Goal: Information Seeking & Learning: Learn about a topic

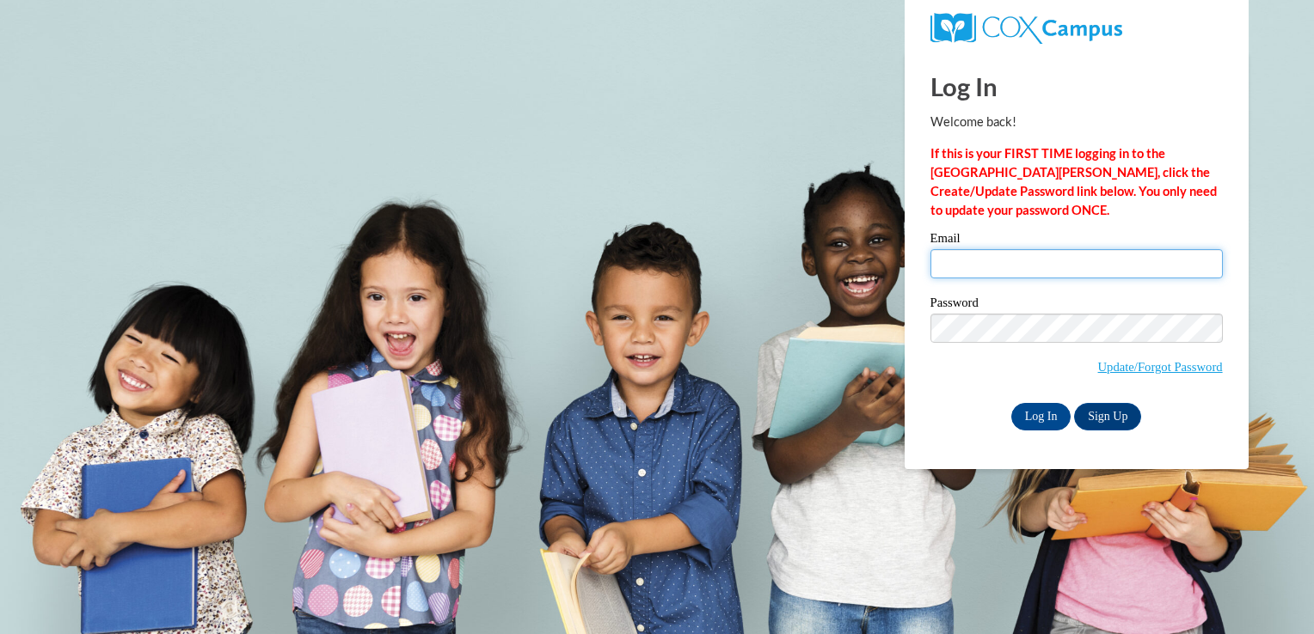
click at [1014, 264] on input "Email" at bounding box center [1076, 263] width 292 height 29
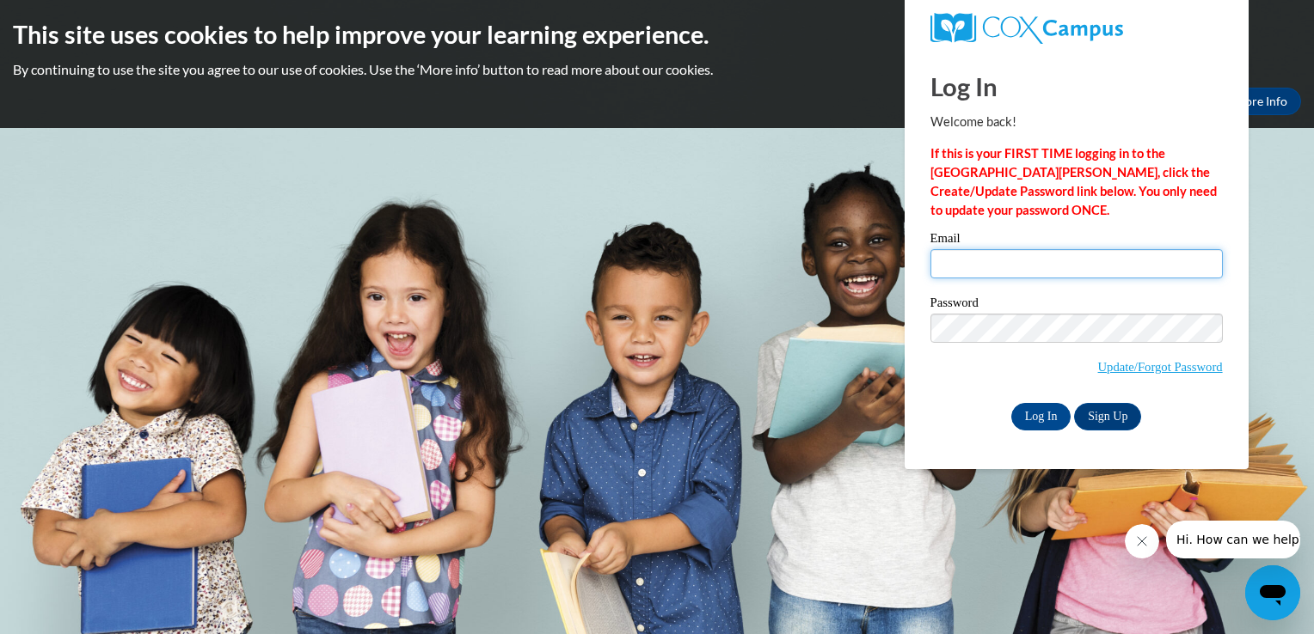
type input "[EMAIL_ADDRESS][DOMAIN_NAME]"
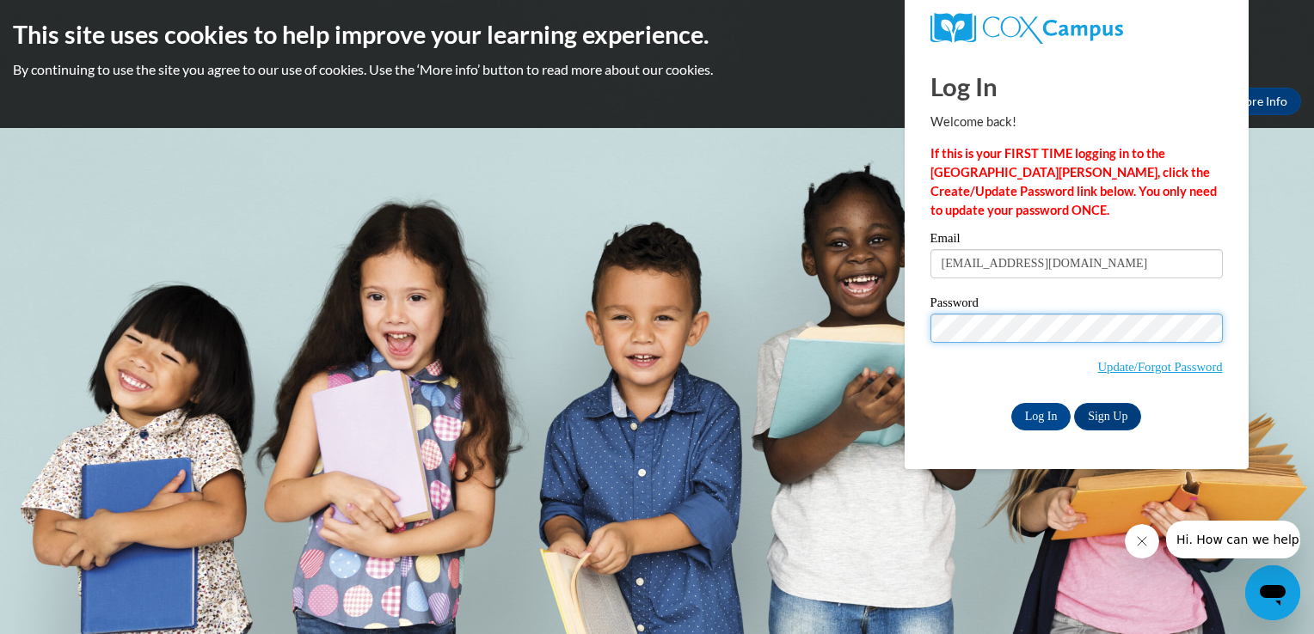
click at [1011, 403] on input "Log In" at bounding box center [1041, 417] width 60 height 28
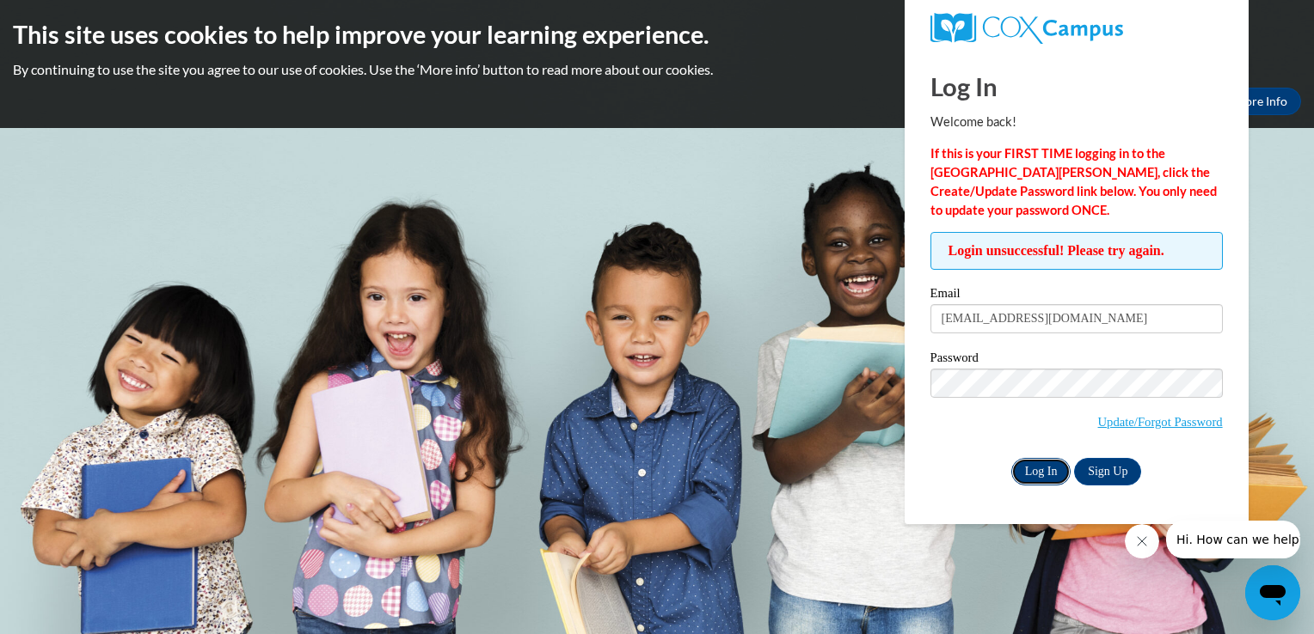
click at [1059, 468] on input "Log In" at bounding box center [1041, 472] width 60 height 28
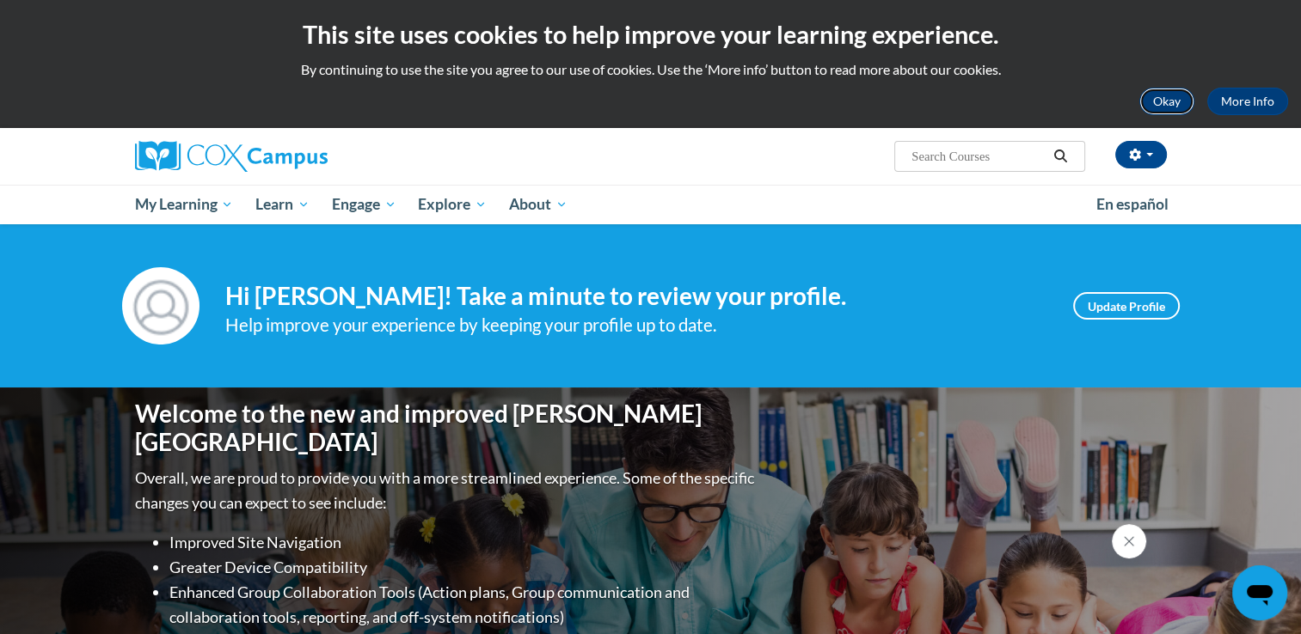
click at [1168, 99] on button "Okay" at bounding box center [1166, 102] width 55 height 28
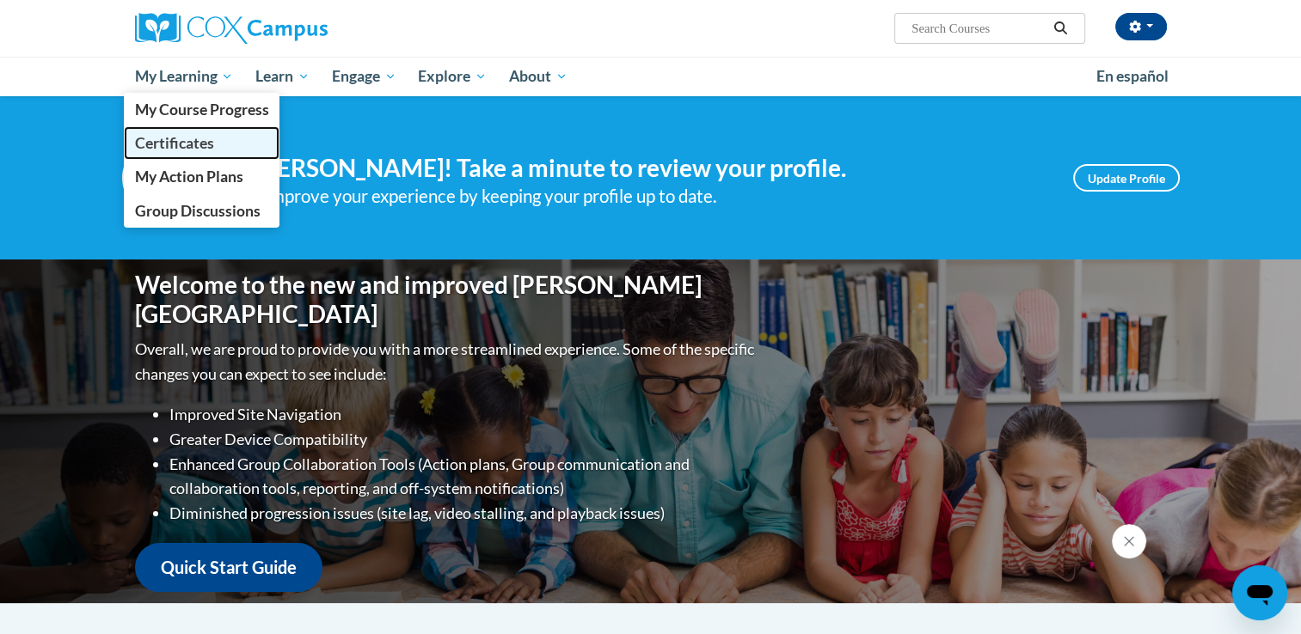
click at [199, 144] on span "Certificates" at bounding box center [173, 143] width 79 height 18
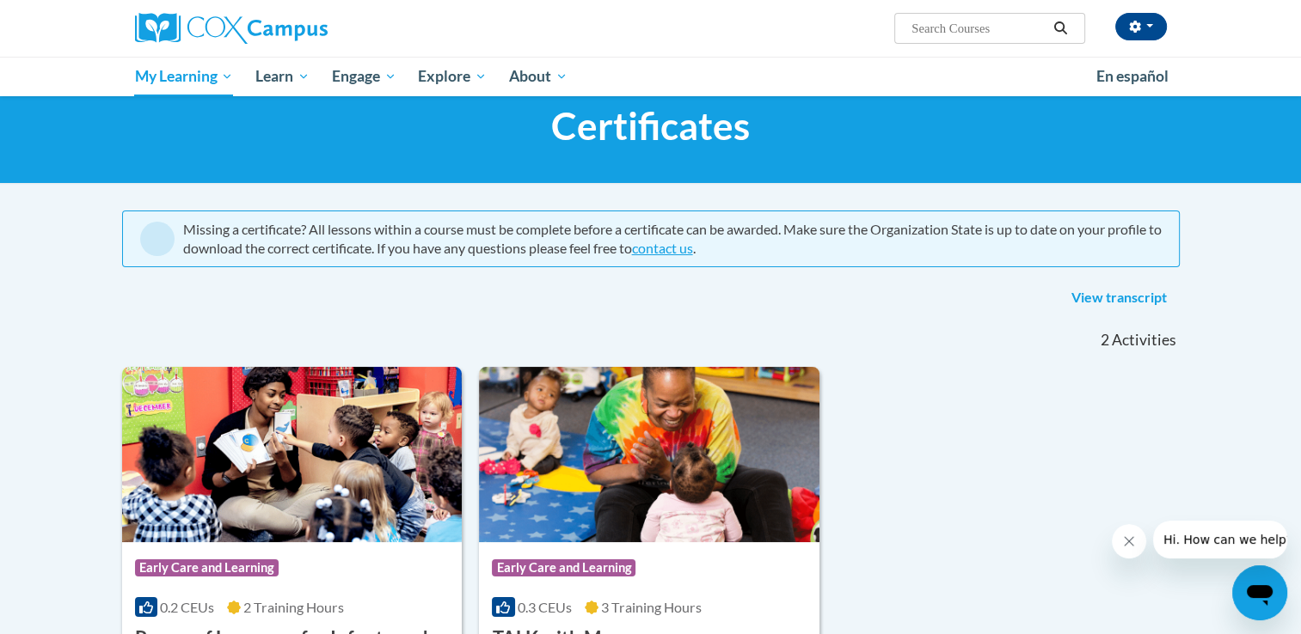
scroll to position [69, 0]
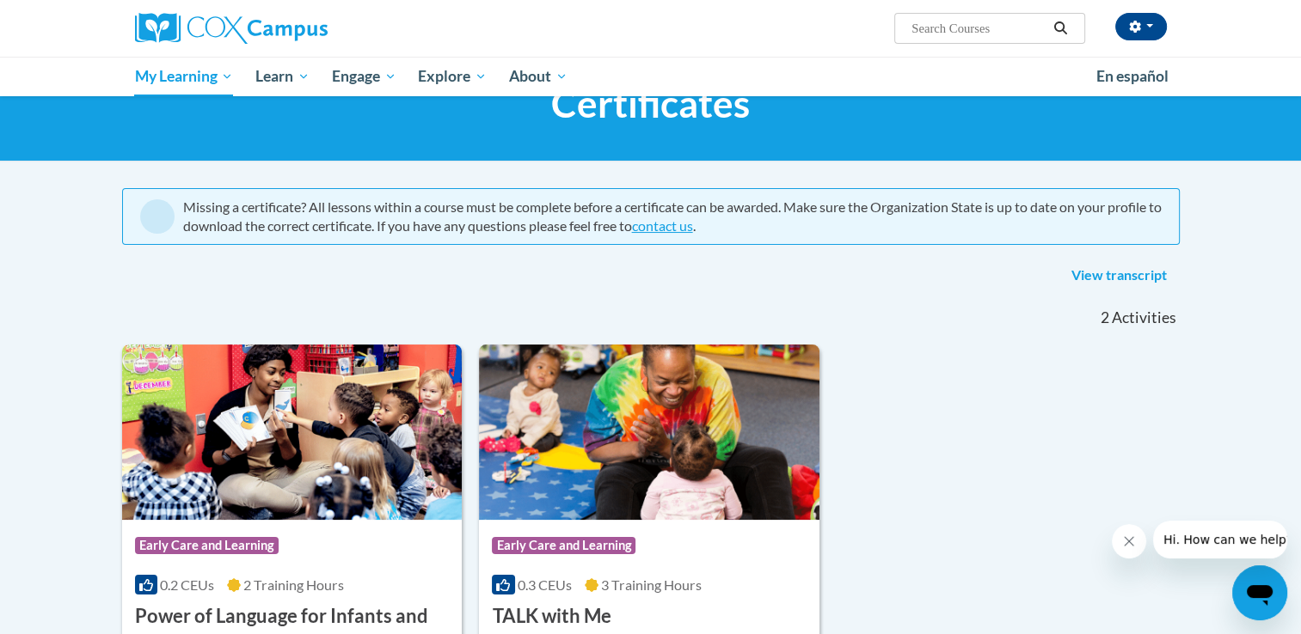
click at [971, 27] on input "Search..." at bounding box center [979, 28] width 138 height 21
type input "power of language"
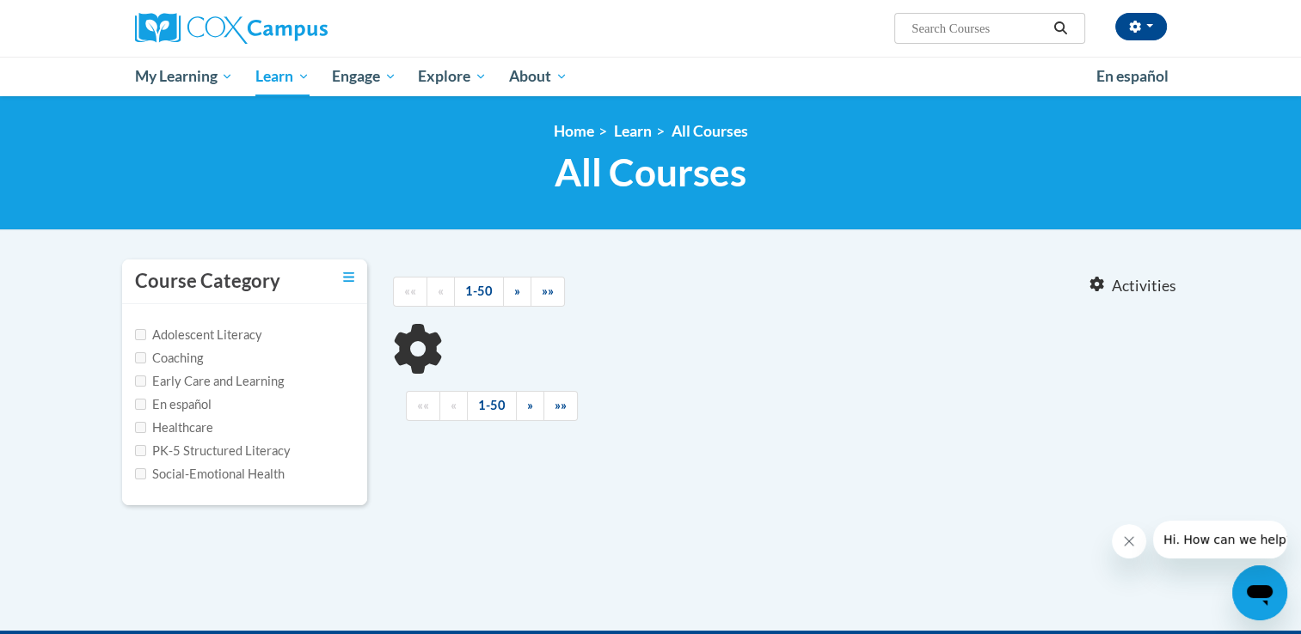
type input "power of language"
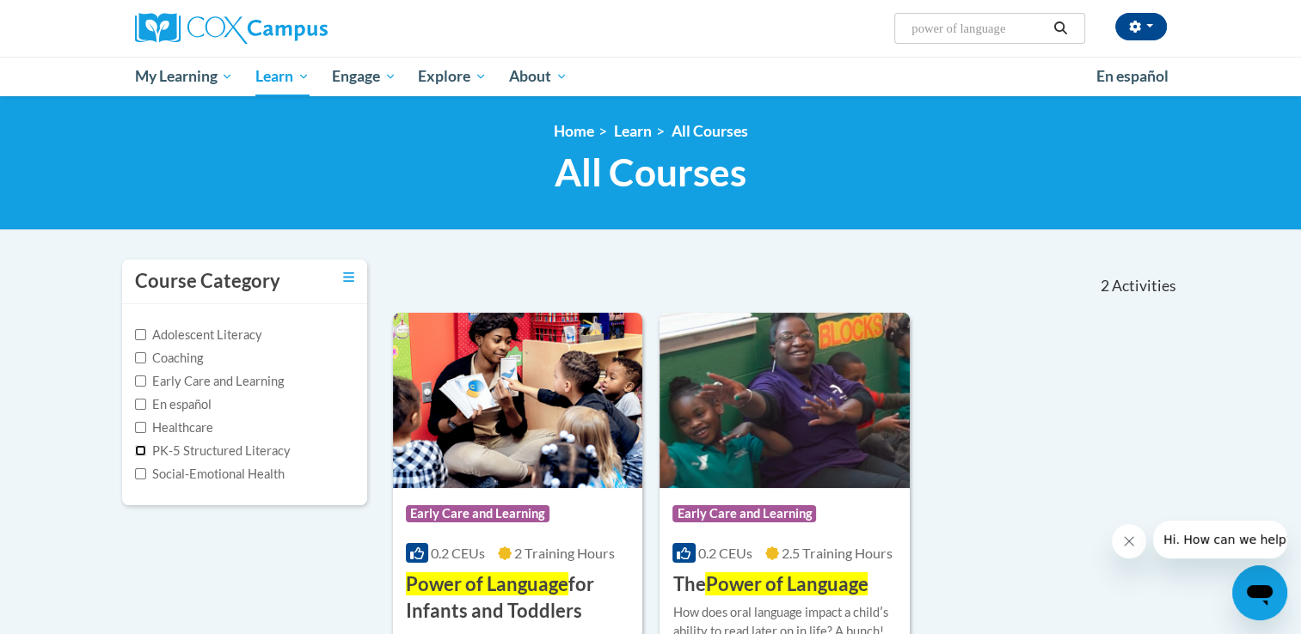
click at [142, 450] on input "PK-5 Structured Literacy" at bounding box center [140, 450] width 11 height 11
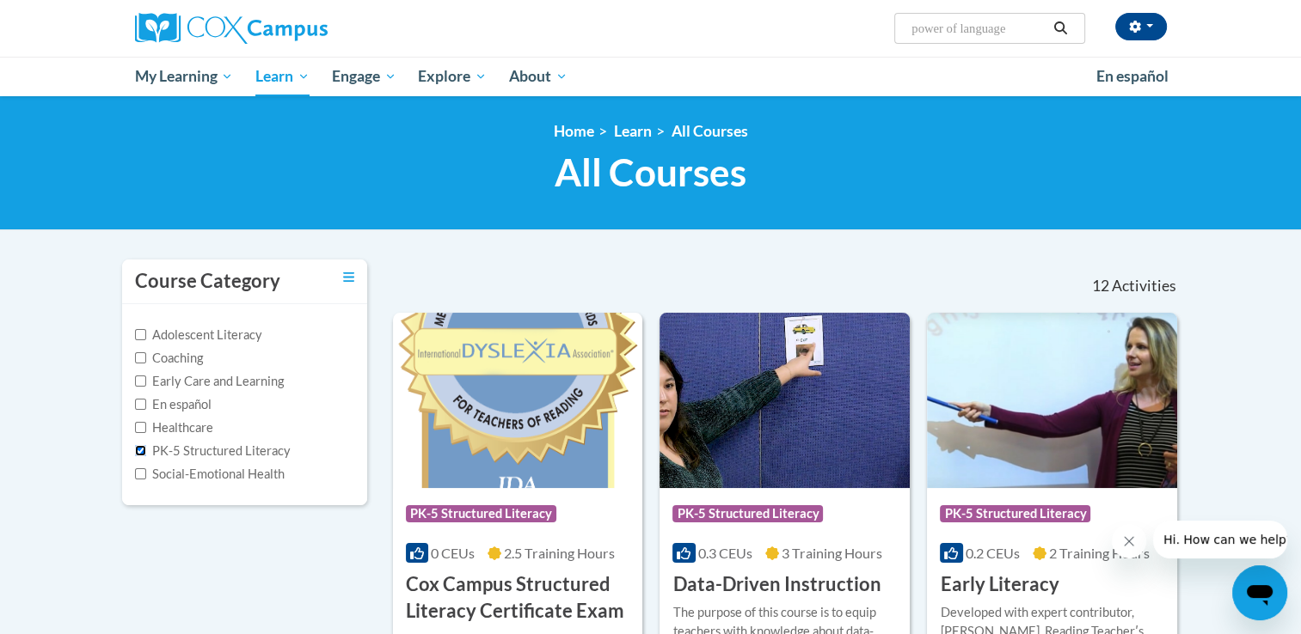
click at [139, 451] on input "PK-5 Structured Literacy" at bounding box center [140, 450] width 11 height 11
checkbox input "false"
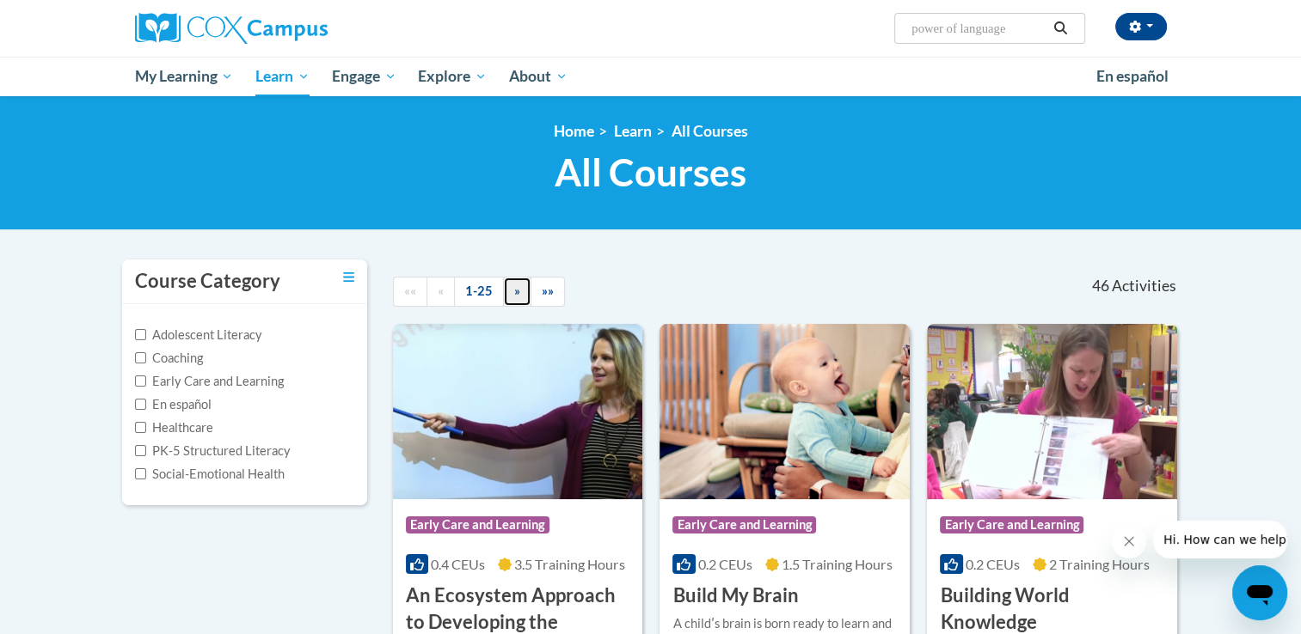
click at [516, 291] on span "»" at bounding box center [517, 291] width 6 height 15
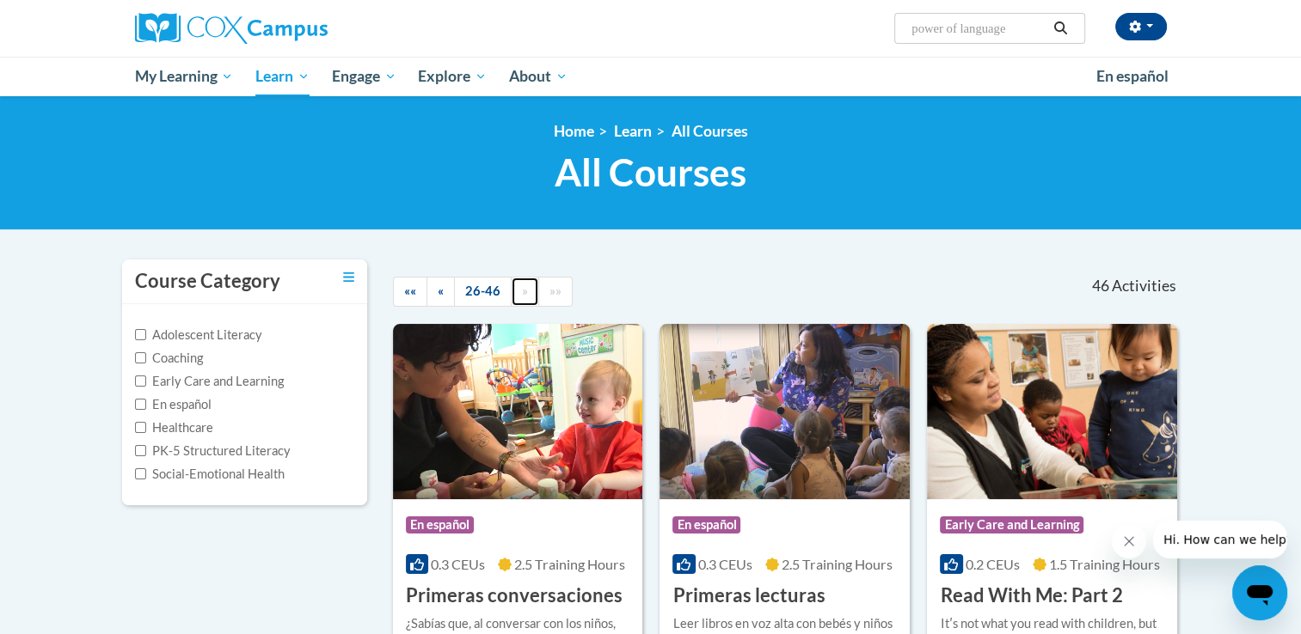
click at [516, 291] on link "»" at bounding box center [525, 292] width 28 height 30
click at [1059, 25] on icon "Search" at bounding box center [1059, 27] width 15 height 13
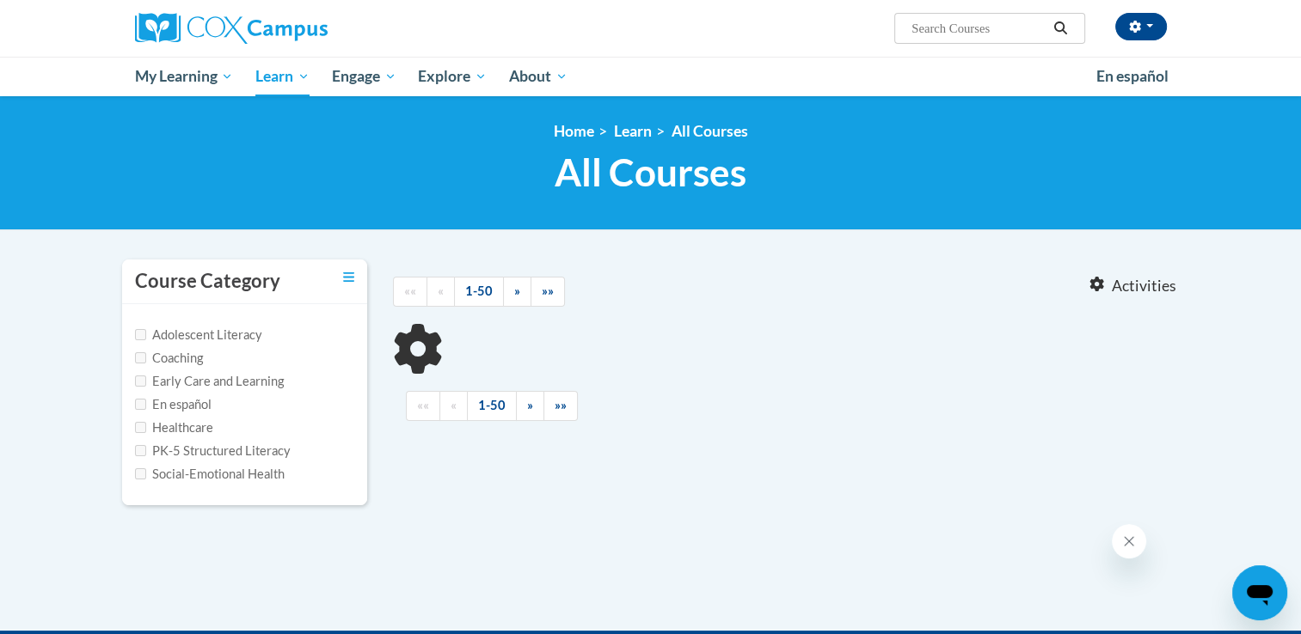
type input "power of language"
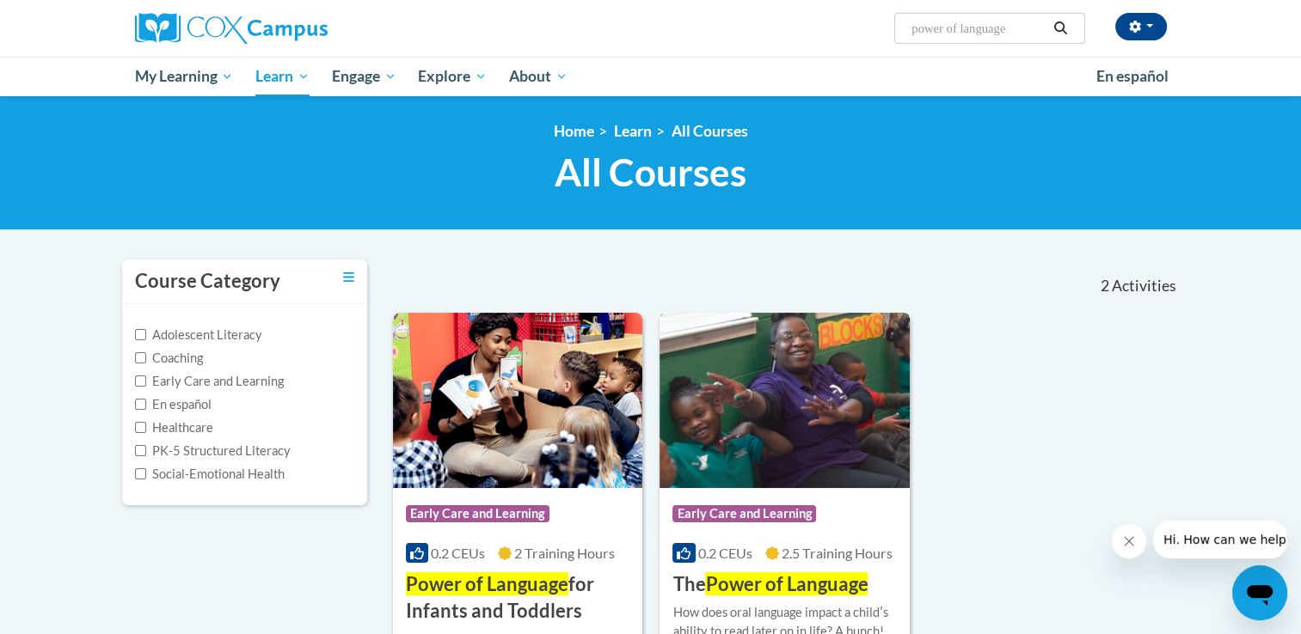
click at [787, 417] on img at bounding box center [784, 400] width 250 height 175
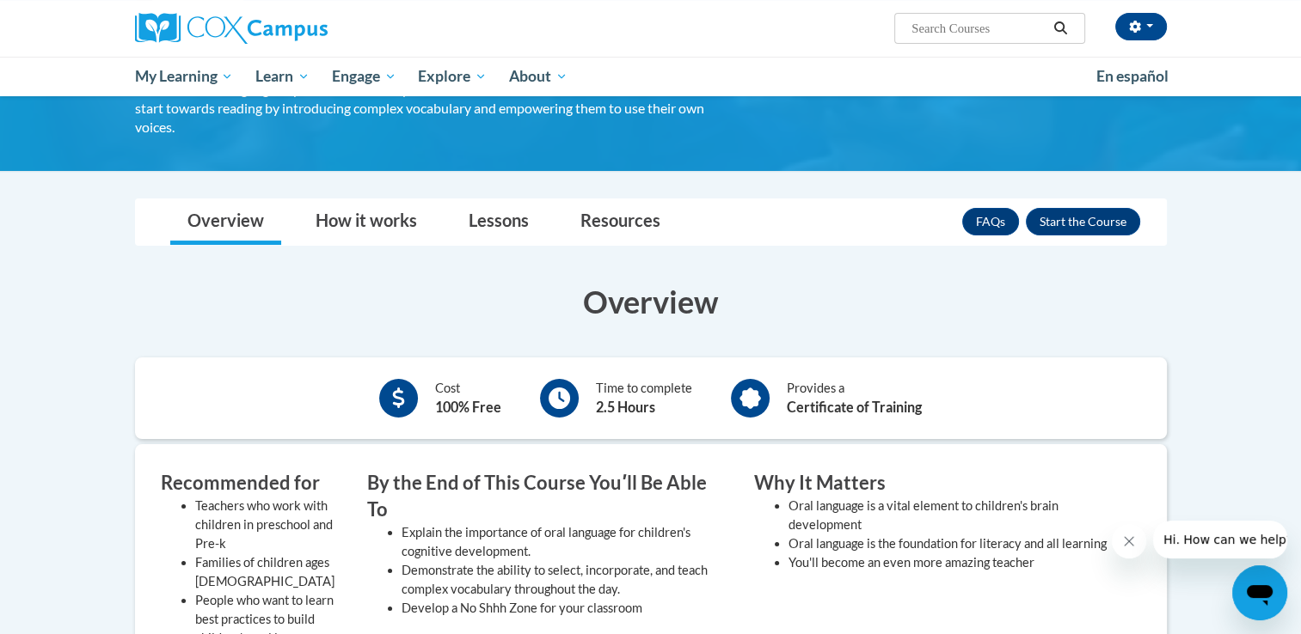
scroll to position [146, 0]
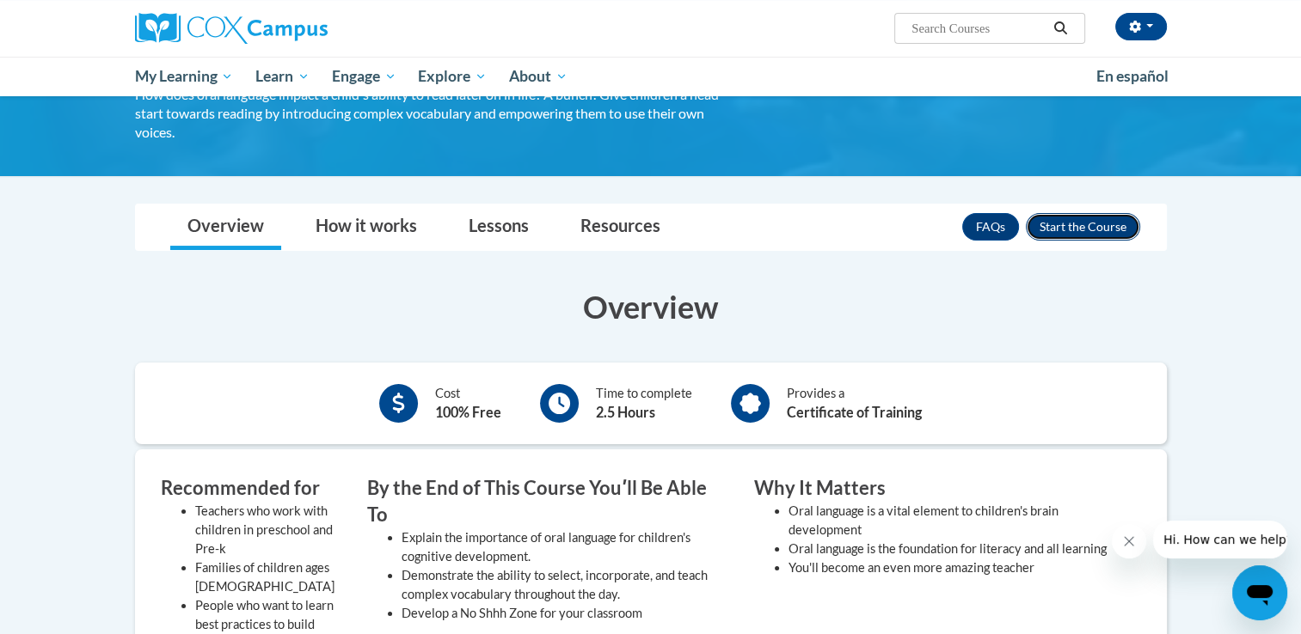
click at [1077, 223] on button "Enroll" at bounding box center [1083, 227] width 114 height 28
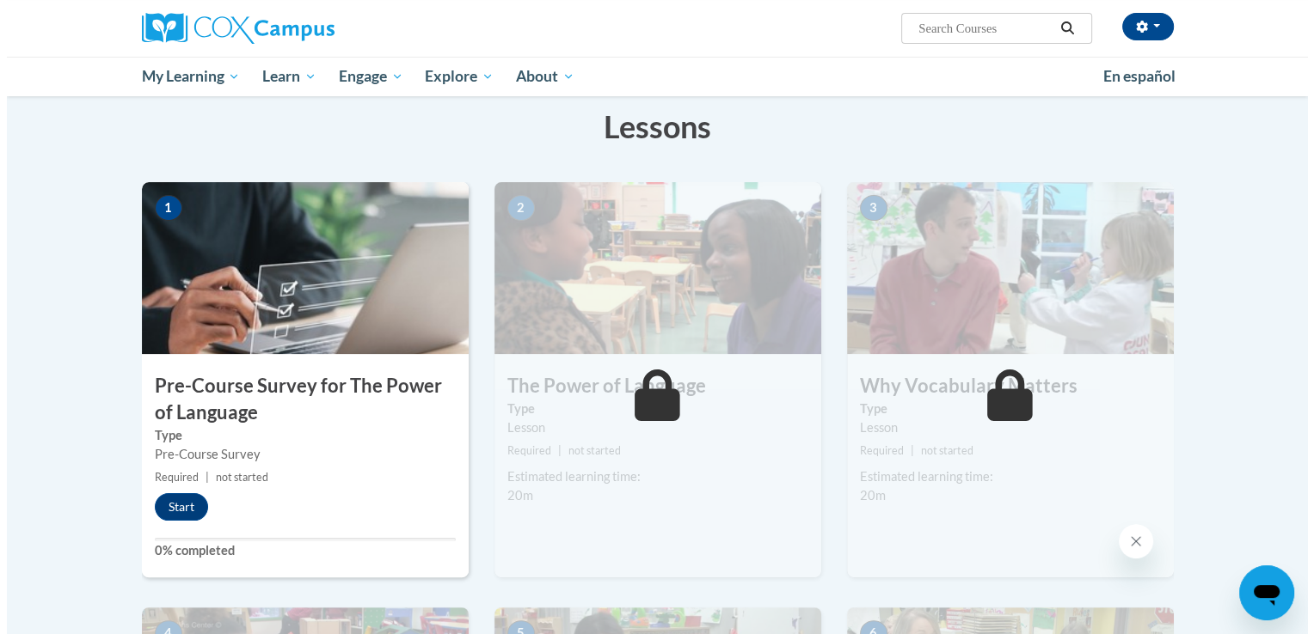
scroll to position [257, 0]
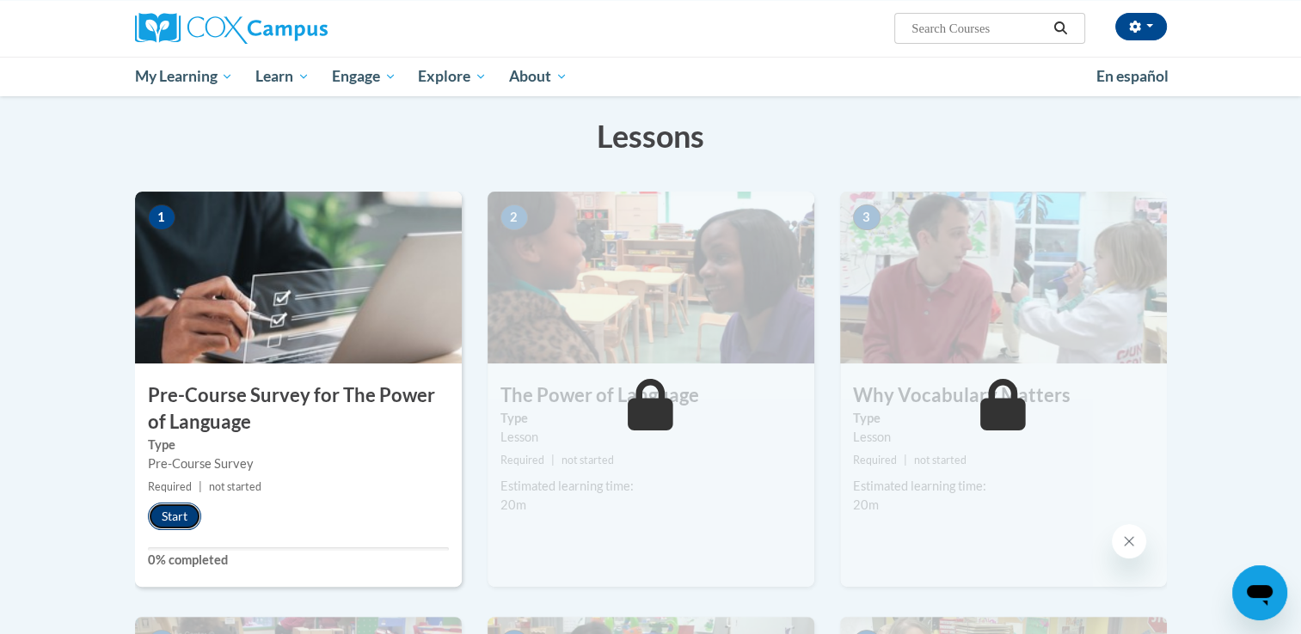
click at [184, 511] on button "Start" at bounding box center [174, 517] width 53 height 28
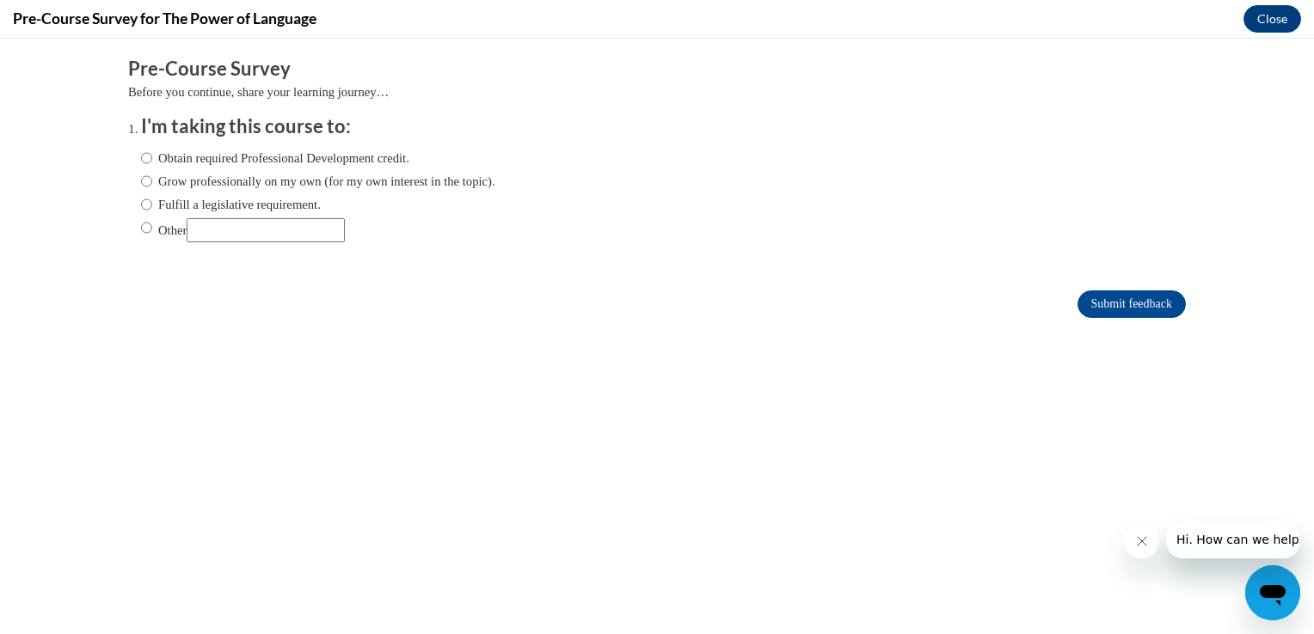
scroll to position [0, 0]
click at [141, 156] on input "Obtain required Professional Development credit." at bounding box center [146, 158] width 11 height 19
radio input "true"
click at [1082, 309] on input "Submit feedback" at bounding box center [1131, 305] width 108 height 28
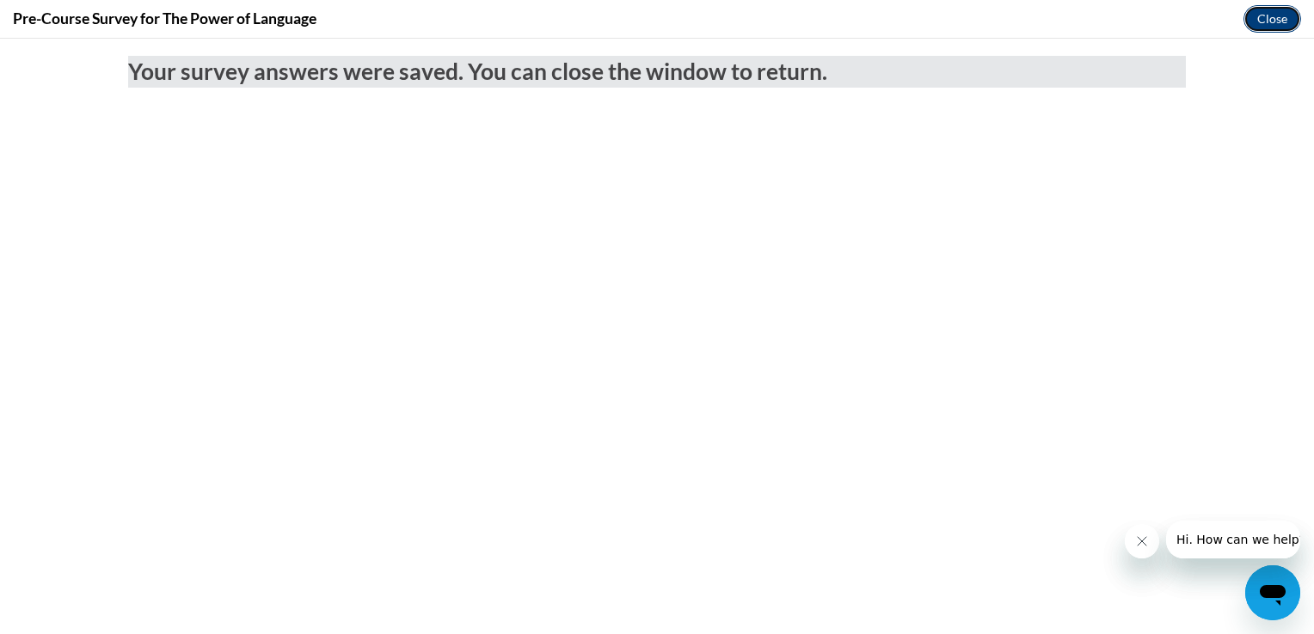
click at [1253, 21] on button "Close" at bounding box center [1272, 19] width 58 height 28
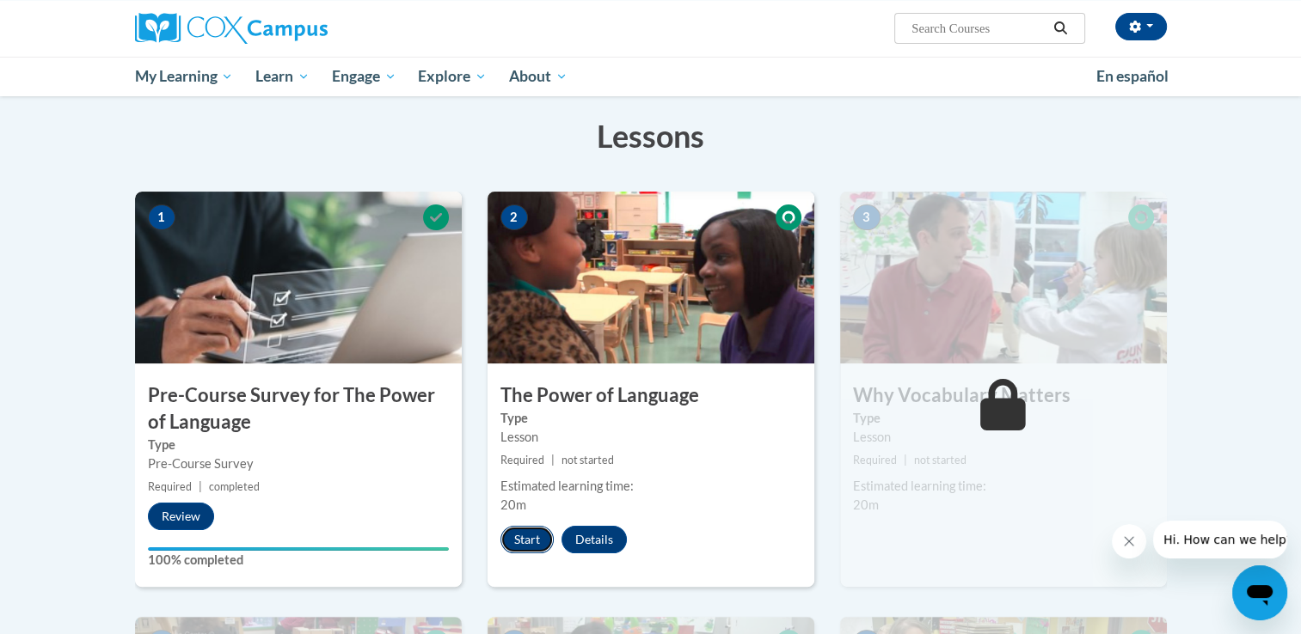
click at [517, 543] on button "Start" at bounding box center [526, 540] width 53 height 28
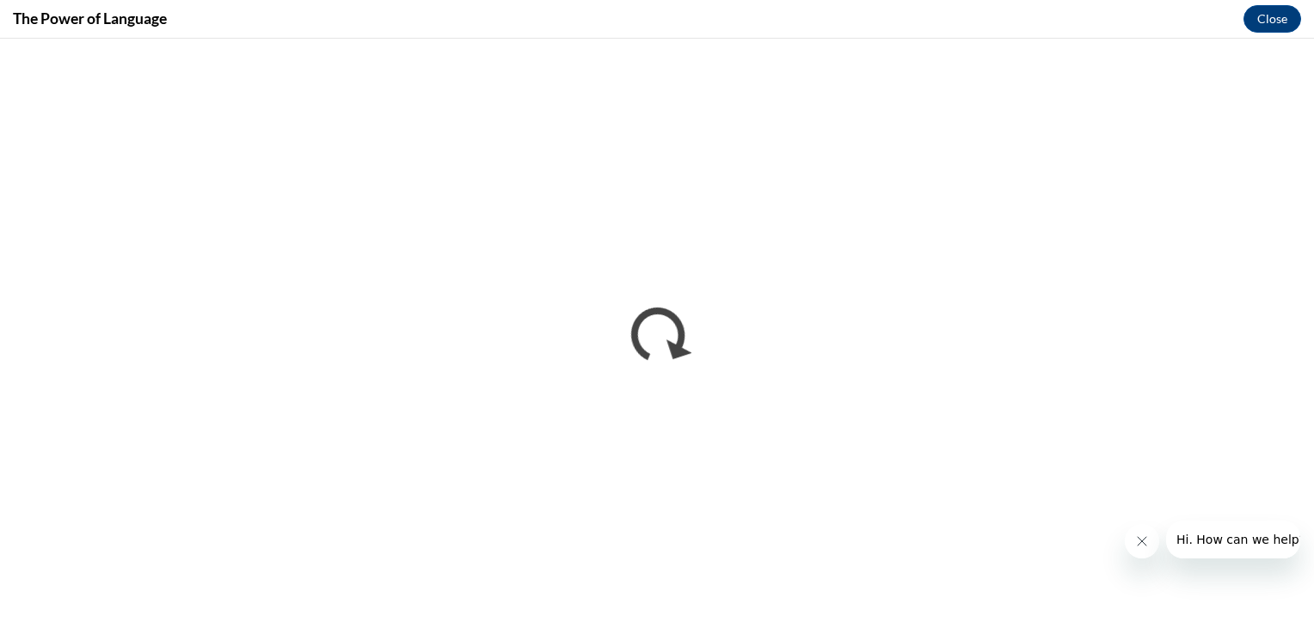
click at [1141, 538] on icon "Close message from company" at bounding box center [1141, 542] width 14 height 14
click at [1245, 566] on button "Open messaging window" at bounding box center [1272, 593] width 55 height 55
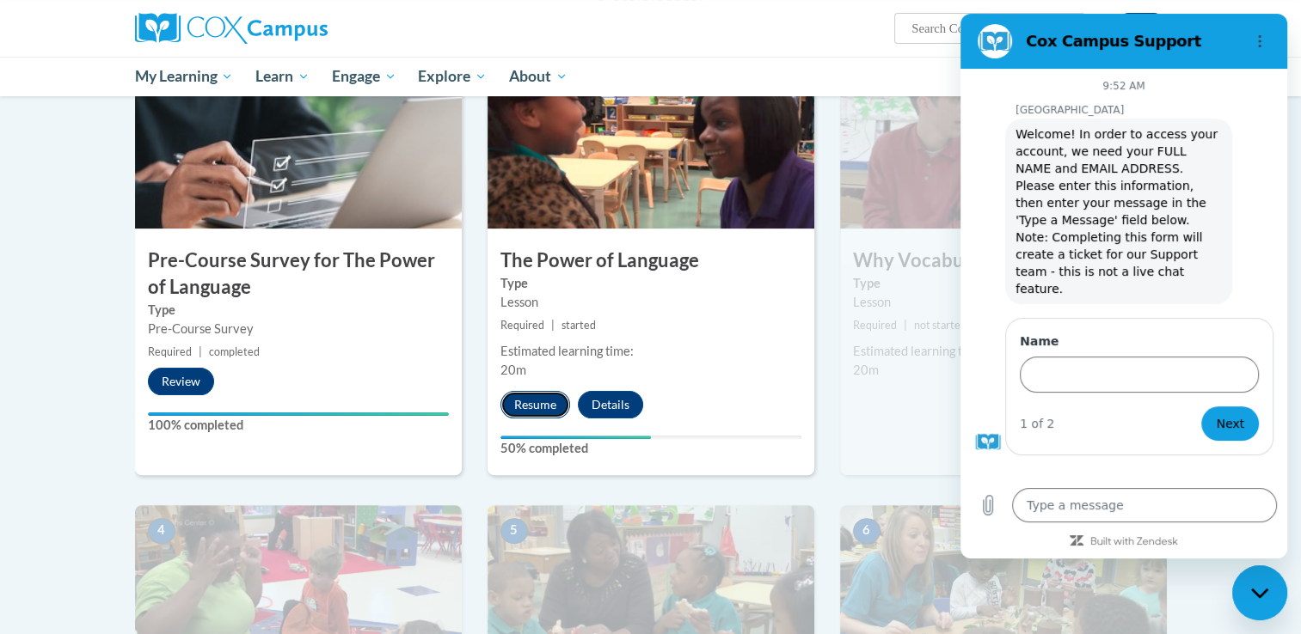
click at [537, 401] on button "Resume" at bounding box center [535, 405] width 70 height 28
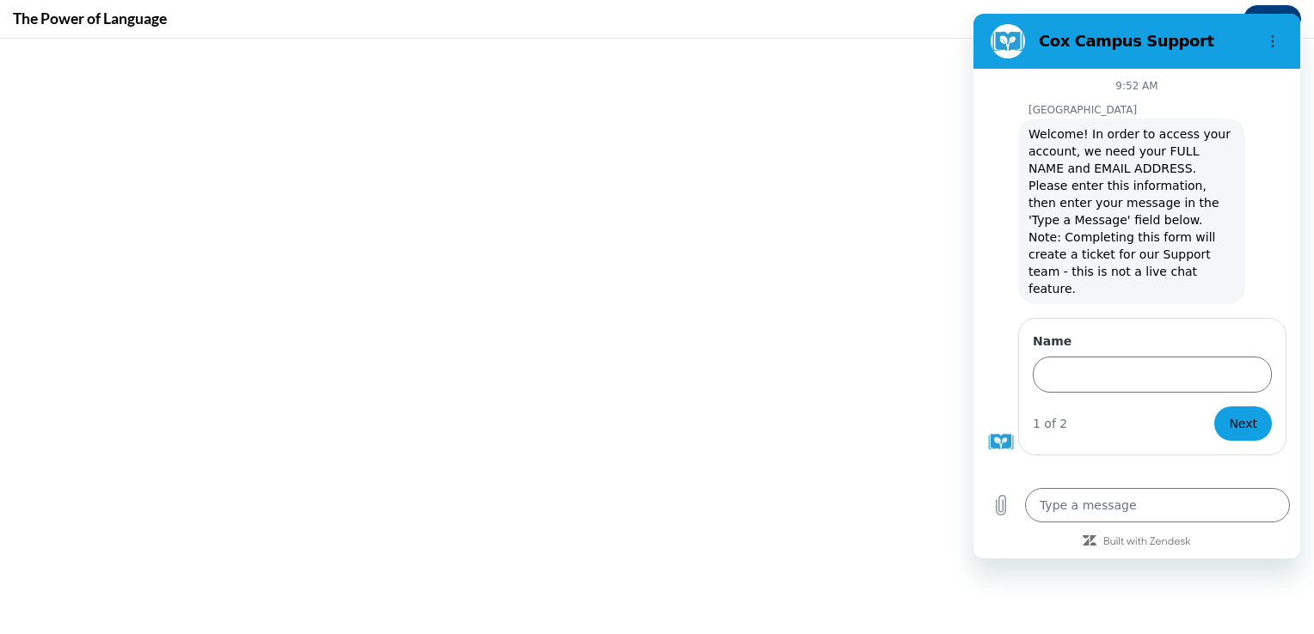
click at [1142, 37] on h2 "Cox Campus Support" at bounding box center [1144, 41] width 210 height 21
click at [1277, 34] on icon "Options menu" at bounding box center [1273, 41] width 14 height 14
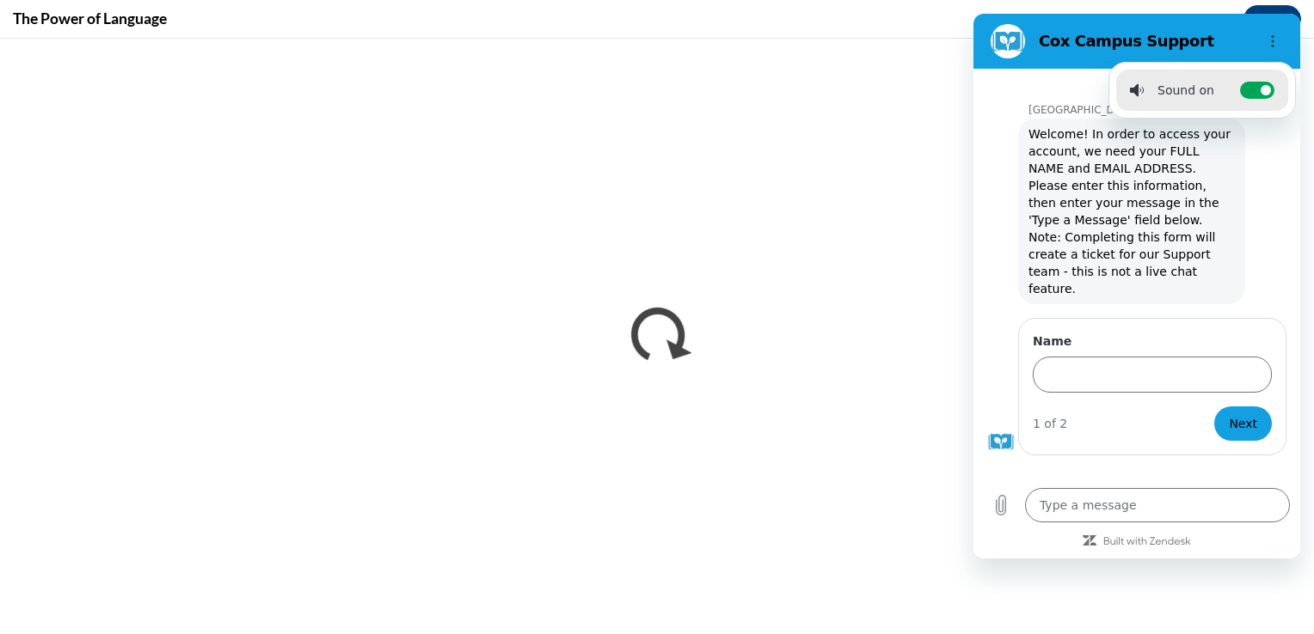
click at [1051, 33] on h2 "Cox Campus Support" at bounding box center [1144, 41] width 210 height 21
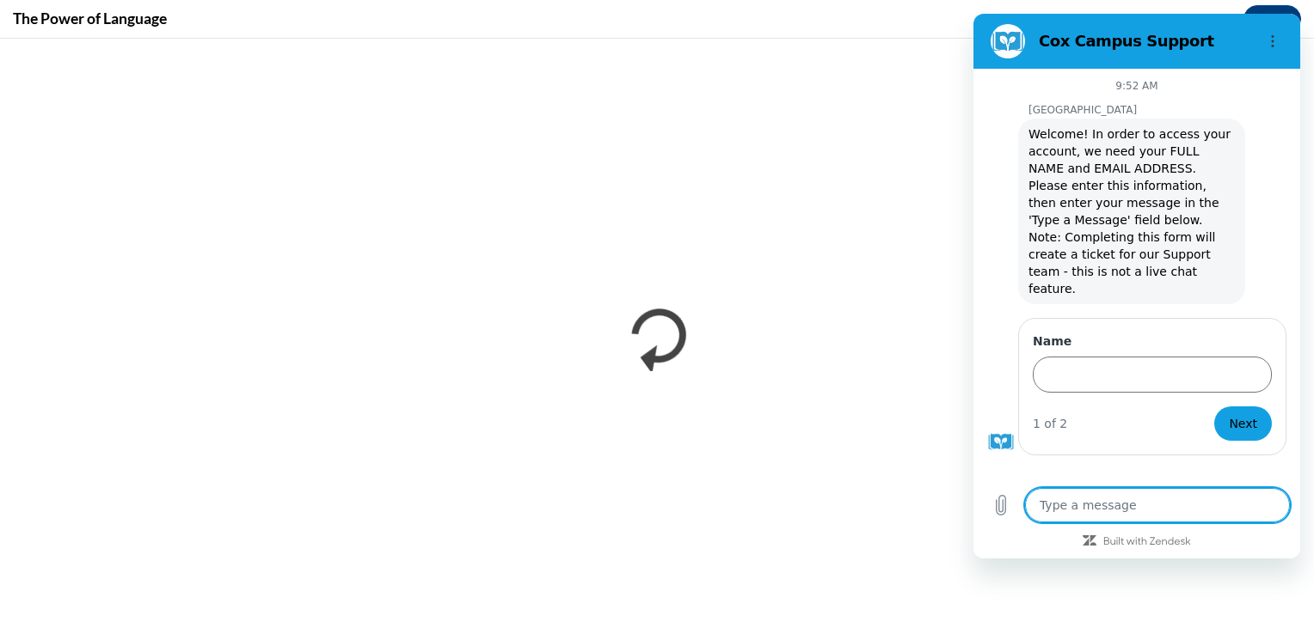
click at [1162, 506] on textarea at bounding box center [1157, 505] width 265 height 34
type textarea "n"
type textarea "x"
type textarea "no"
type textarea "x"
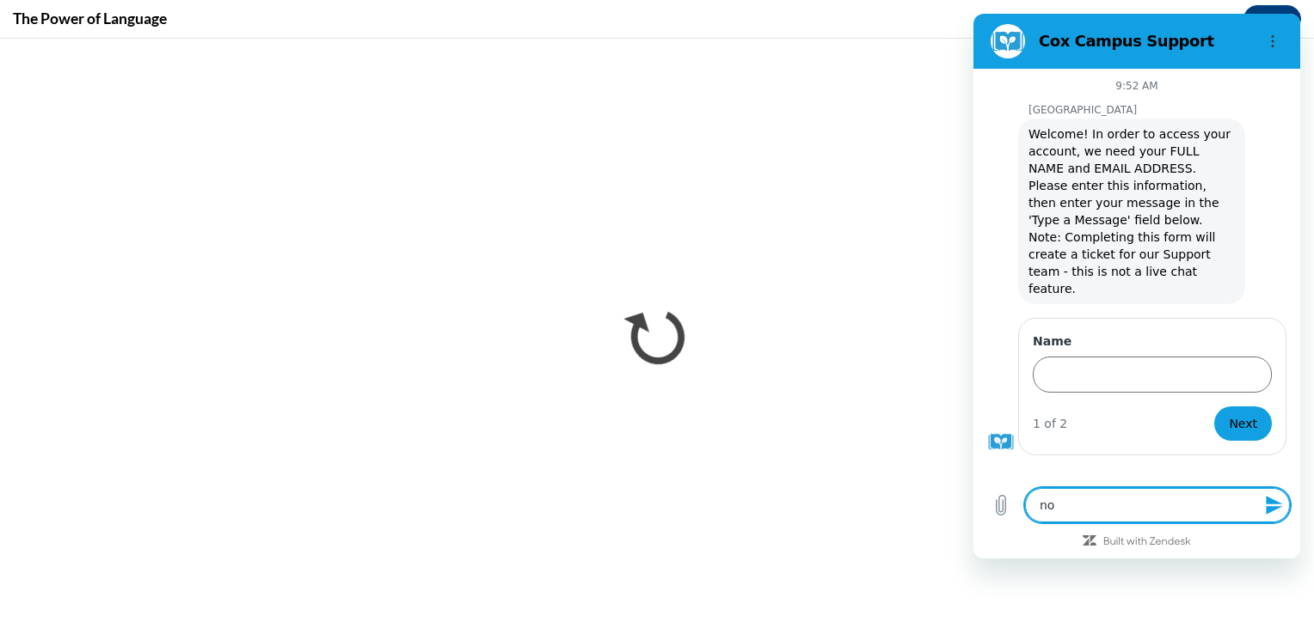
type textarea "not"
type textarea "x"
type textarea "not"
type textarea "x"
type textarea "not n"
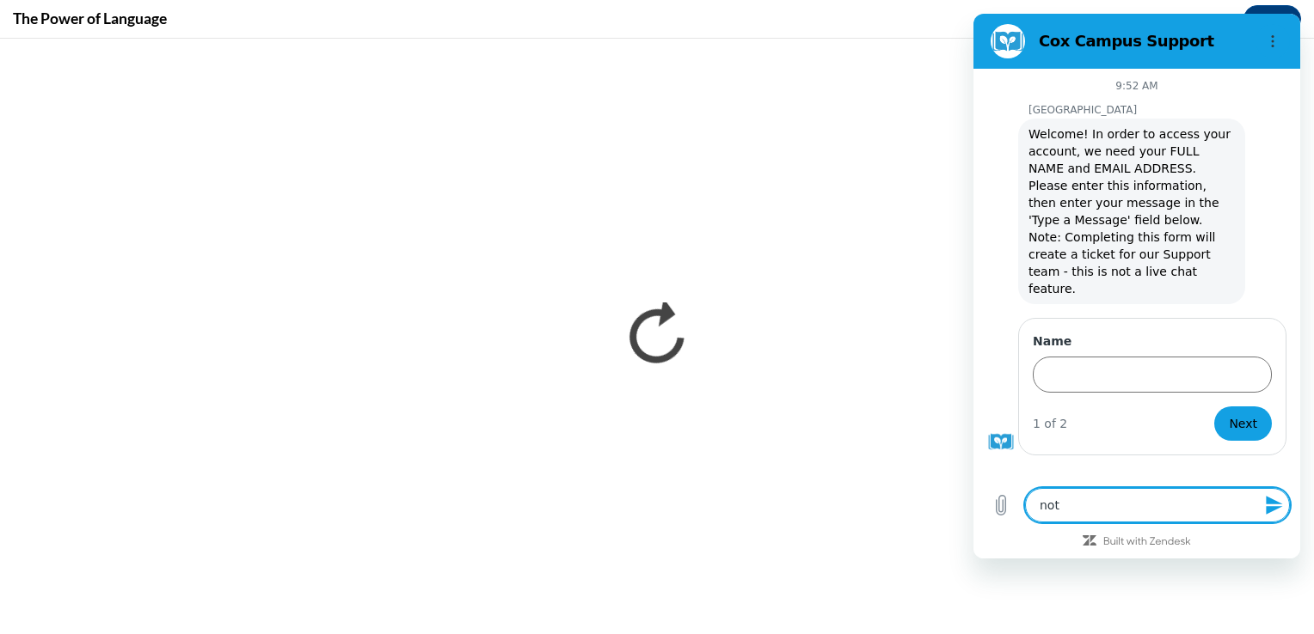
type textarea "x"
type textarea "not ne"
type textarea "x"
type textarea "not nee"
type textarea "x"
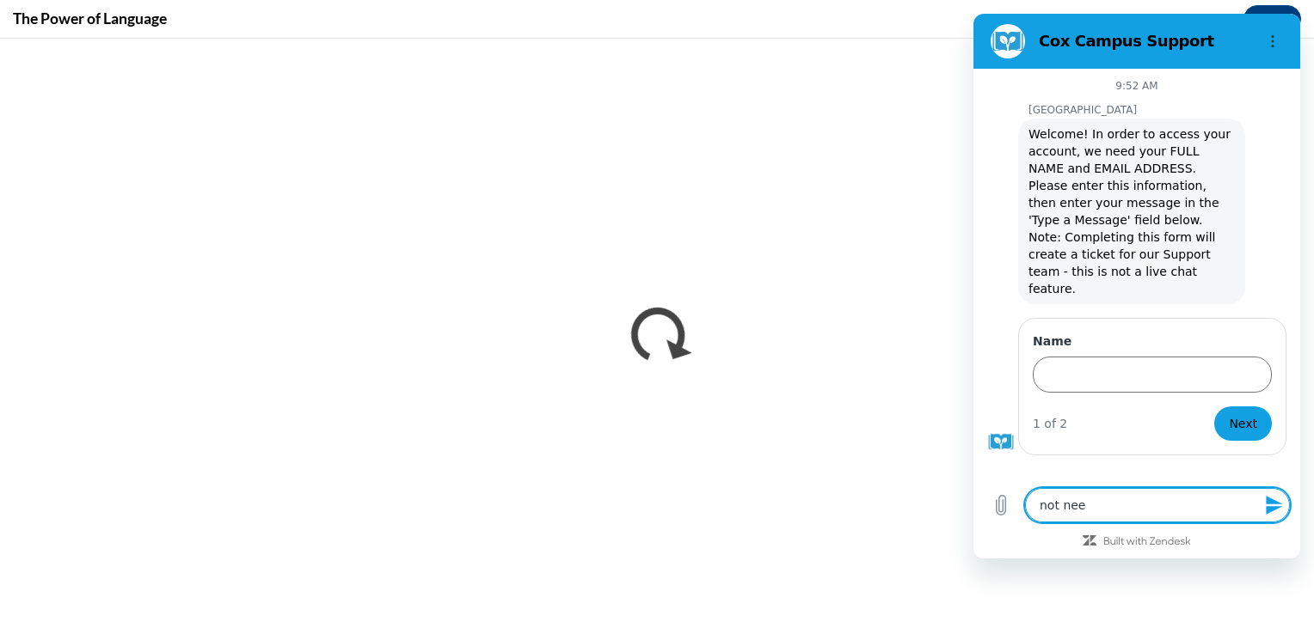
type textarea "not need"
type textarea "x"
type textarea "not neede"
type textarea "x"
type textarea "not needed"
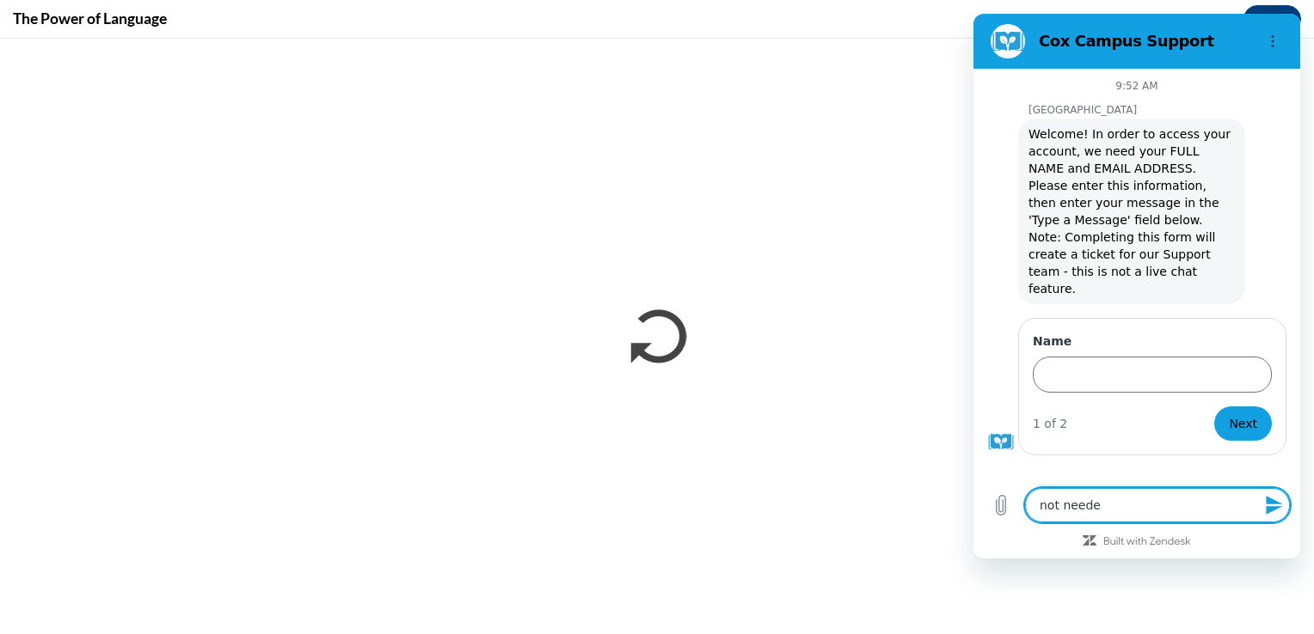
type textarea "x"
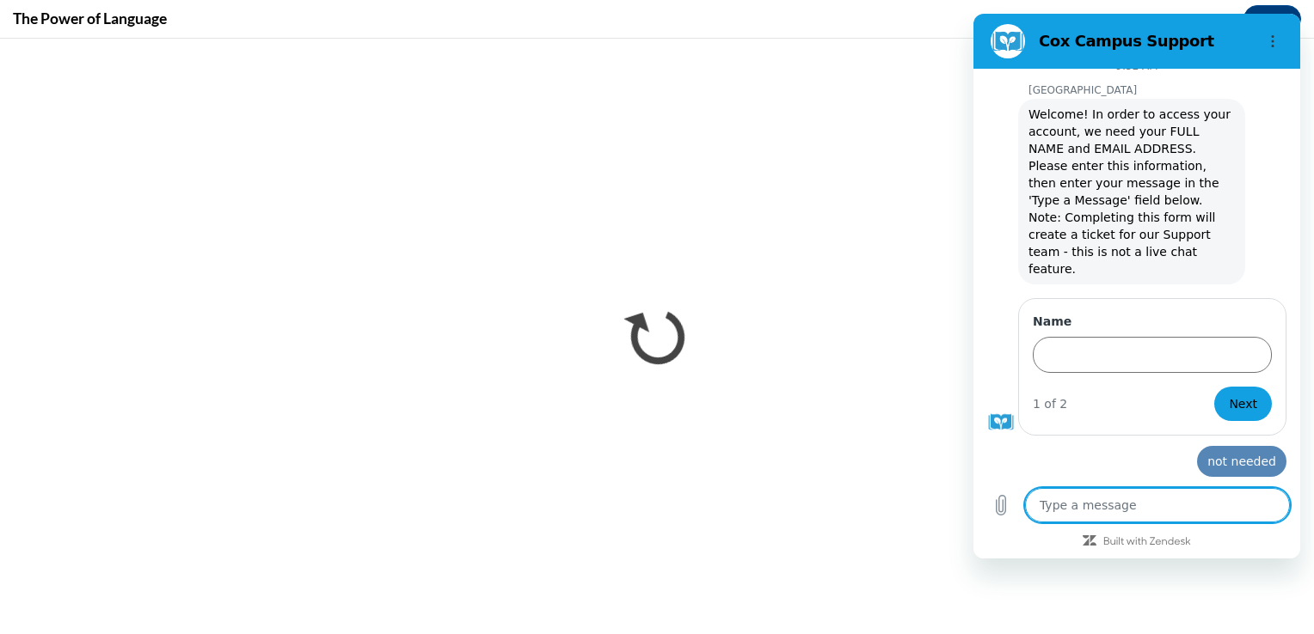
type textarea "x"
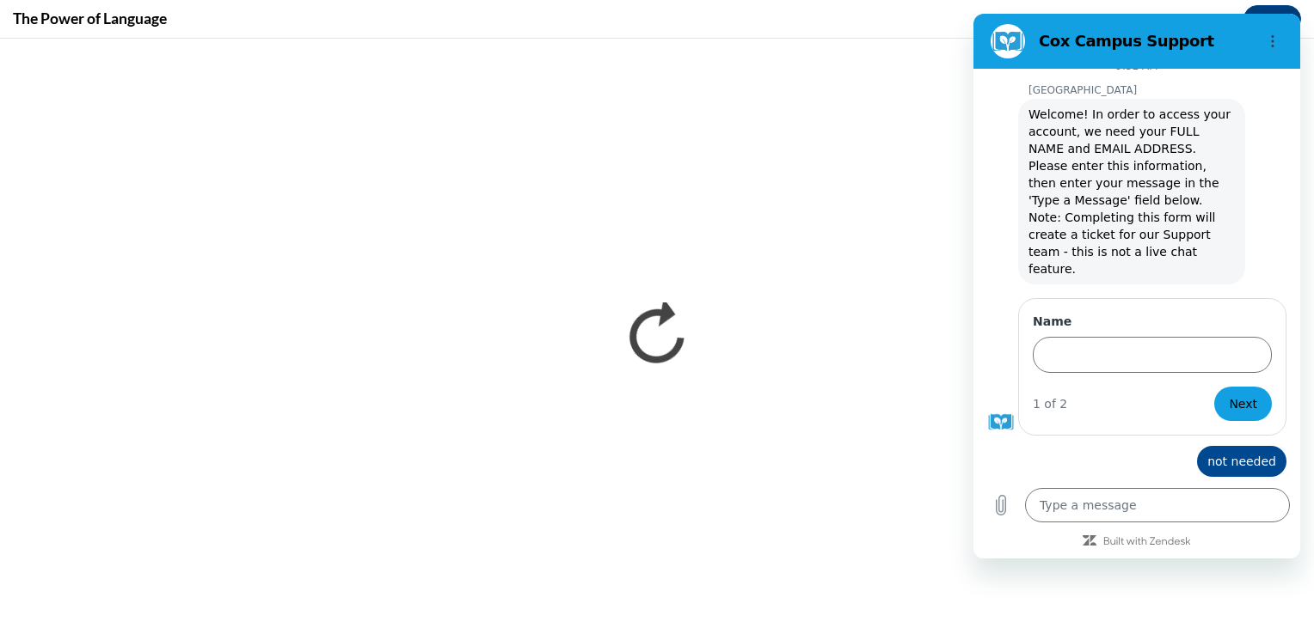
scroll to position [0, 0]
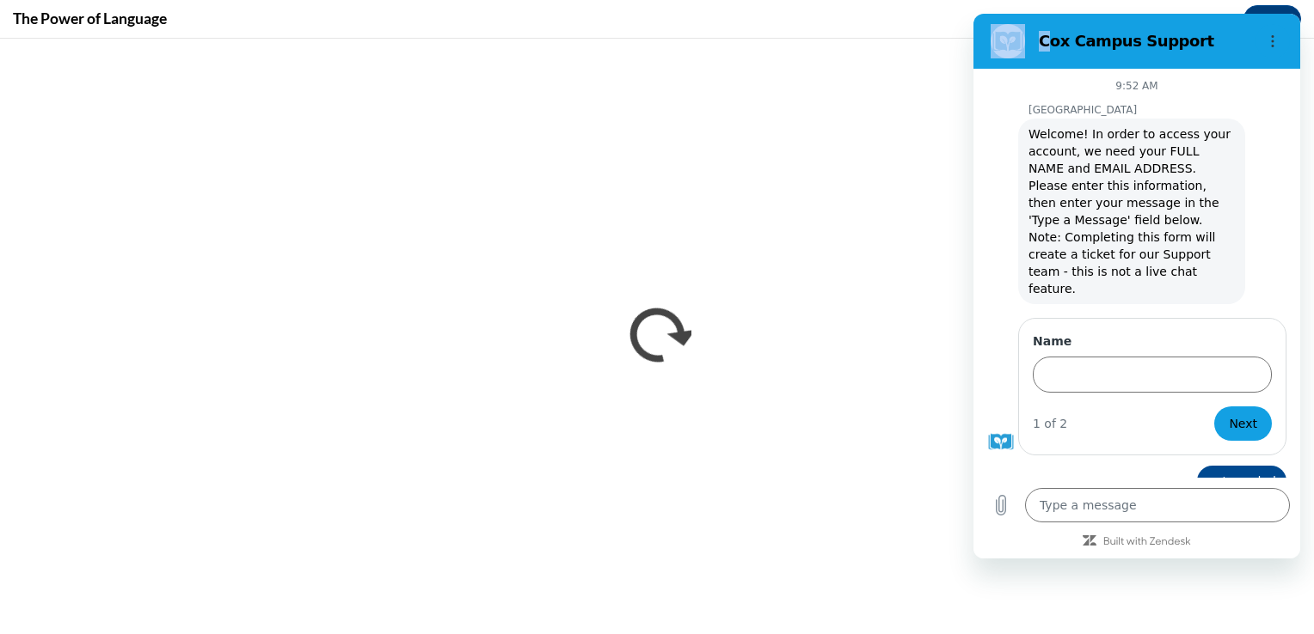
drag, startPoint x: 1050, startPoint y: 25, endPoint x: 1316, endPoint y: 212, distance: 325.8
click html "Cox Campus Support 9:52 AM Cox Campus Cox Campus says: Welcome! In order to acc…"
click at [1083, 257] on span "Welcome! In order to access your account, we need your FULL NAME and EMAIL ADDR…" at bounding box center [1130, 211] width 205 height 169
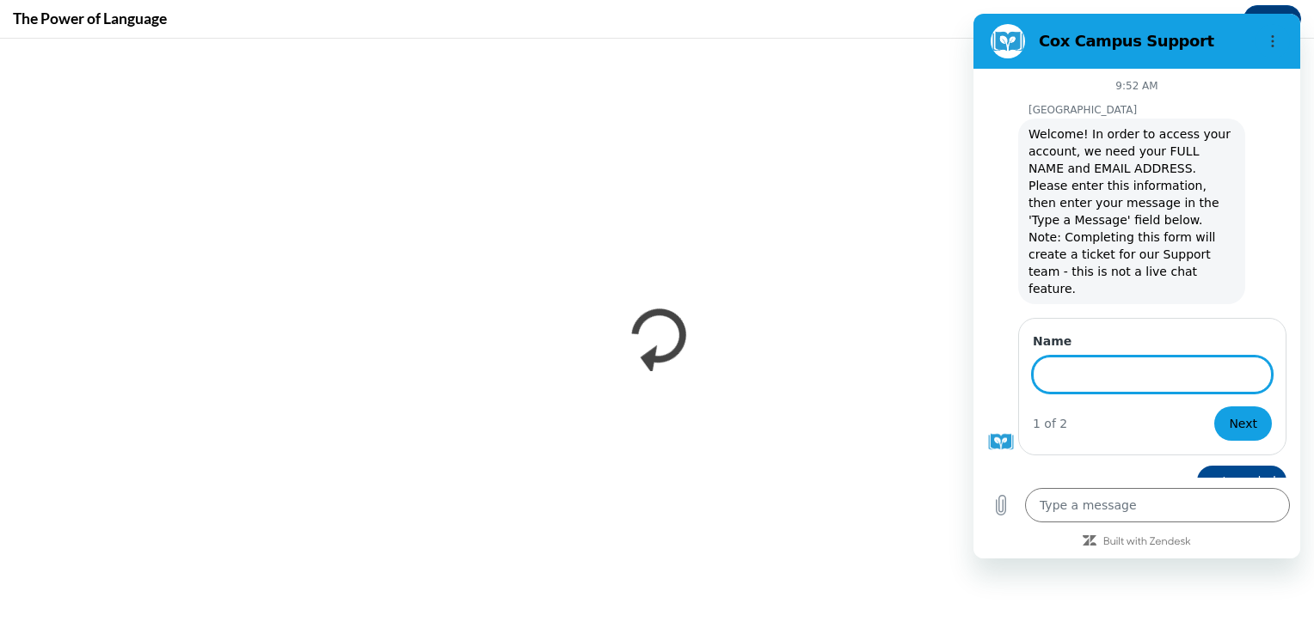
click at [1080, 361] on input "Name" at bounding box center [1152, 375] width 239 height 36
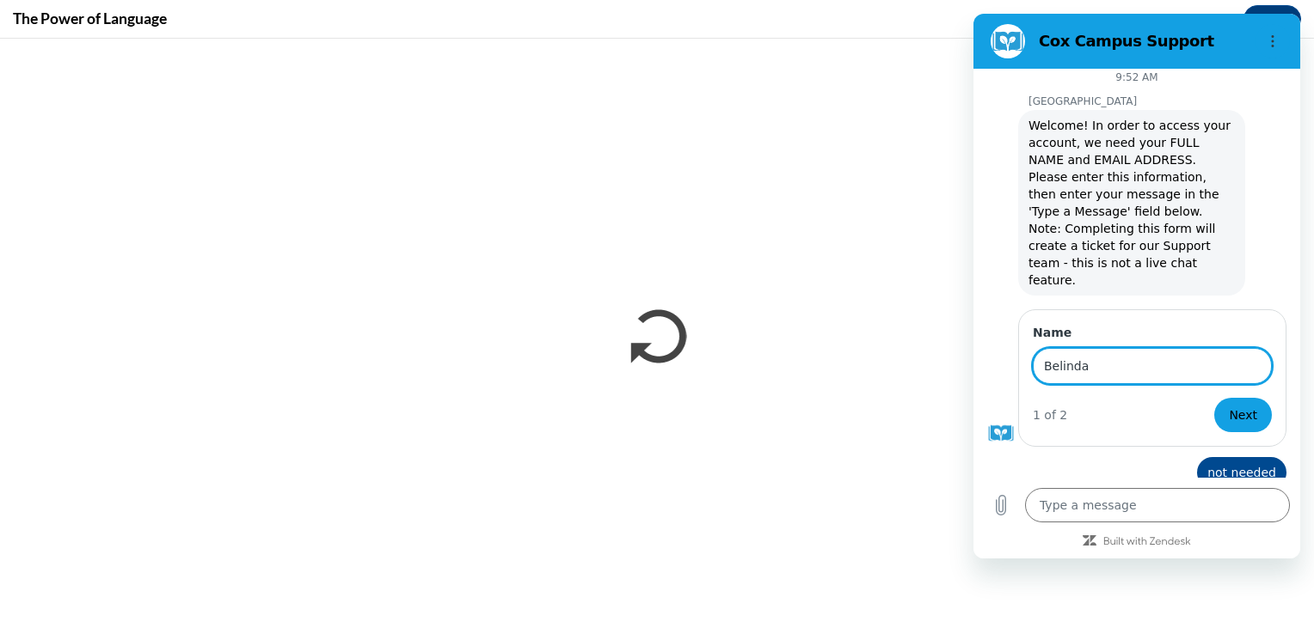
scroll to position [20, 0]
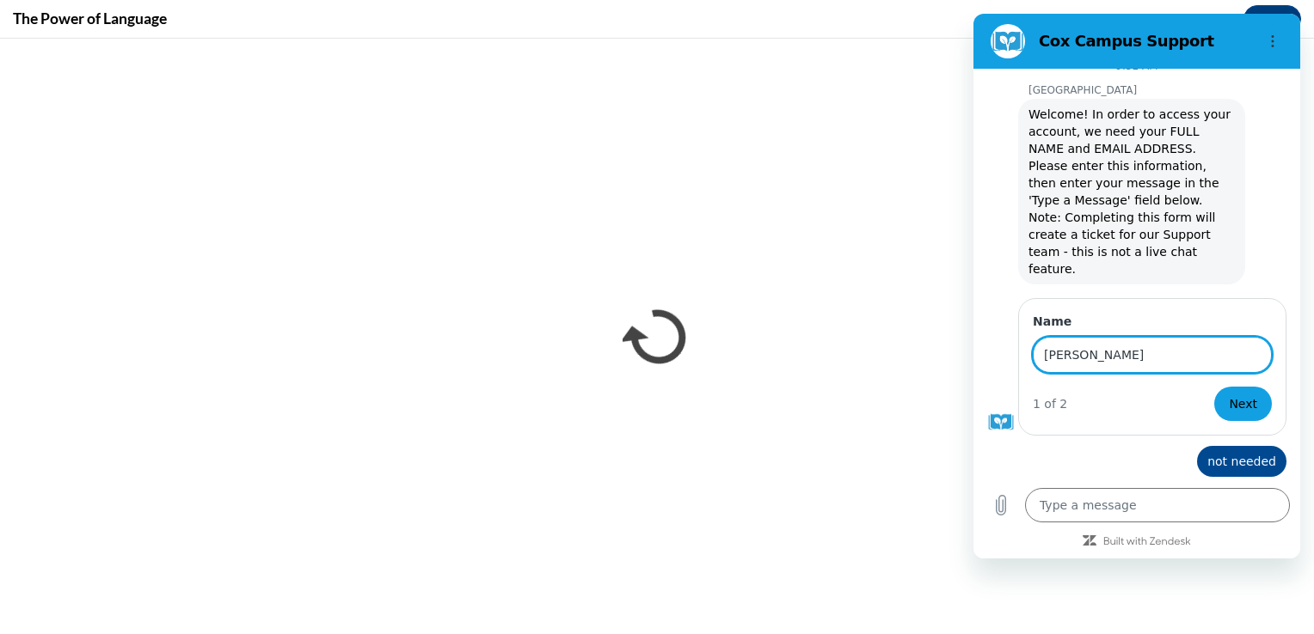
type input "[PERSON_NAME]"
click at [1214, 387] on button "Next" at bounding box center [1243, 404] width 58 height 34
type textarea "x"
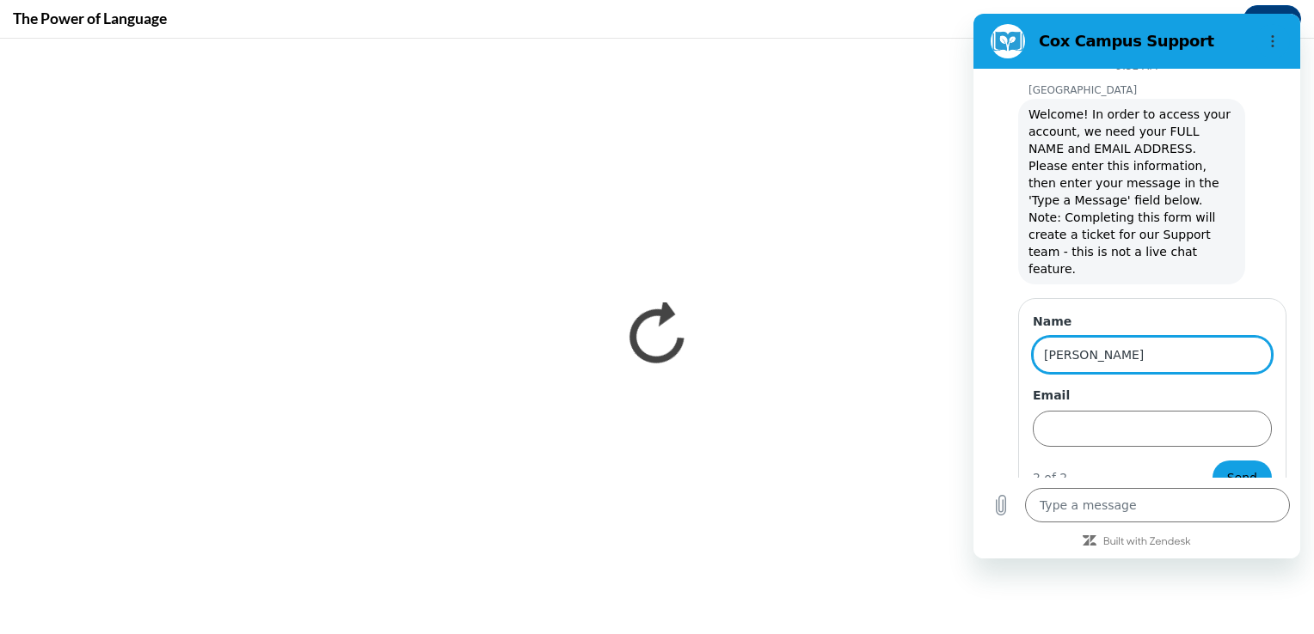
scroll to position [93, 0]
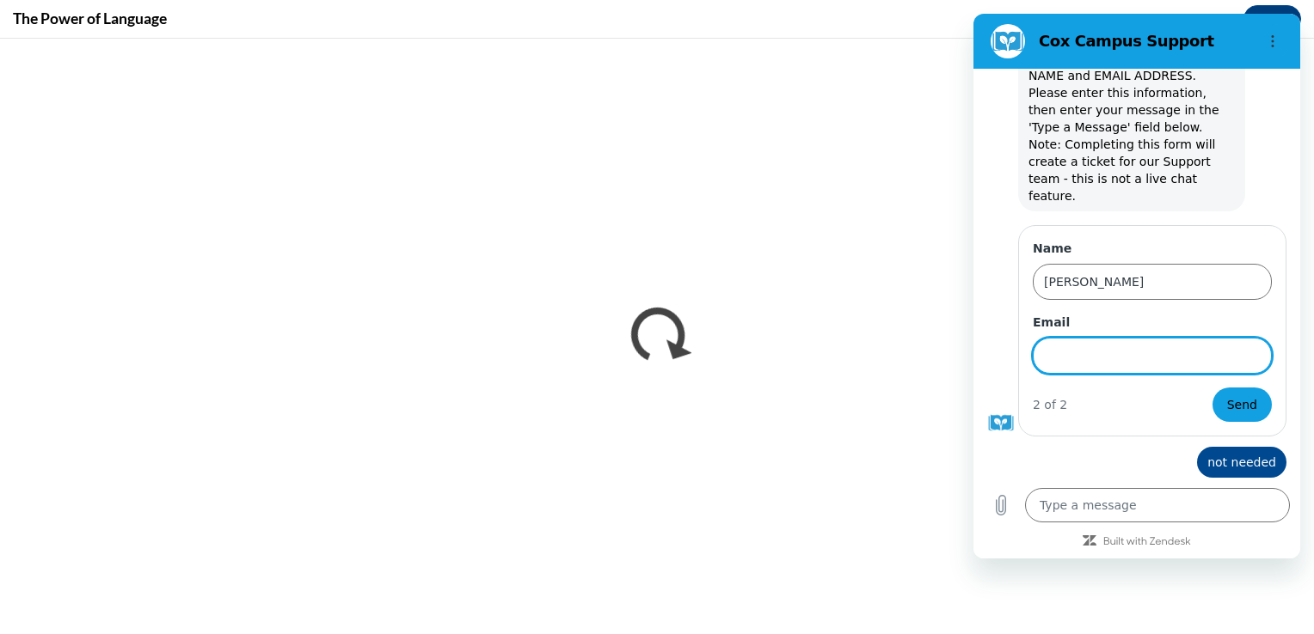
click at [1063, 338] on input "Email" at bounding box center [1152, 356] width 239 height 36
type input "belinda_ellis@live.com"
click at [1212, 388] on button "Send" at bounding box center [1241, 405] width 59 height 34
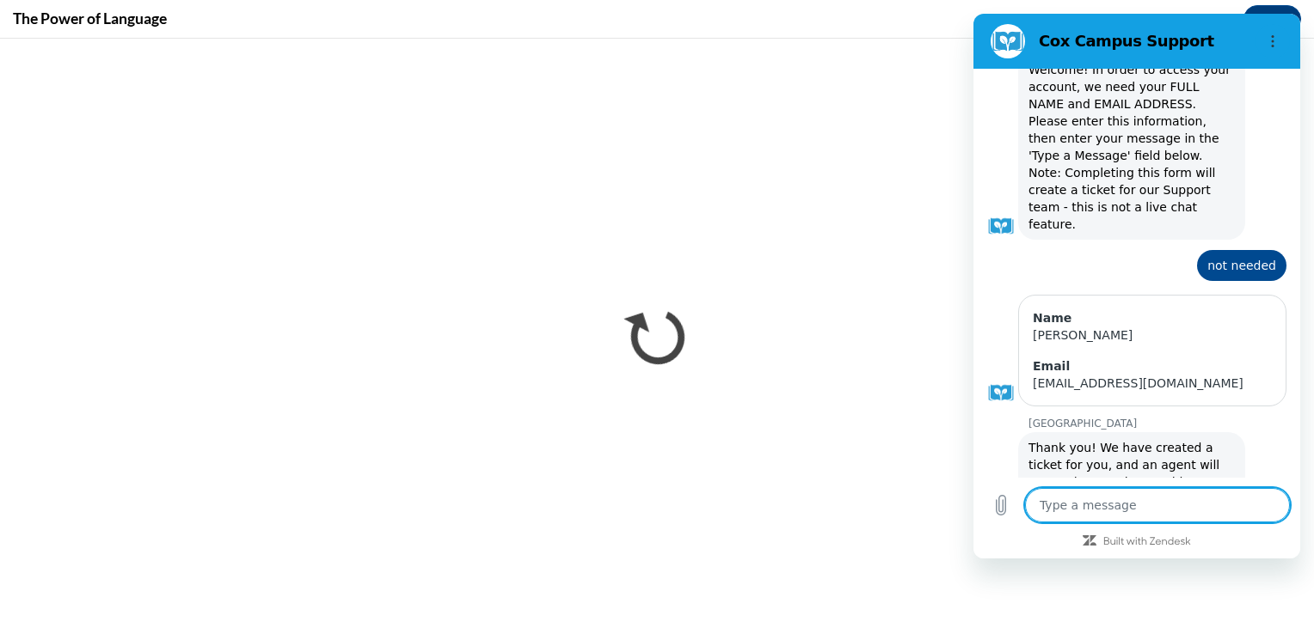
scroll to position [0, 0]
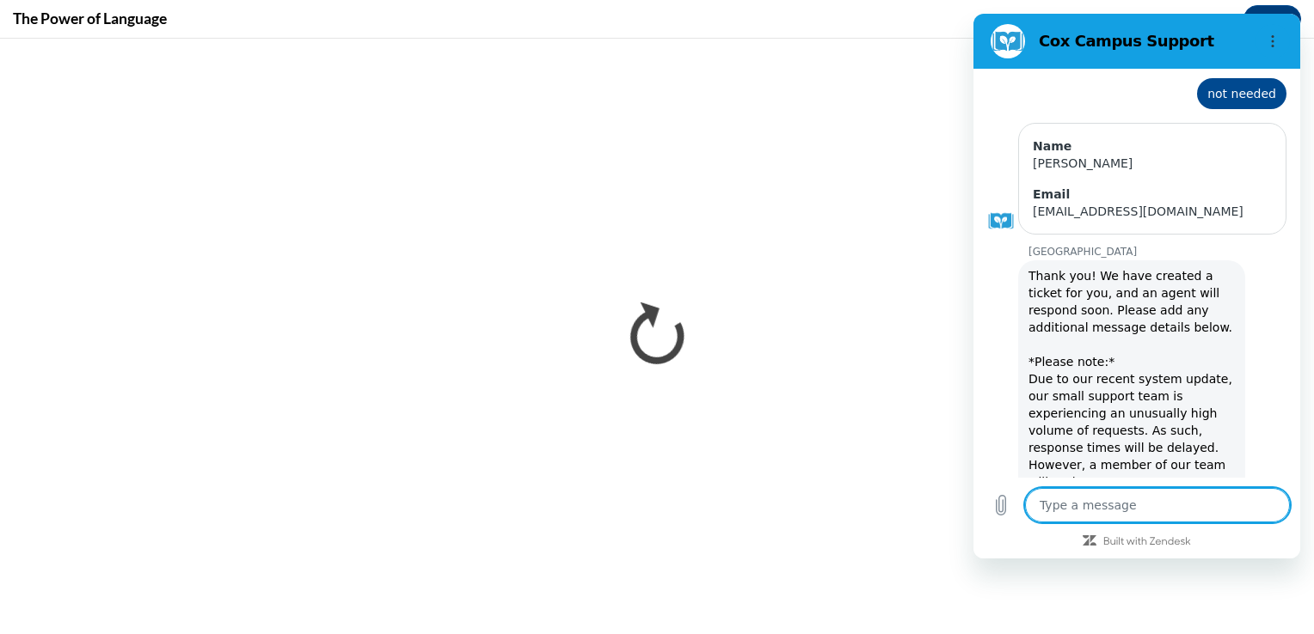
type textarea "x"
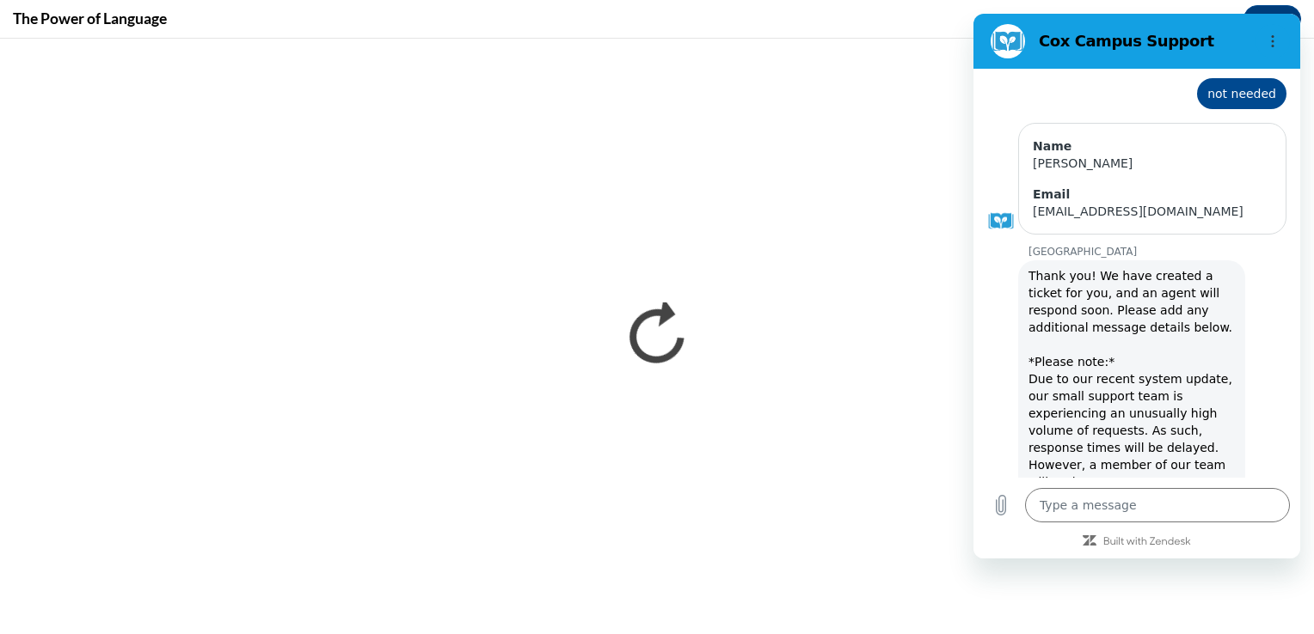
scroll to position [646, 0]
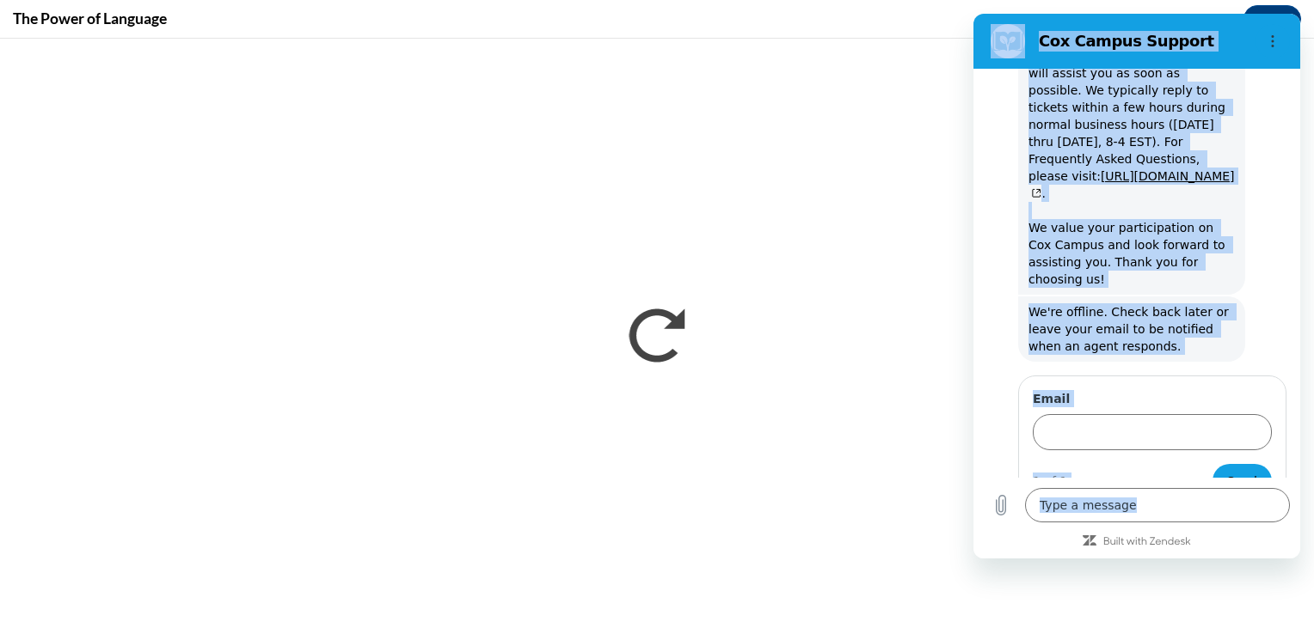
drag, startPoint x: 1248, startPoint y: 546, endPoint x: 1316, endPoint y: 530, distance: 69.9
click html "Cox Campus Support 9:52 AM Cox Campus Cox Campus says: Welcome! In order to acc…"
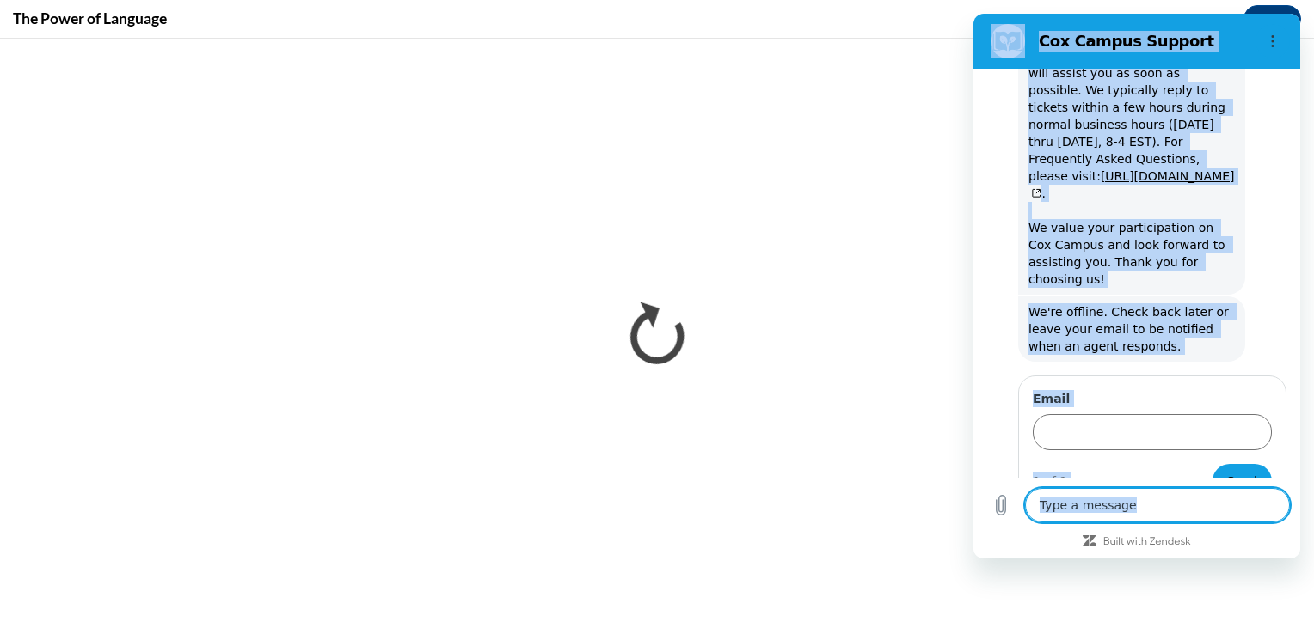
drag, startPoint x: 1316, startPoint y: 530, endPoint x: 1187, endPoint y: 503, distance: 131.7
click at [1187, 503] on textarea at bounding box center [1157, 505] width 265 height 34
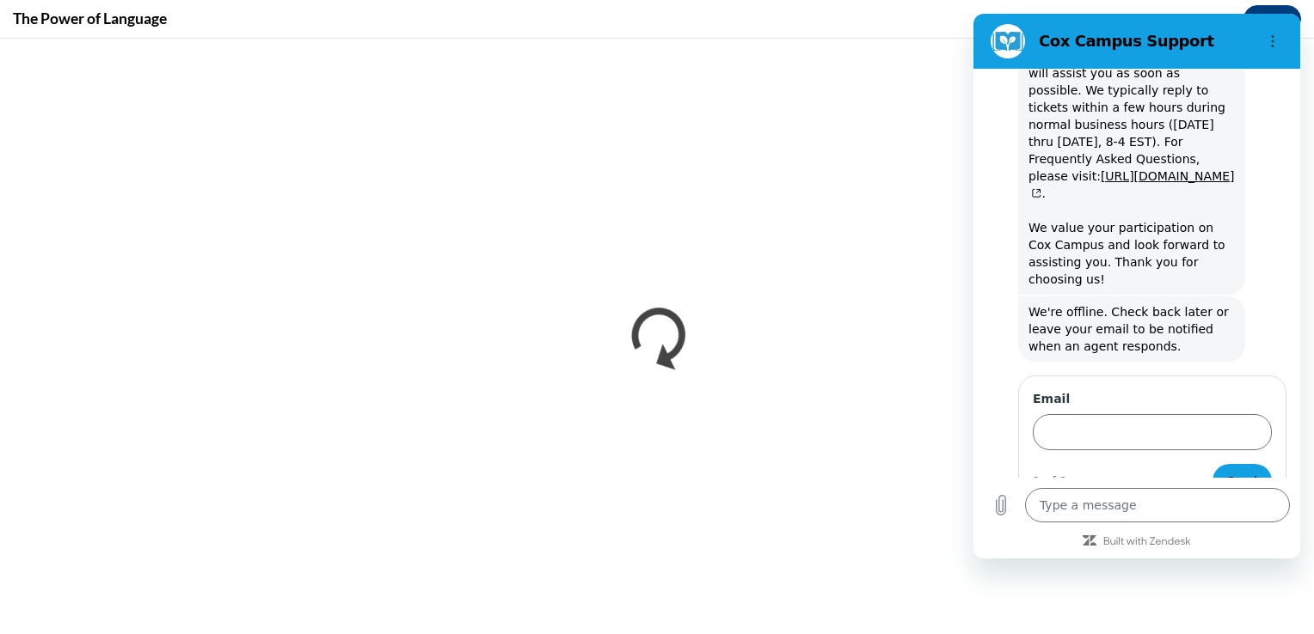
click at [1002, 486] on figure at bounding box center [1001, 500] width 28 height 28
click at [1185, 507] on textarea at bounding box center [1157, 505] width 265 height 34
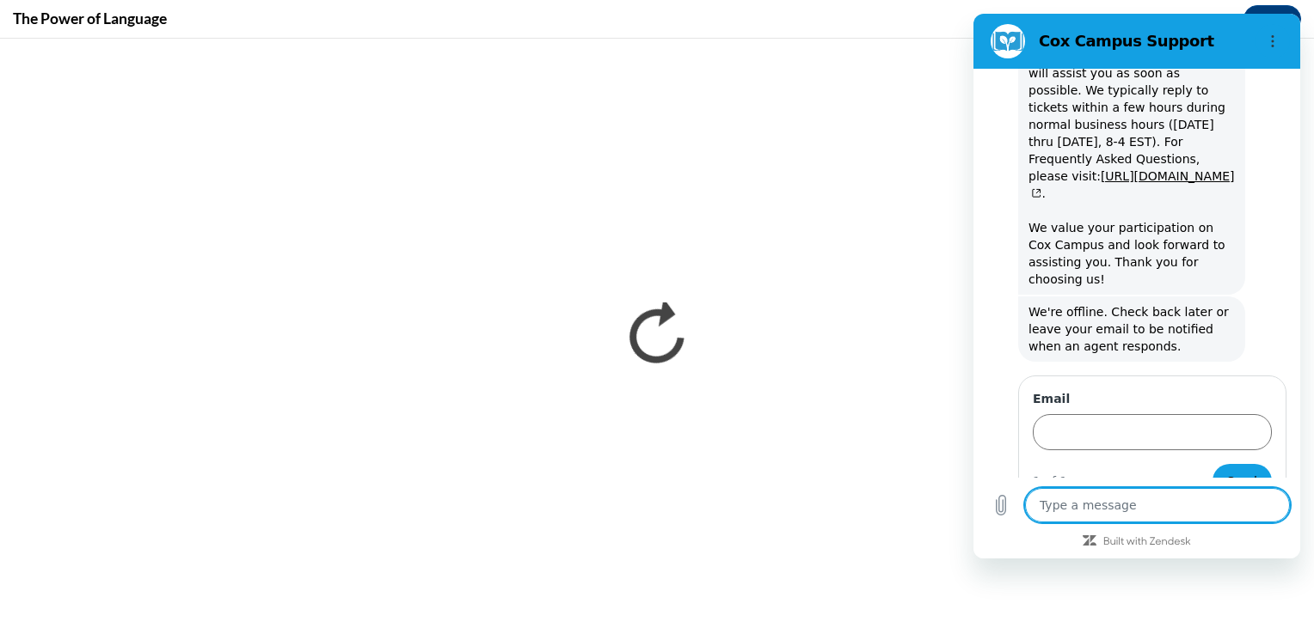
type textarea "c"
type textarea "x"
type textarea "cl"
type textarea "x"
type textarea "clo"
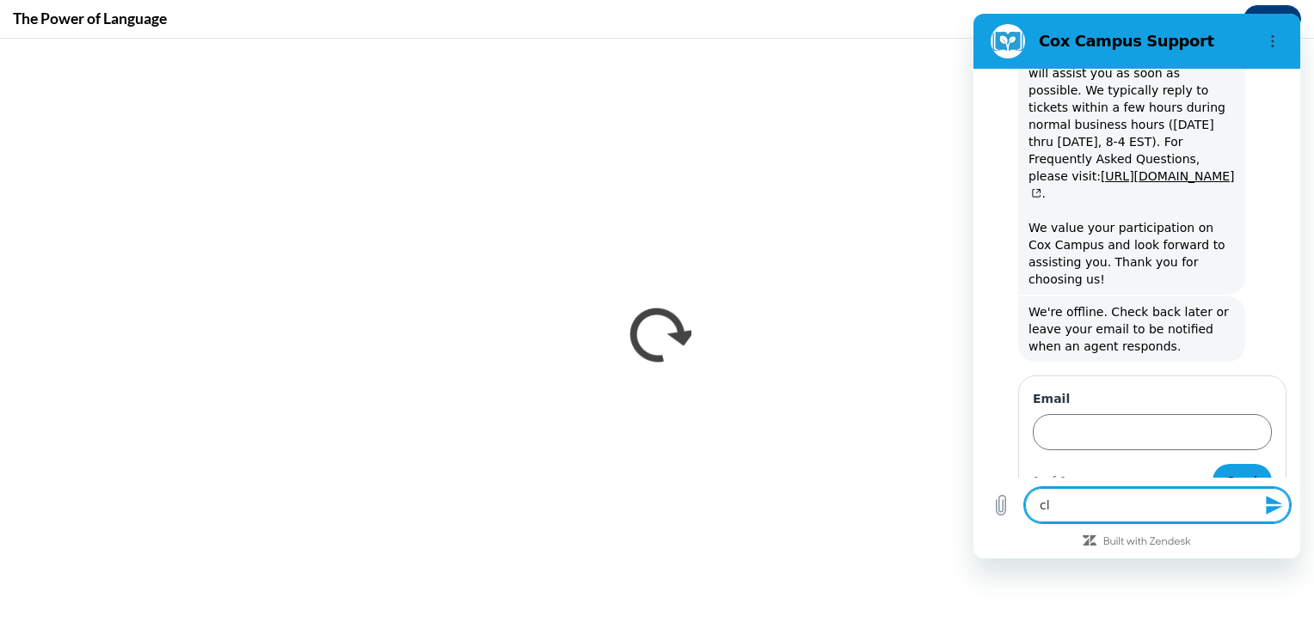
type textarea "x"
type textarea "clos"
type textarea "x"
type textarea "close"
type textarea "x"
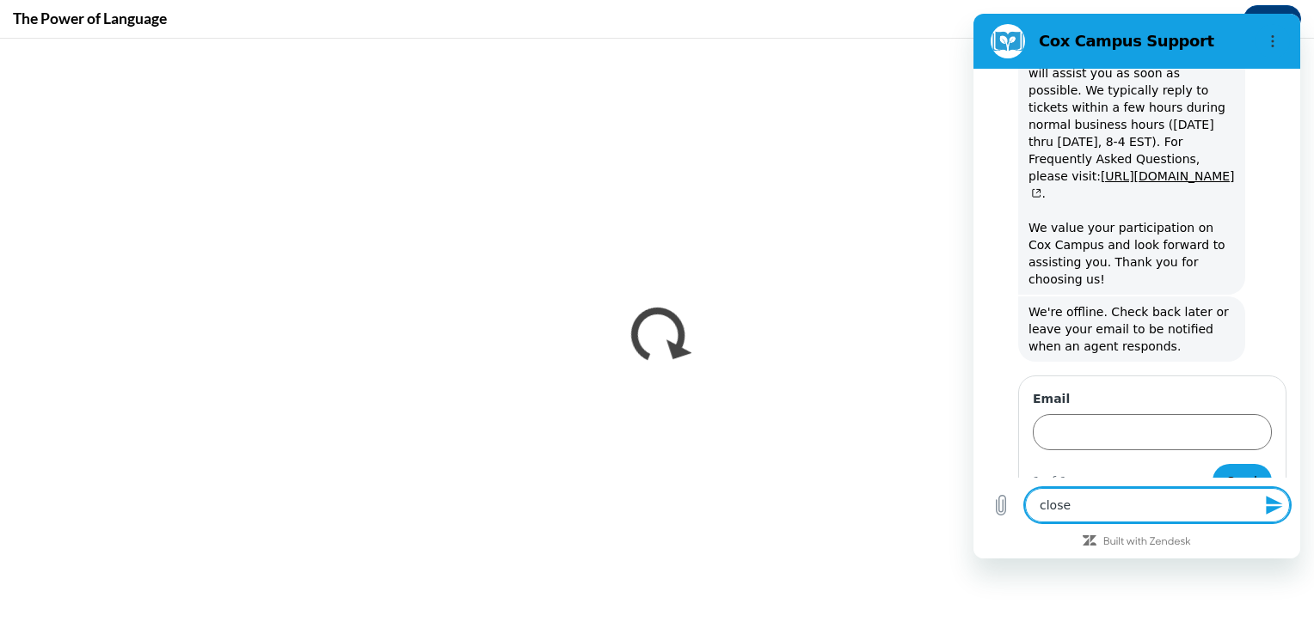
type textarea "close"
type textarea "x"
type textarea "close t"
type textarea "x"
type textarea "close th"
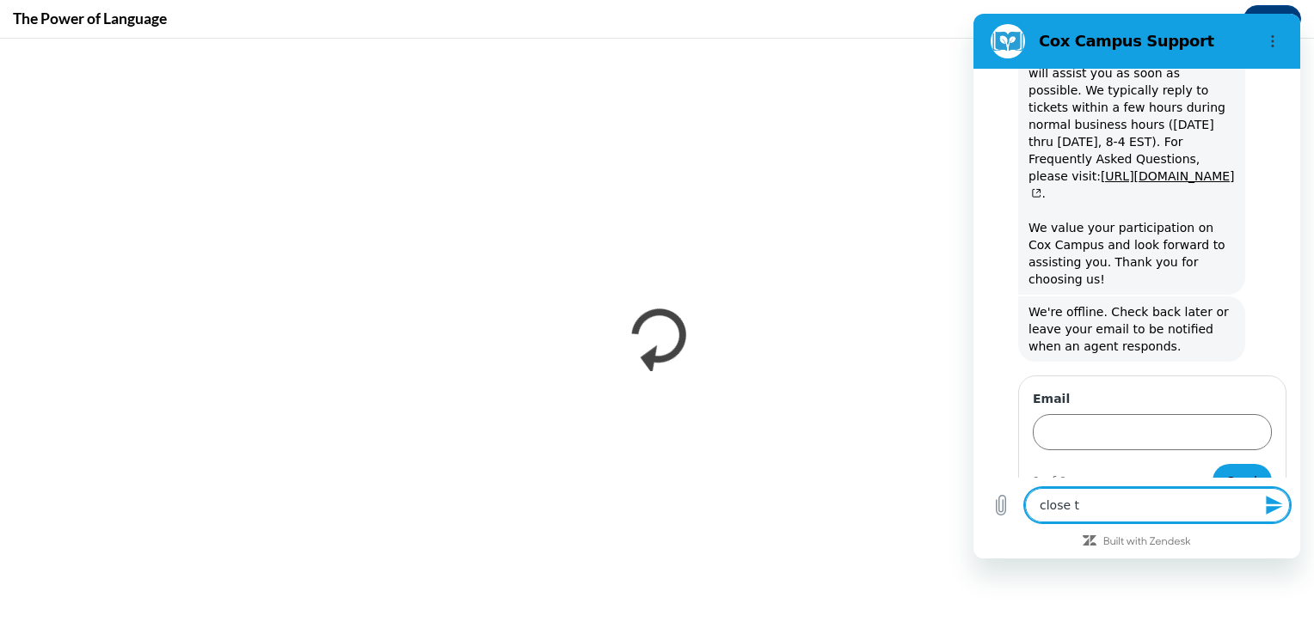
type textarea "x"
type textarea "close the"
type textarea "x"
type textarea "close the"
type textarea "x"
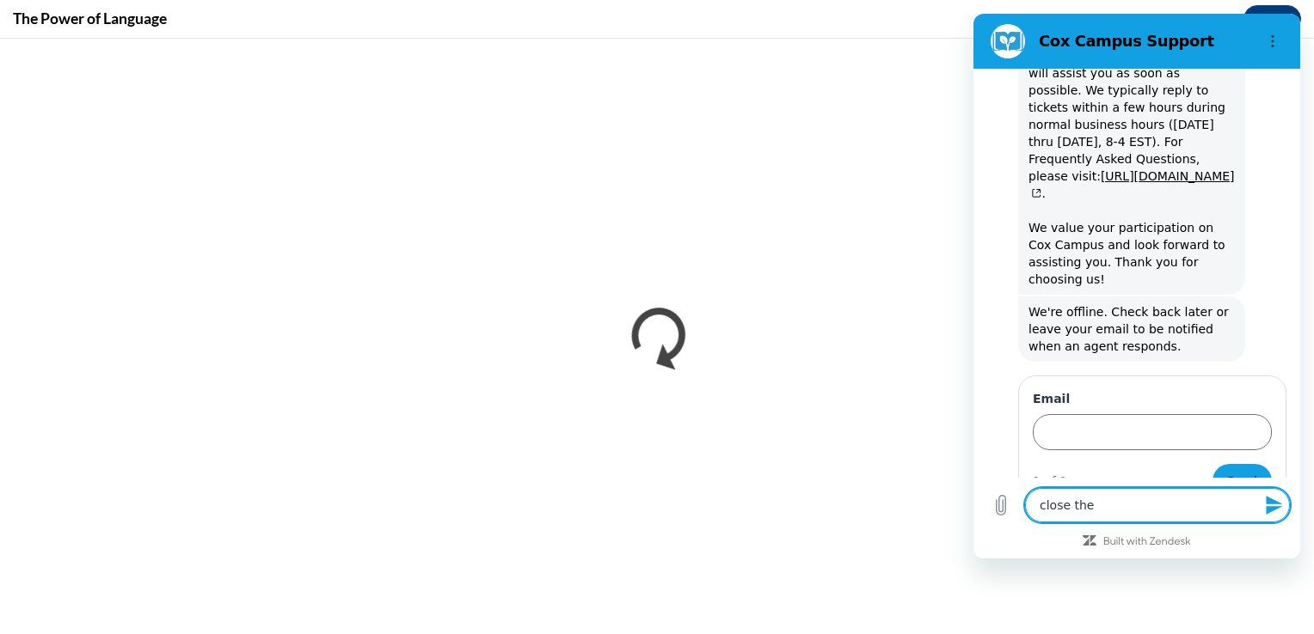
type textarea "close the c"
type textarea "x"
type textarea "close the ch"
type textarea "x"
type textarea "close the cha"
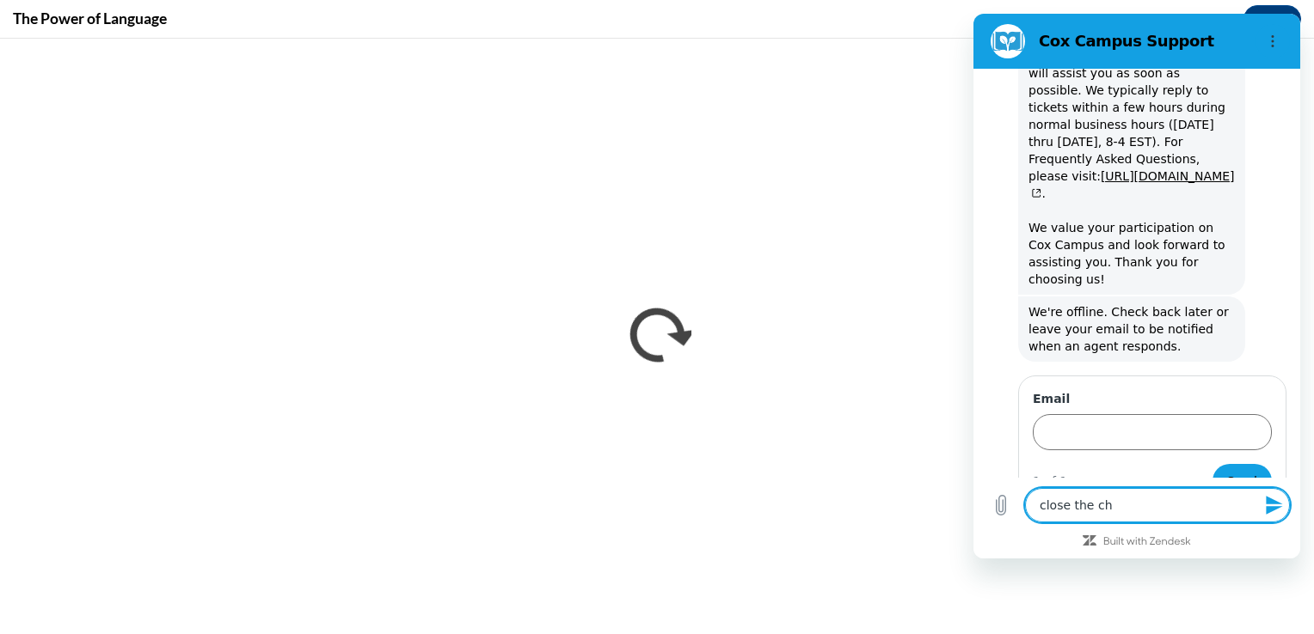
type textarea "x"
type textarea "close the chat"
type textarea "x"
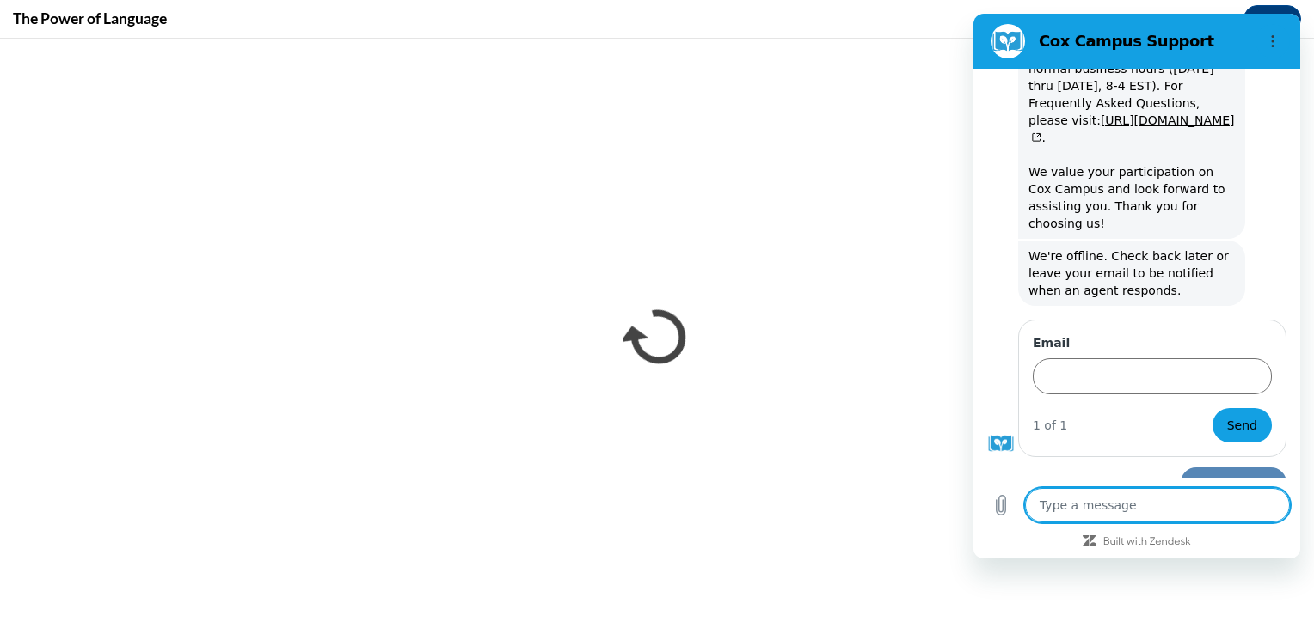
type textarea "x"
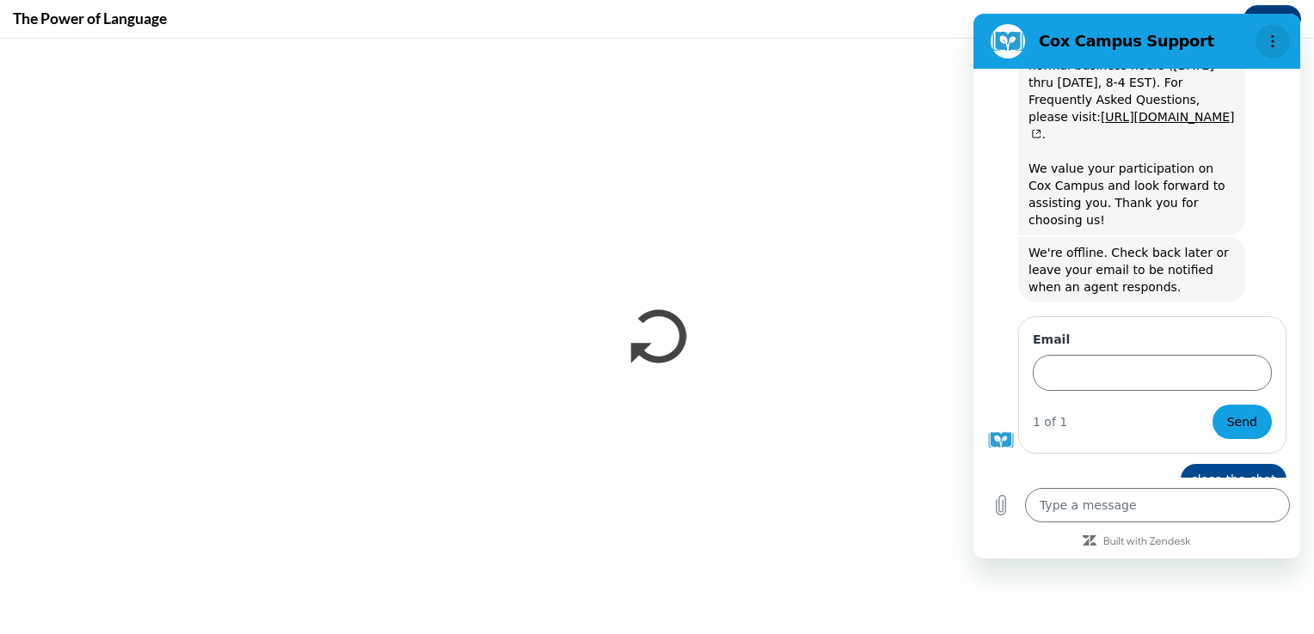
click at [1272, 41] on circle "Options menu" at bounding box center [1273, 41] width 3 height 3
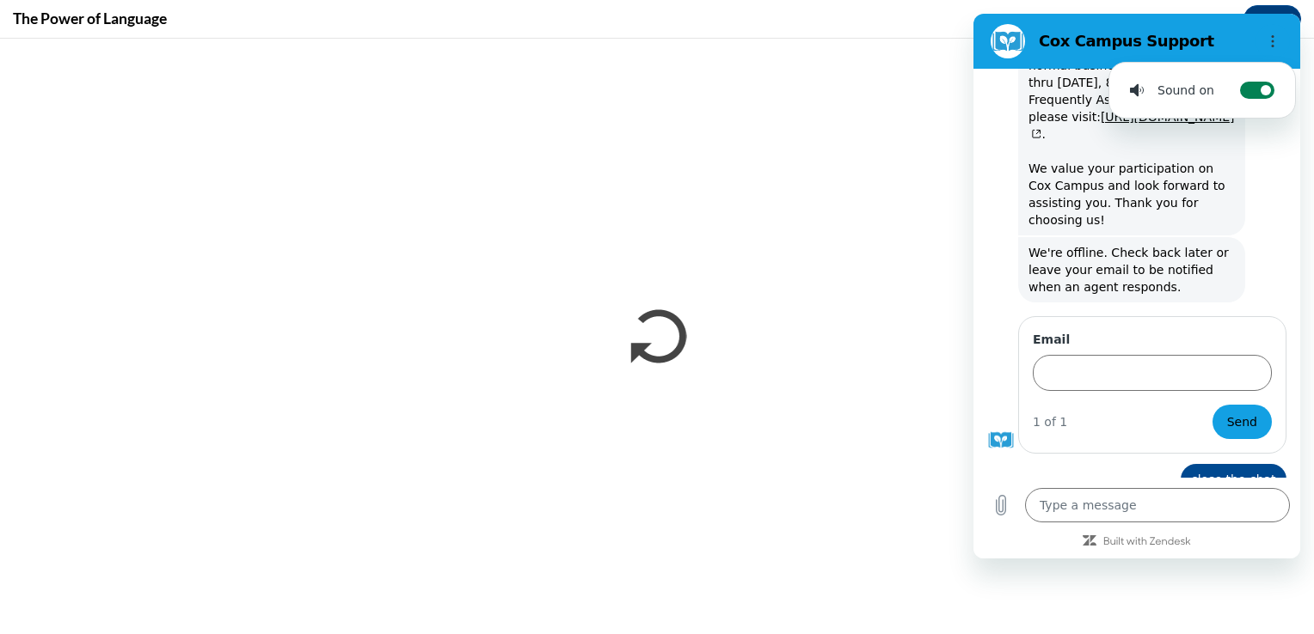
scroll to position [257, 0]
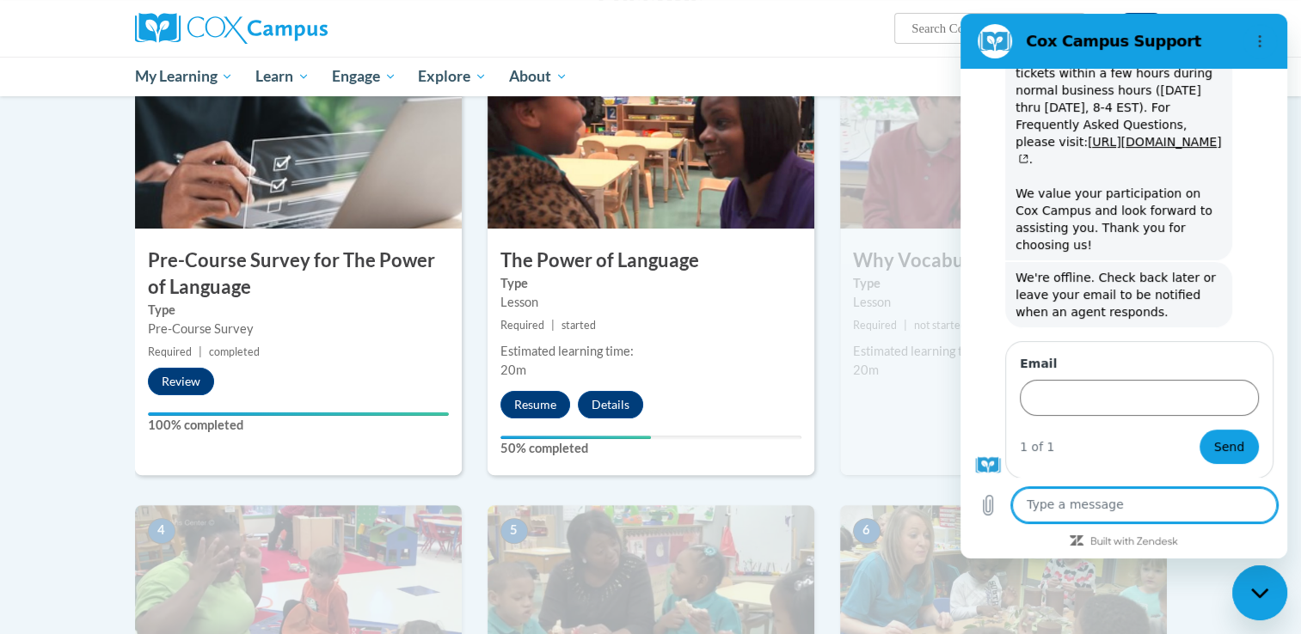
click at [1251, 590] on icon "Close messaging window" at bounding box center [1260, 593] width 18 height 11
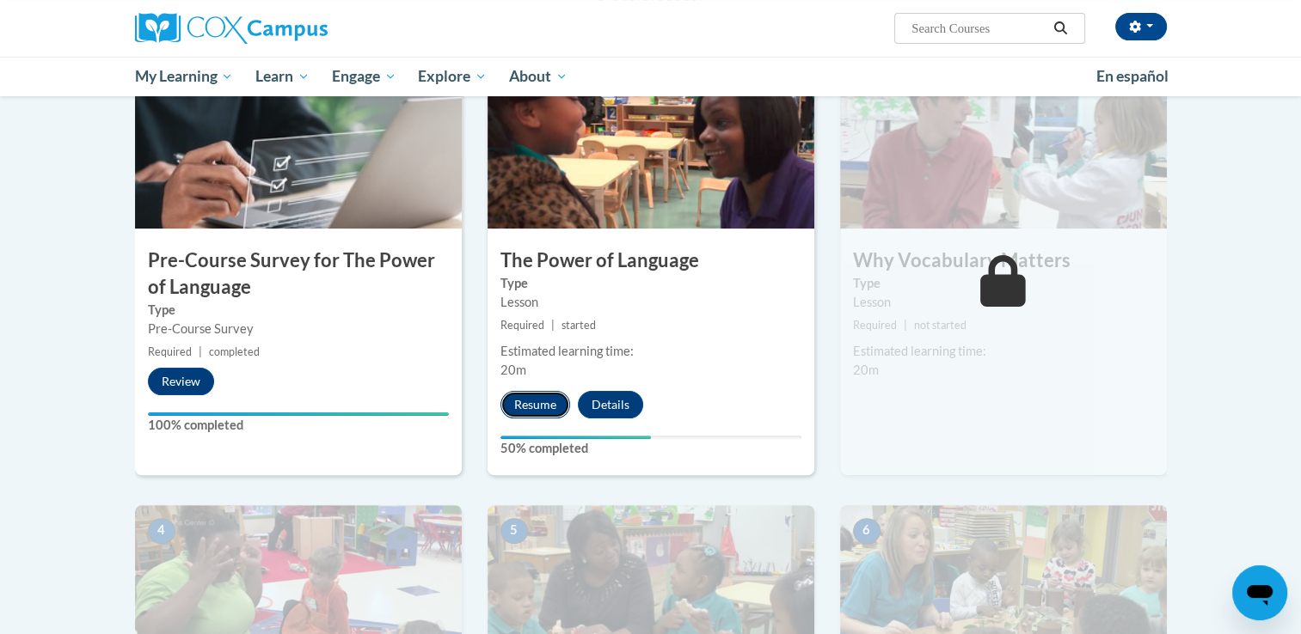
click at [530, 404] on button "Resume" at bounding box center [535, 405] width 70 height 28
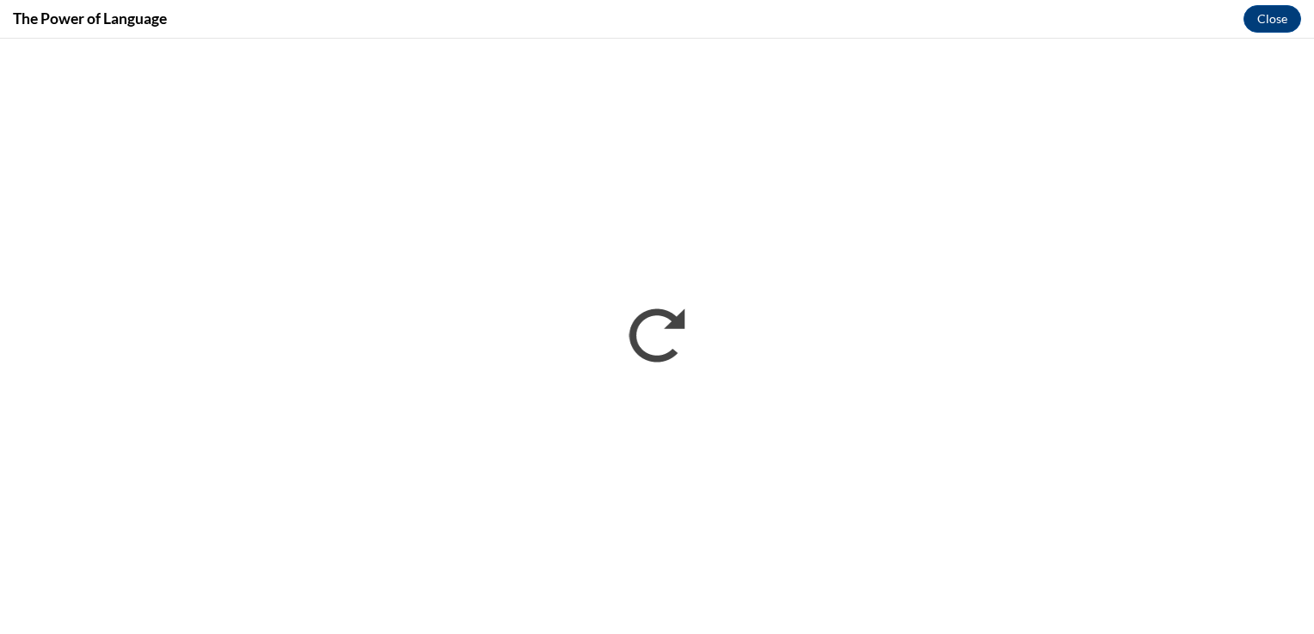
type textarea "x"
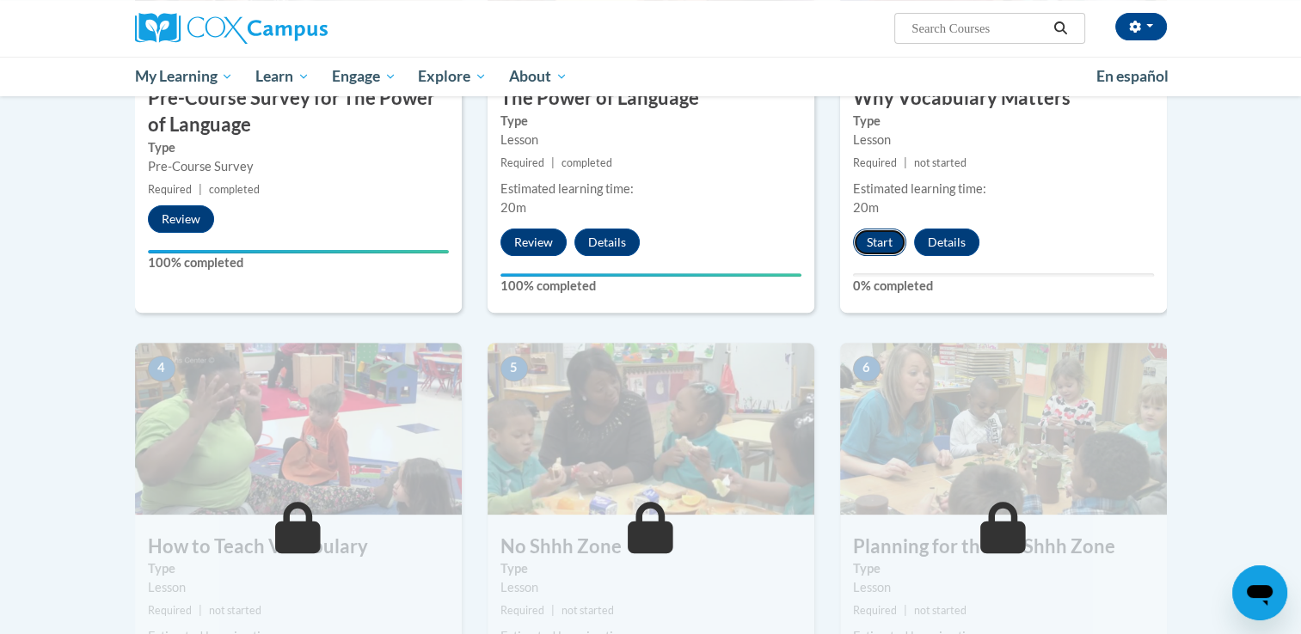
click at [884, 234] on button "Start" at bounding box center [879, 243] width 53 height 28
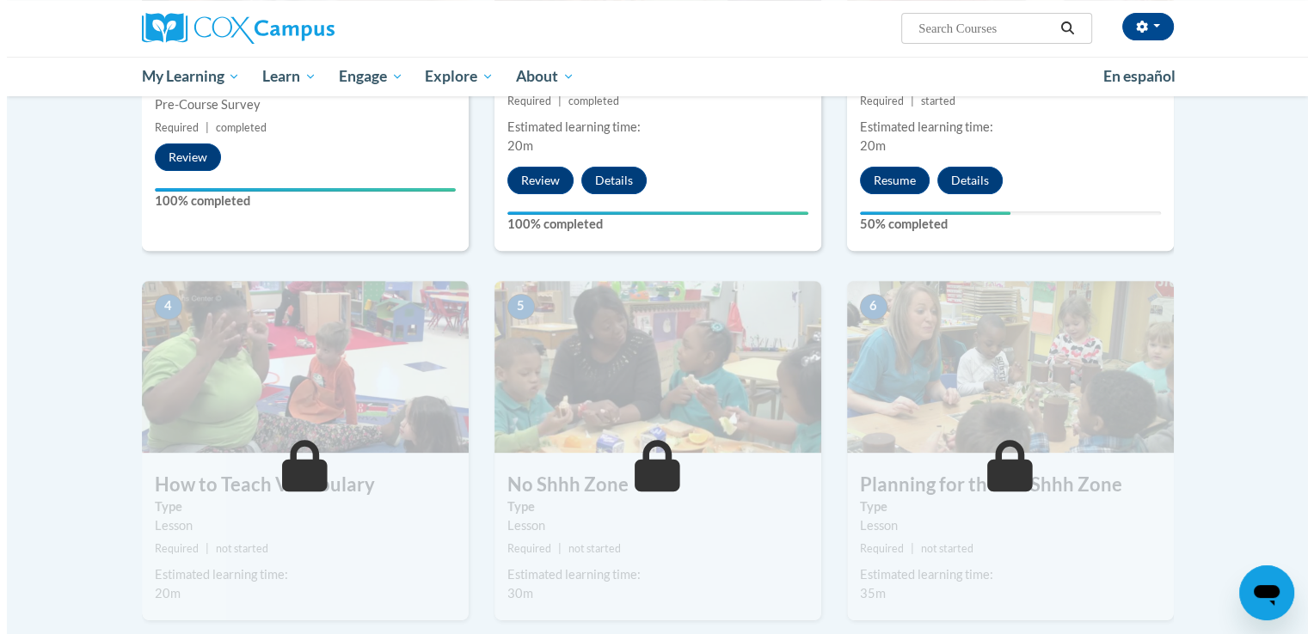
scroll to position [610, 0]
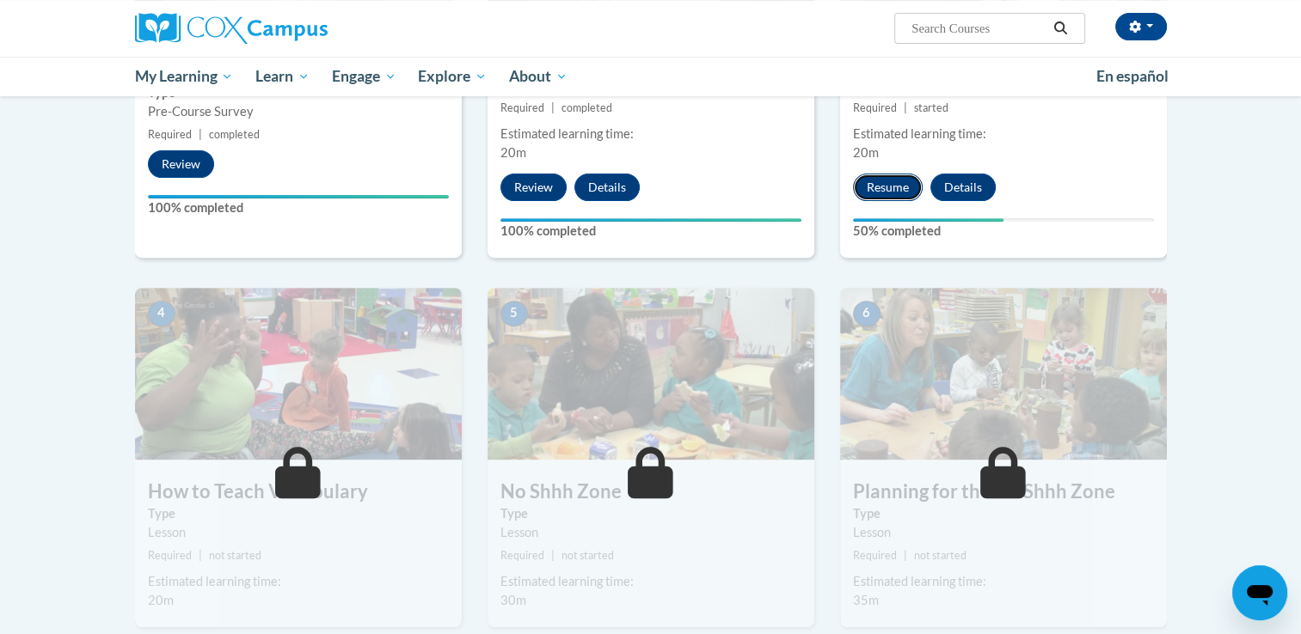
click at [892, 189] on button "Resume" at bounding box center [888, 188] width 70 height 28
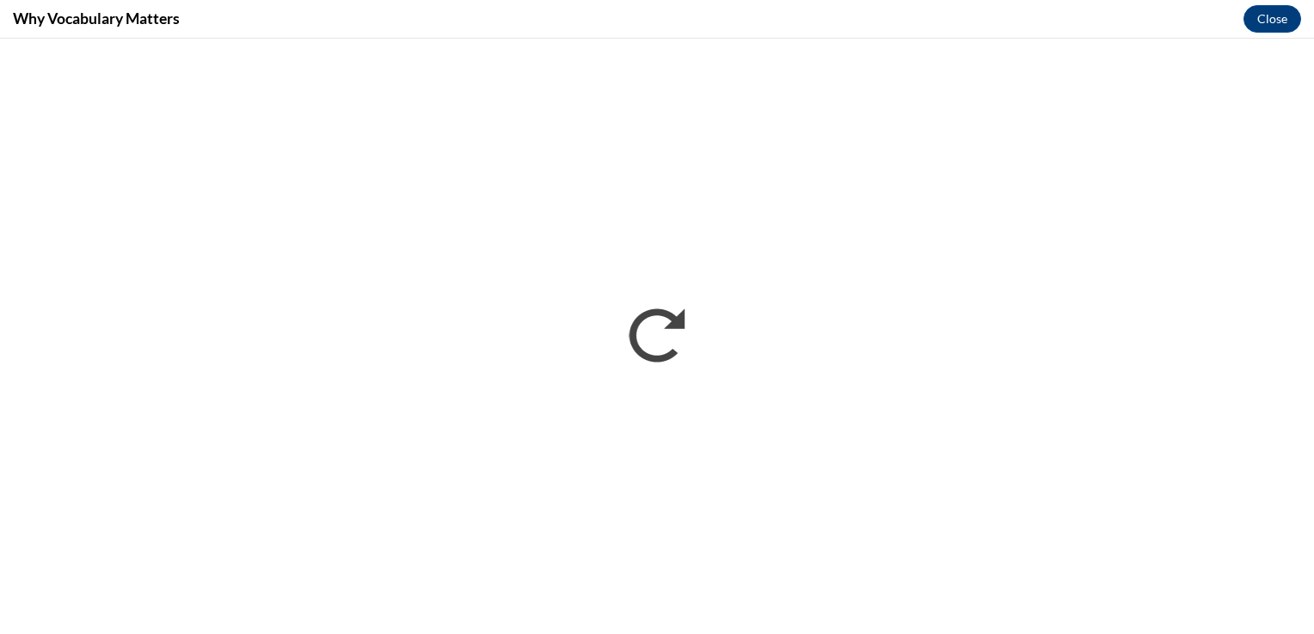
scroll to position [0, 0]
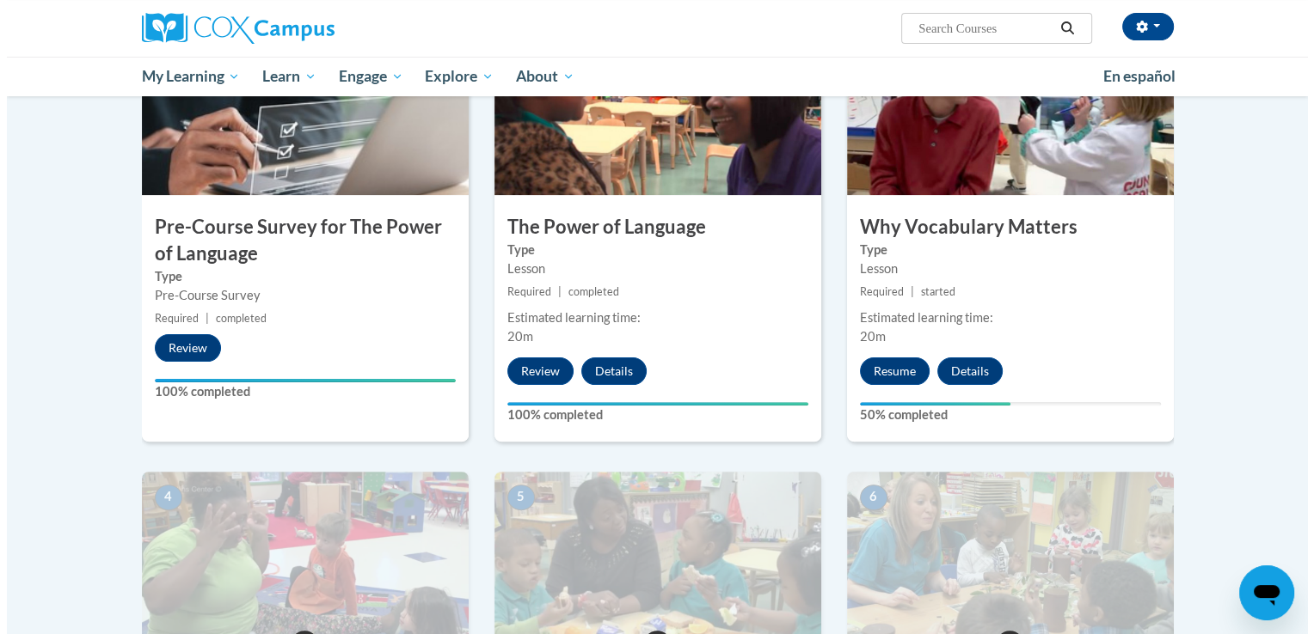
scroll to position [457, 0]
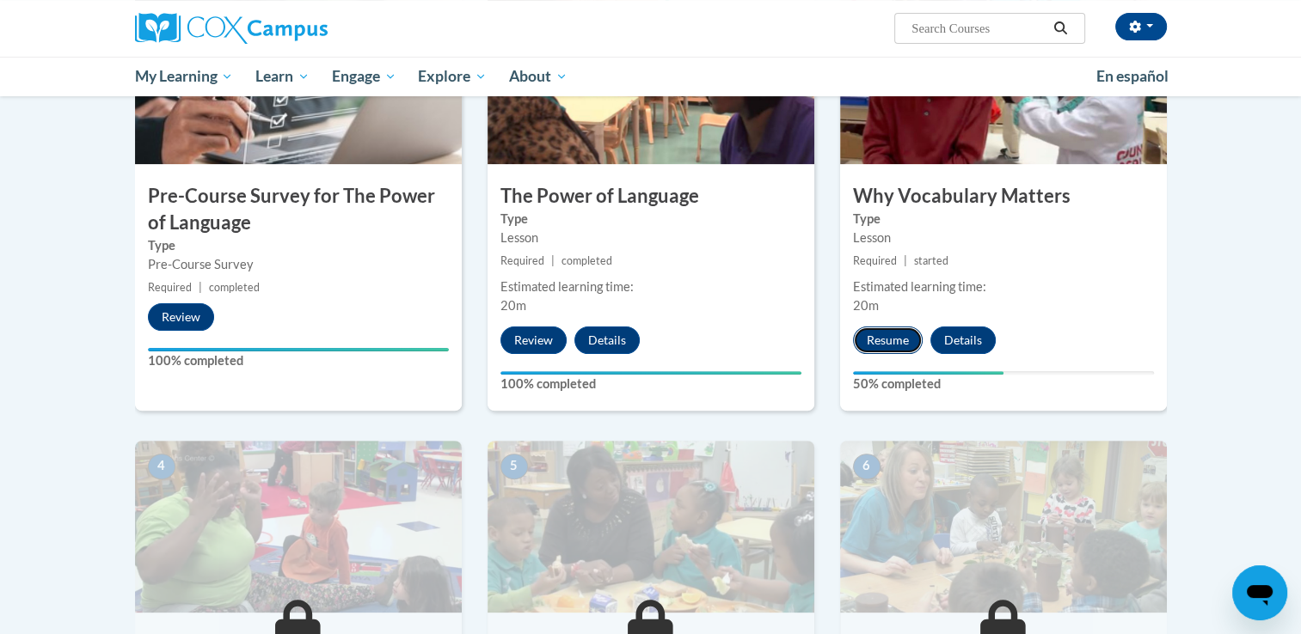
click at [913, 336] on button "Resume" at bounding box center [888, 341] width 70 height 28
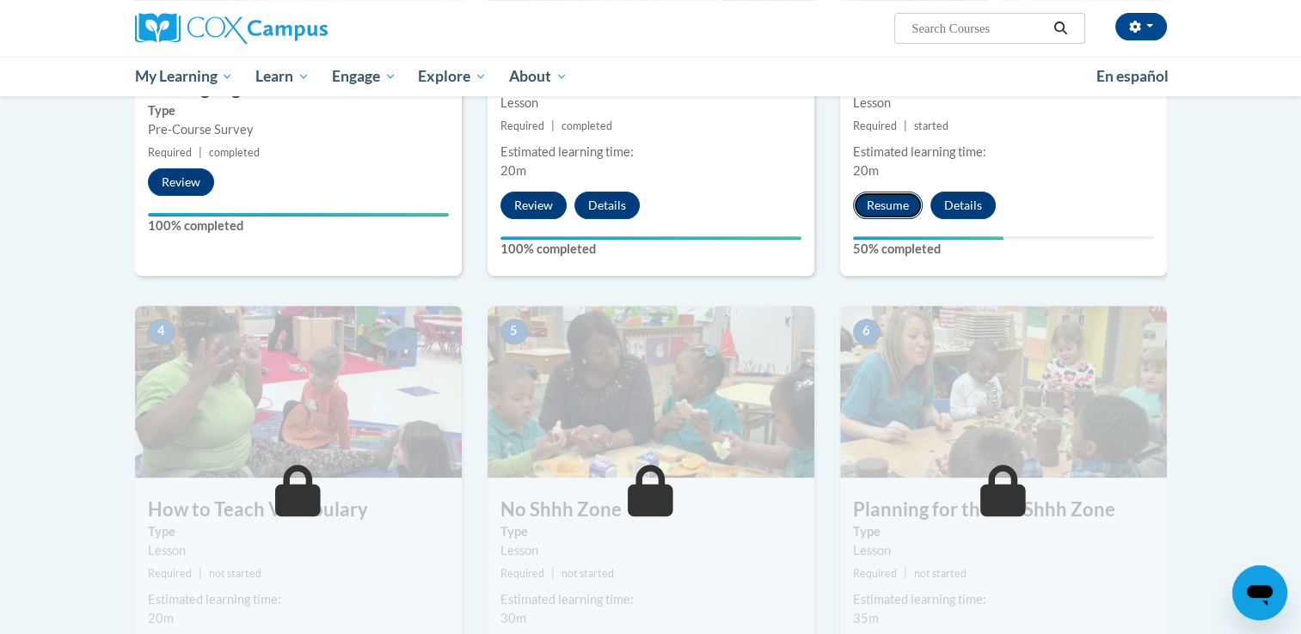
click at [894, 206] on button "Resume" at bounding box center [888, 206] width 70 height 28
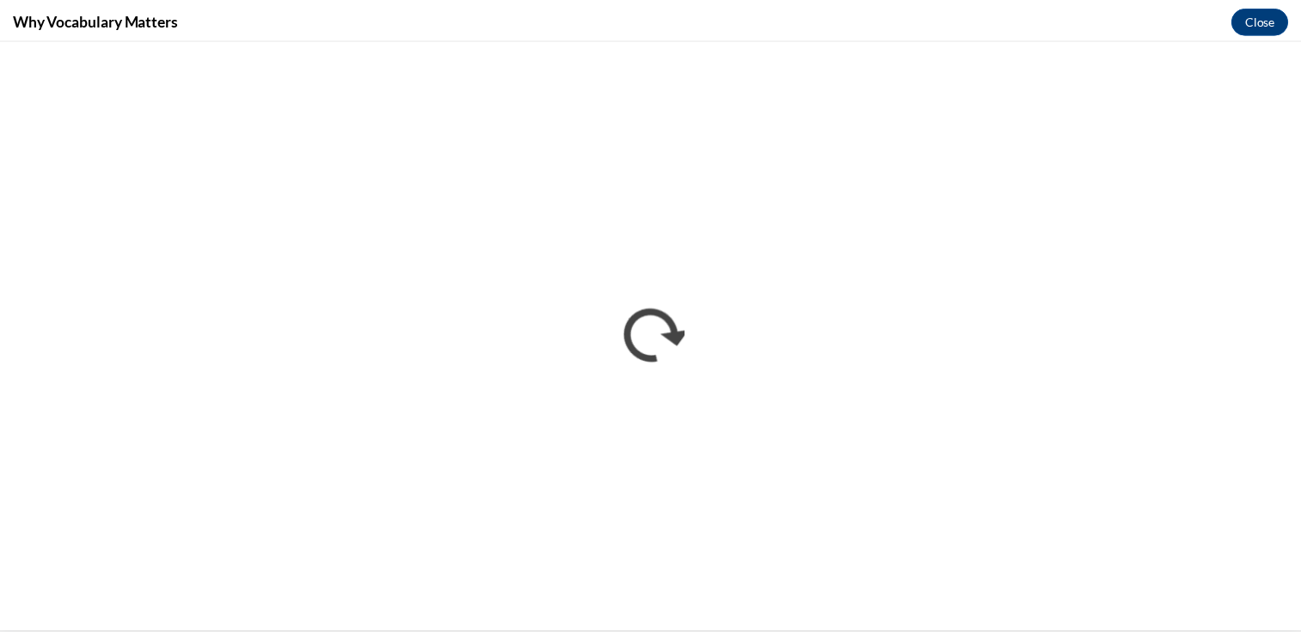
scroll to position [457, 0]
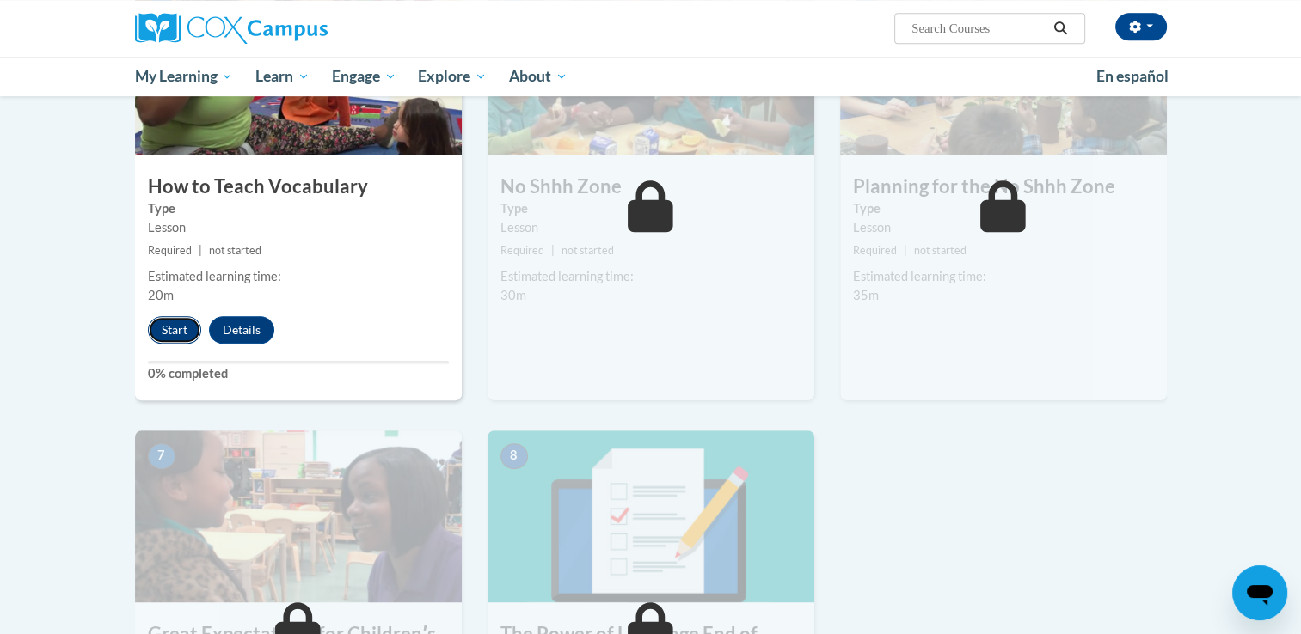
click at [169, 327] on button "Start" at bounding box center [174, 330] width 53 height 28
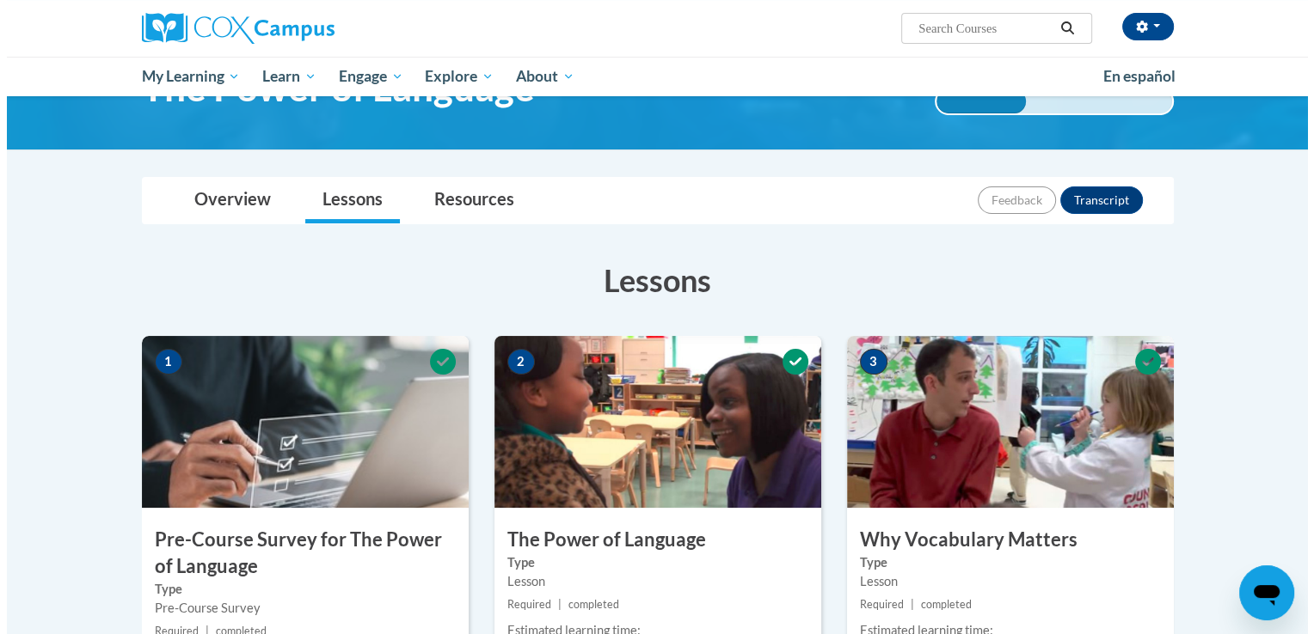
scroll to position [915, 0]
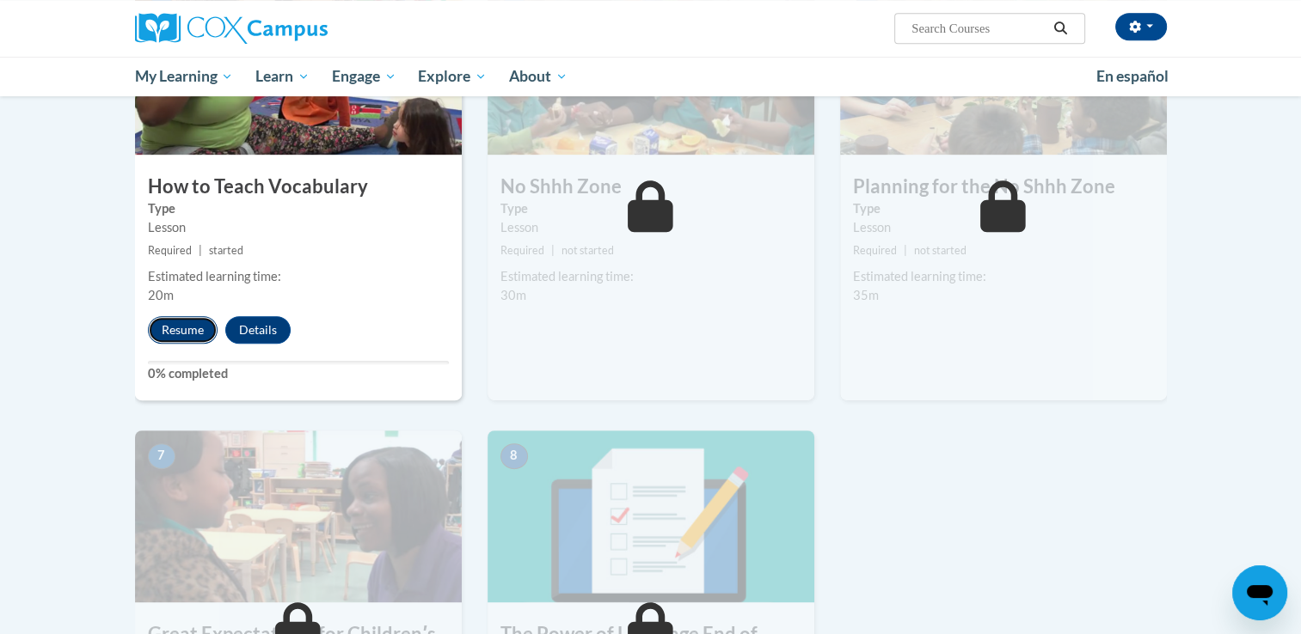
click at [189, 324] on button "Resume" at bounding box center [183, 330] width 70 height 28
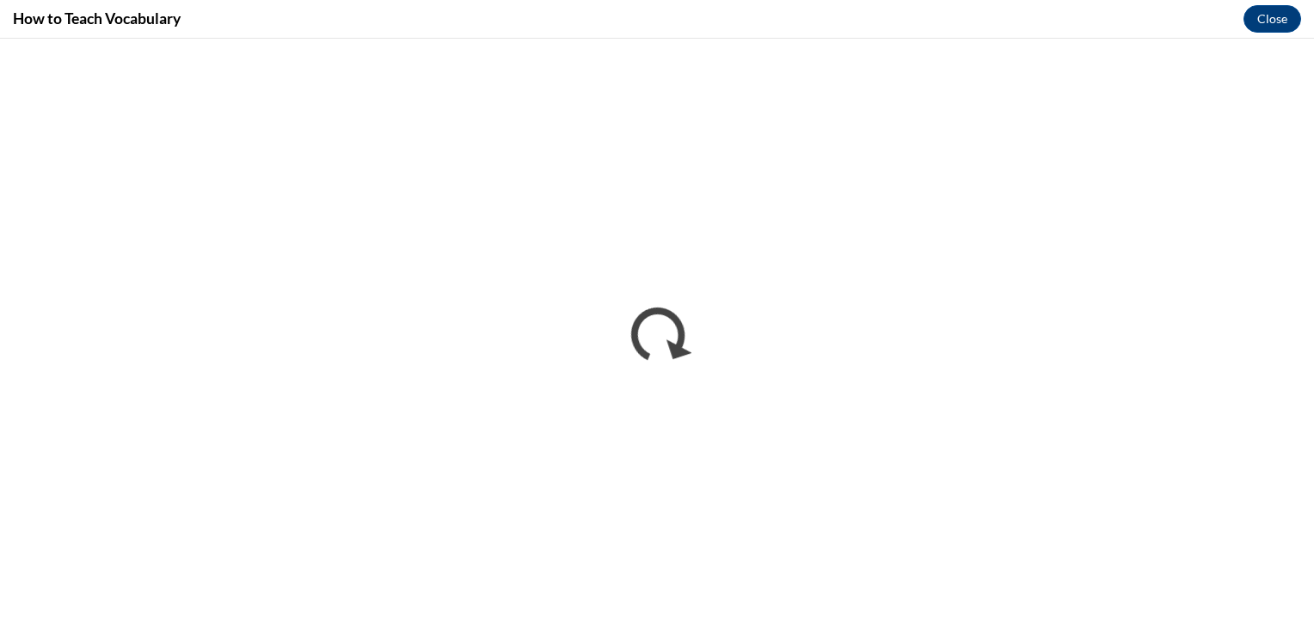
scroll to position [0, 0]
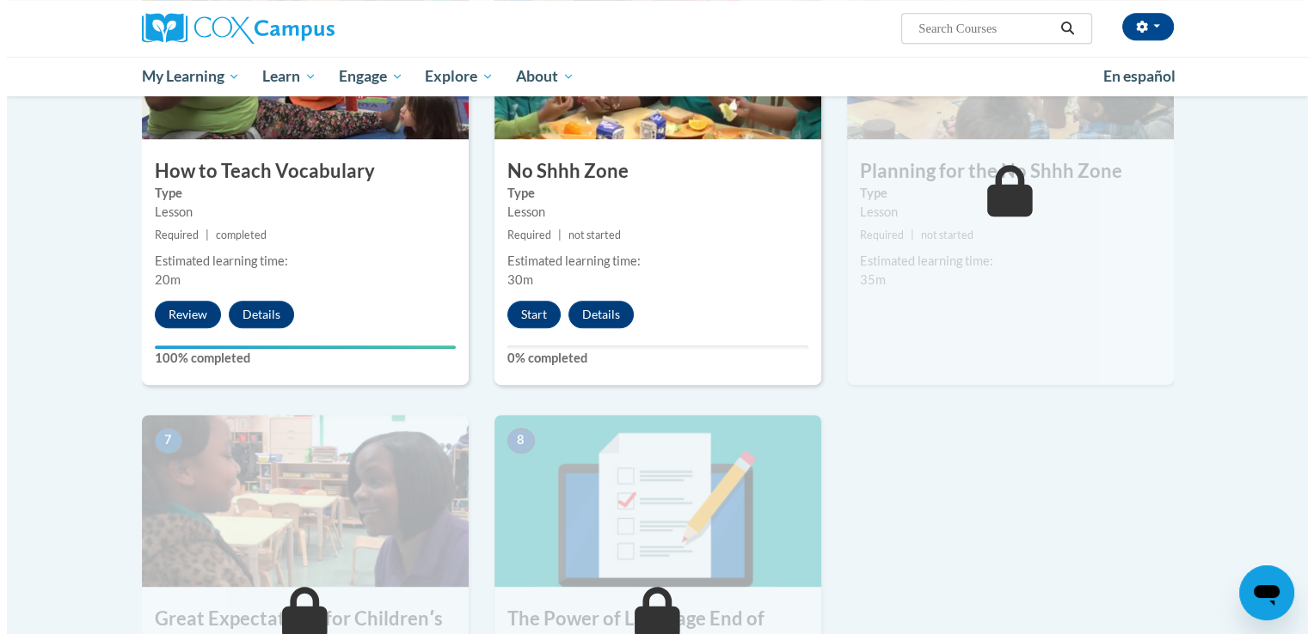
scroll to position [922, 0]
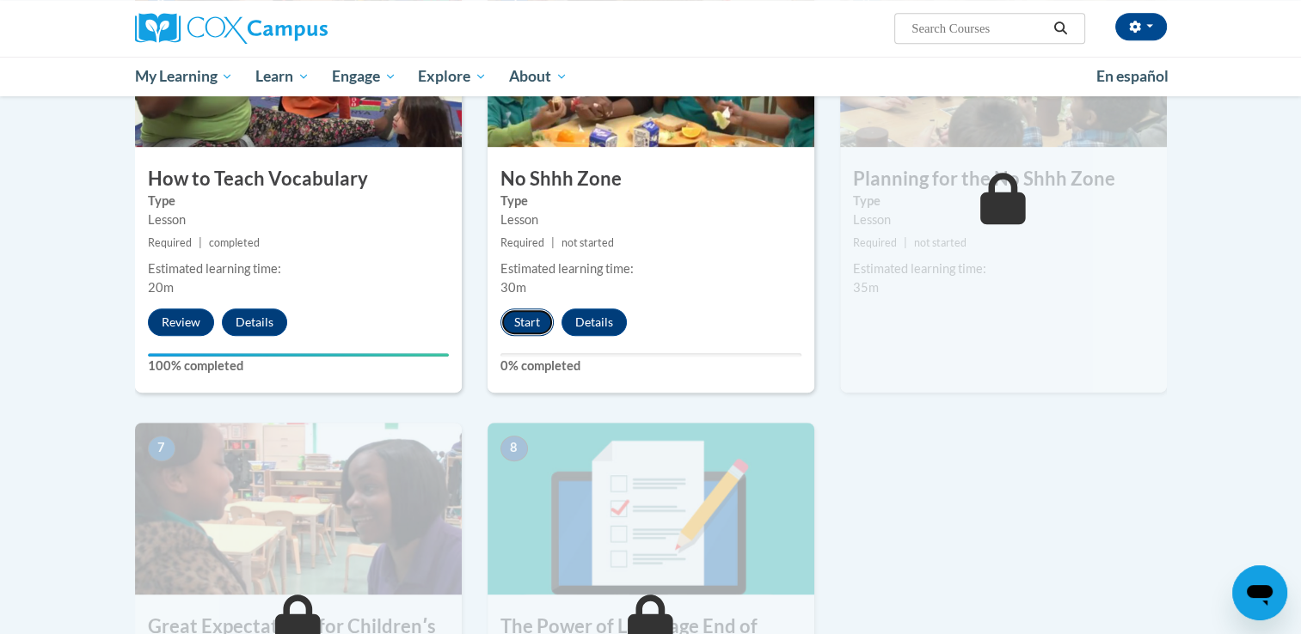
click at [519, 319] on button "Start" at bounding box center [526, 323] width 53 height 28
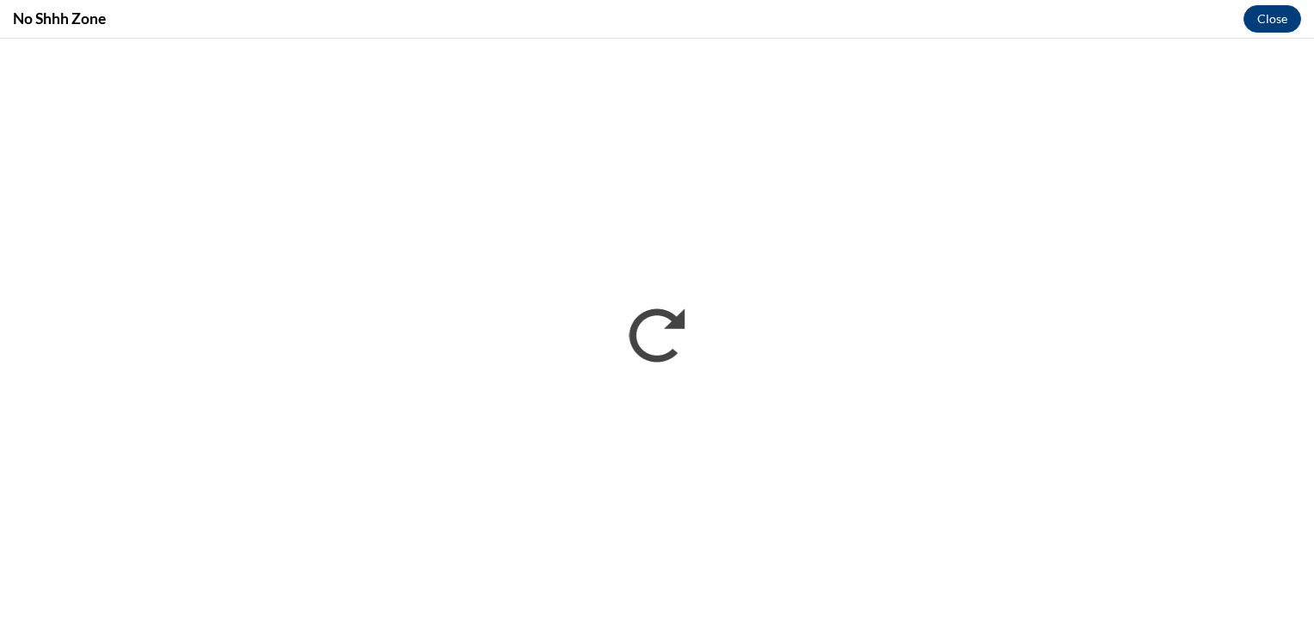
scroll to position [0, 0]
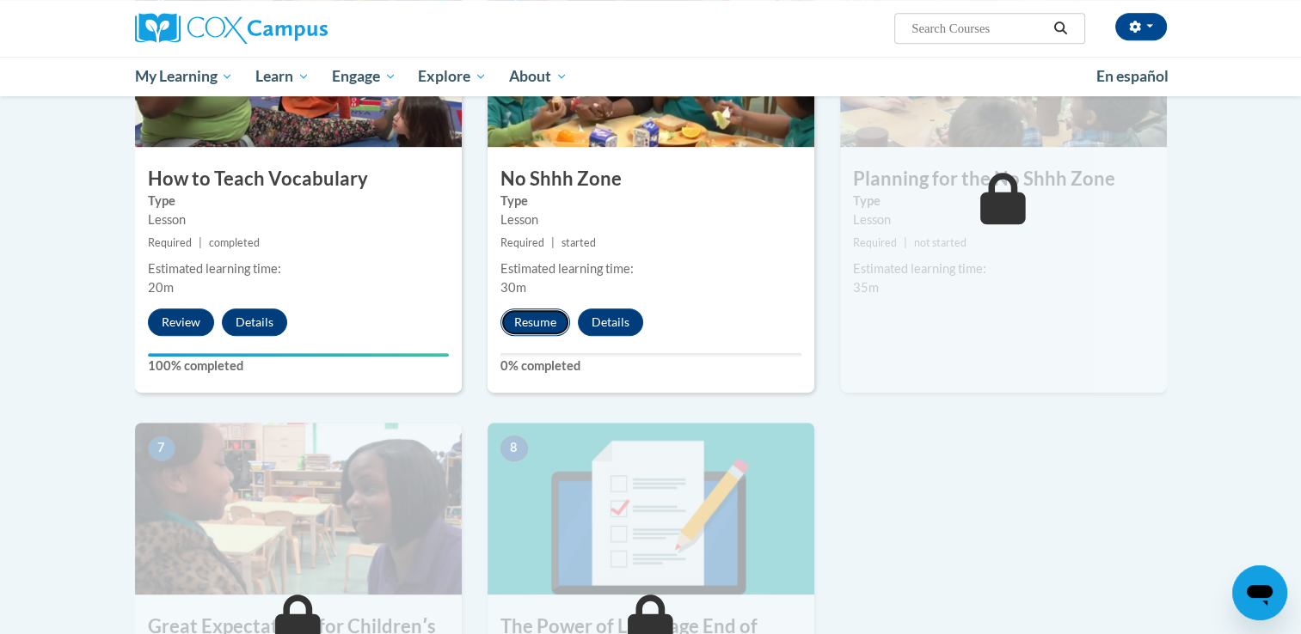
click at [554, 320] on button "Resume" at bounding box center [535, 323] width 70 height 28
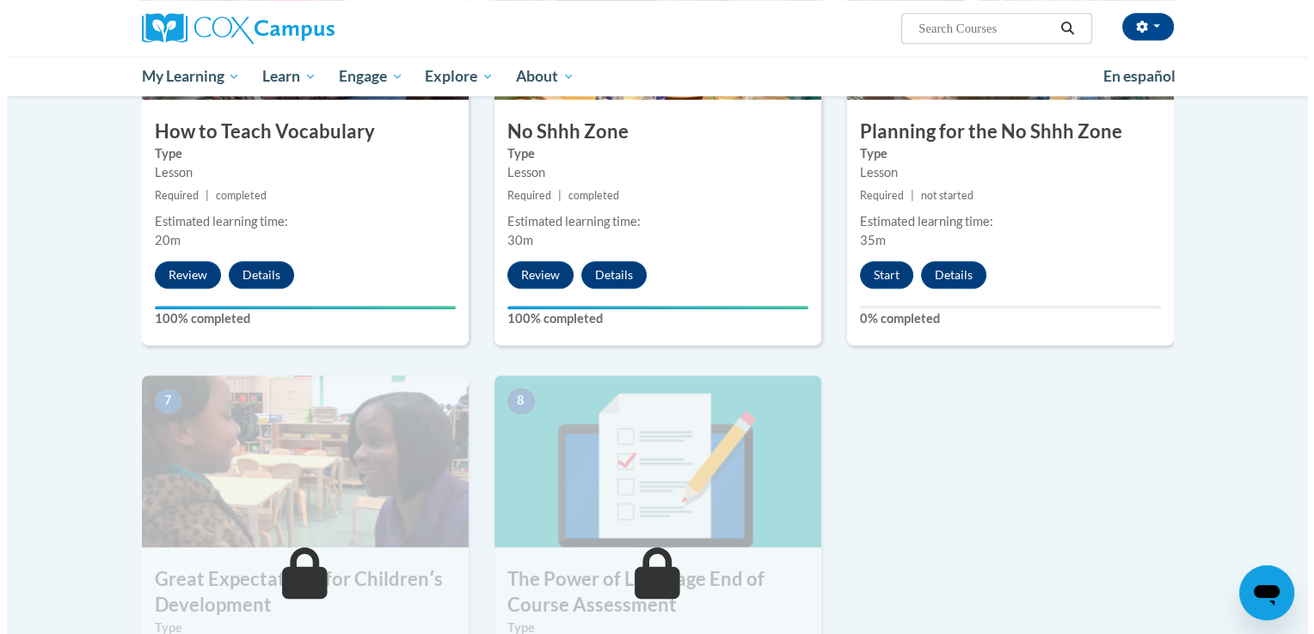
scroll to position [980, 0]
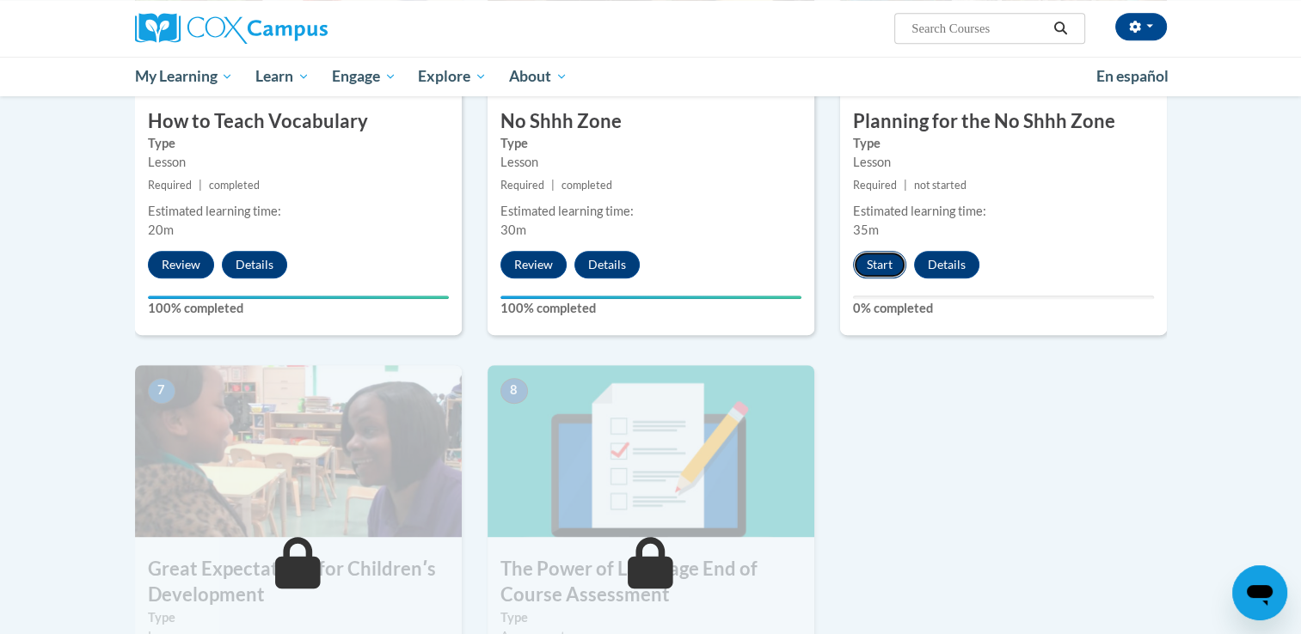
click at [880, 270] on button "Start" at bounding box center [879, 265] width 53 height 28
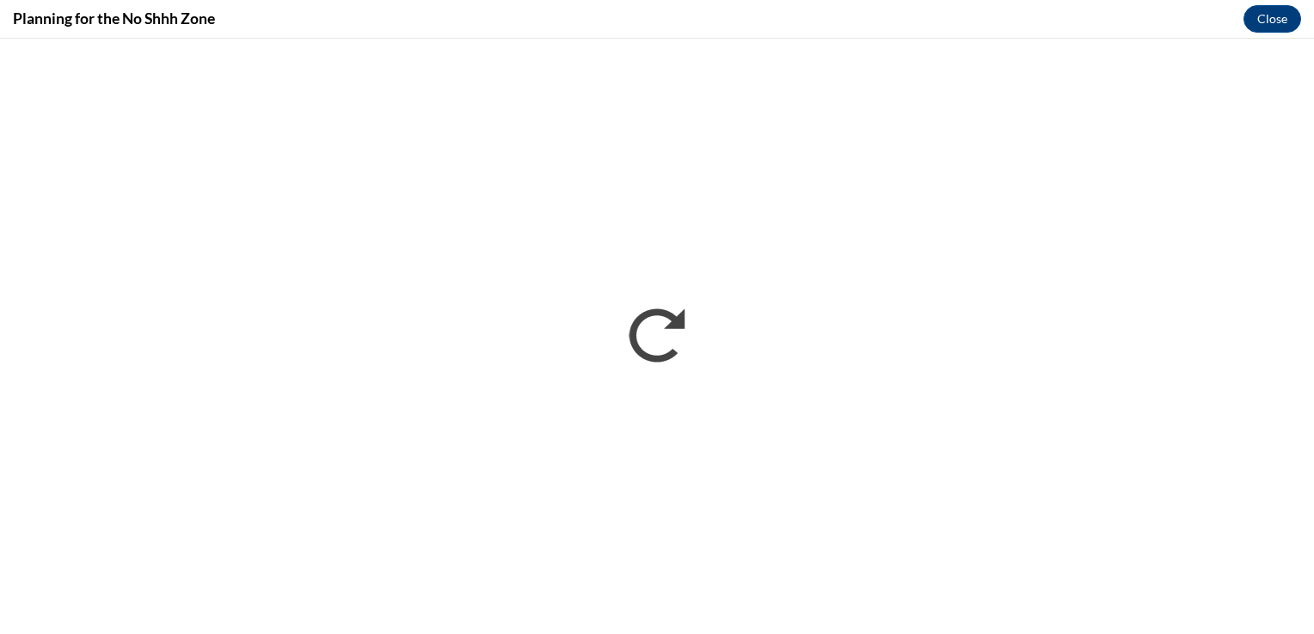
scroll to position [0, 0]
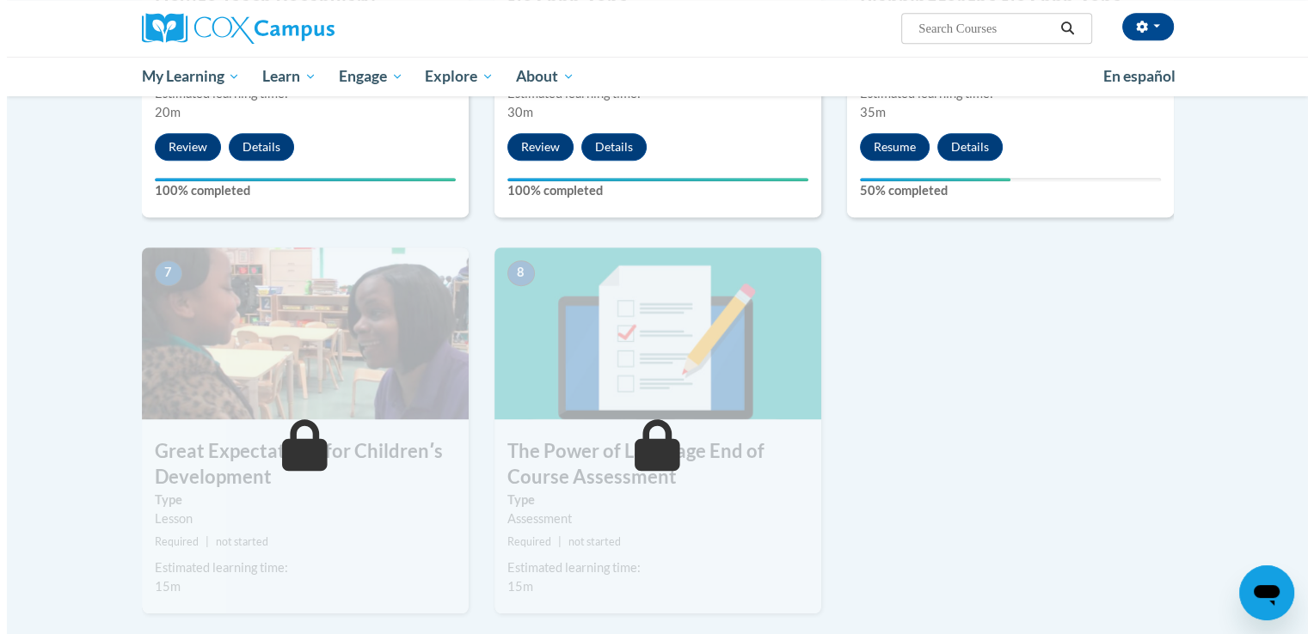
scroll to position [1107, 0]
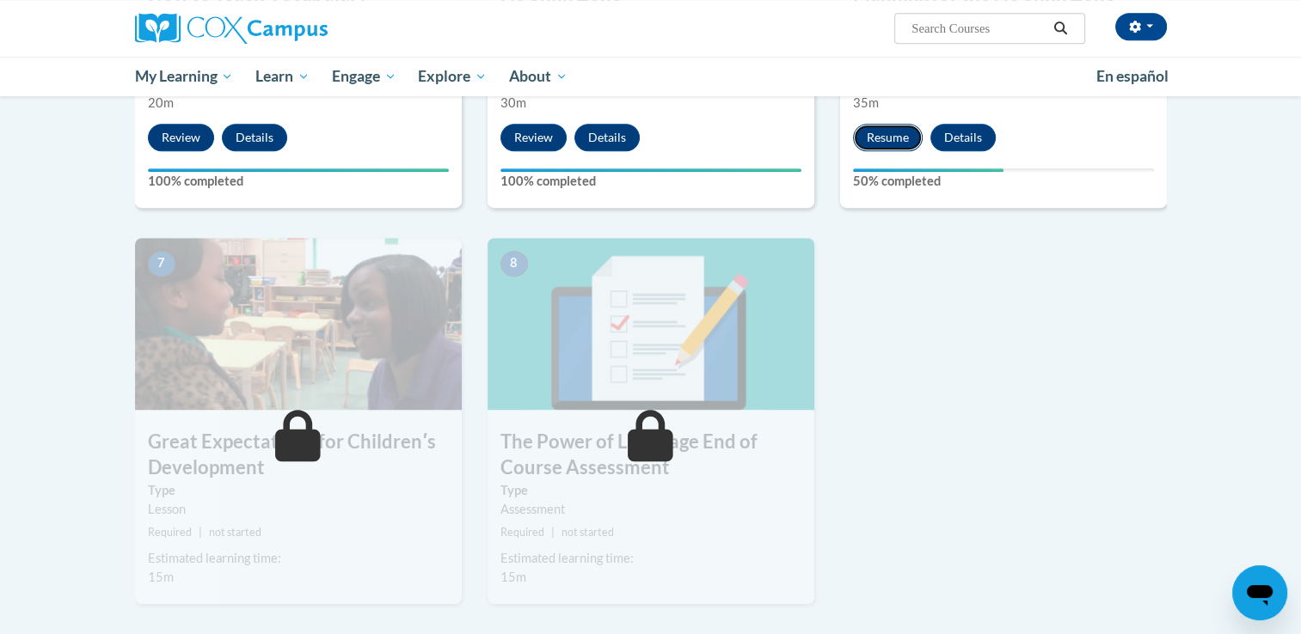
click at [880, 137] on button "Resume" at bounding box center [888, 138] width 70 height 28
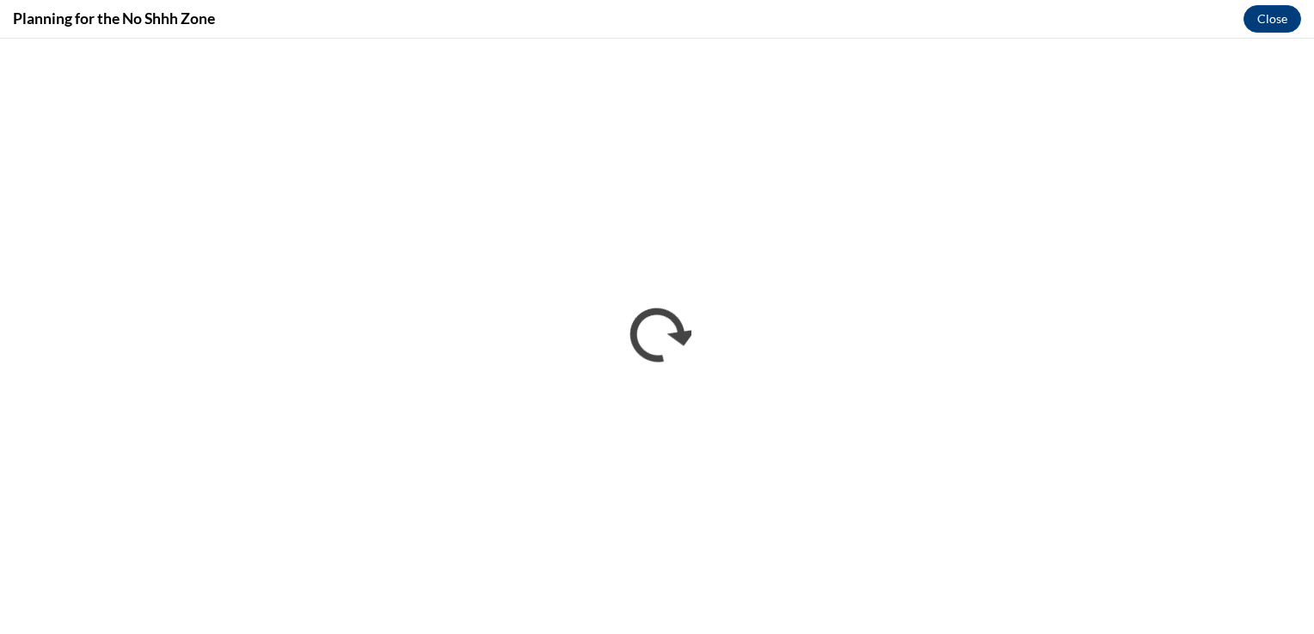
scroll to position [0, 0]
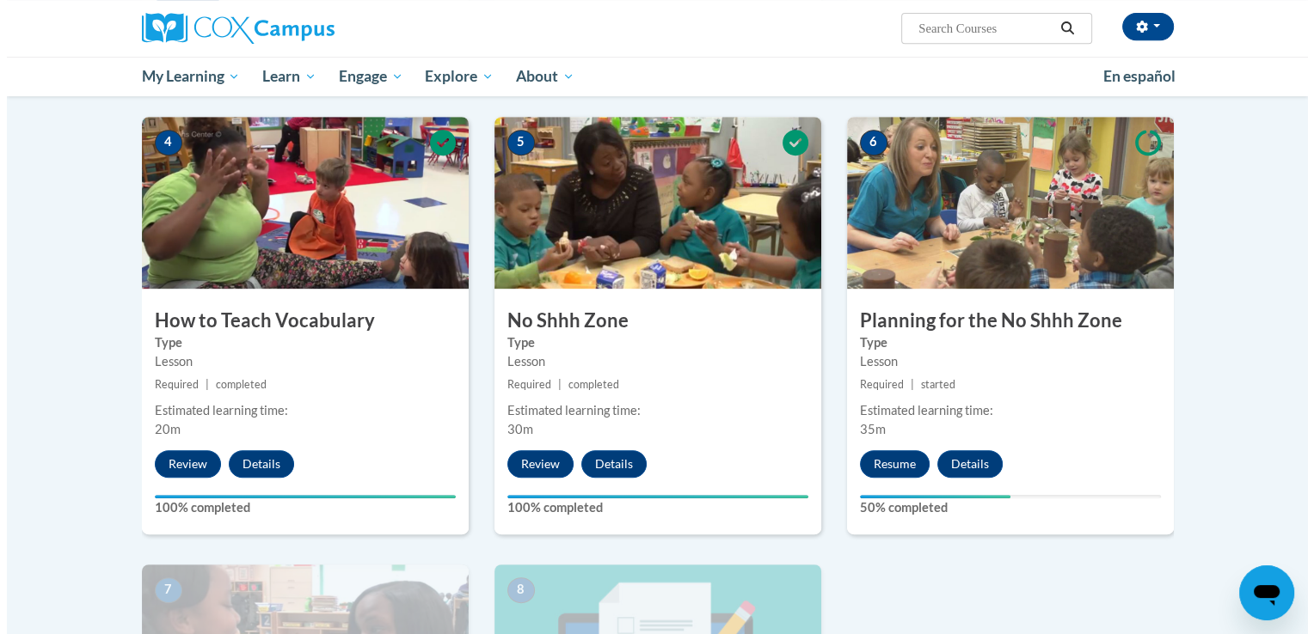
scroll to position [843, 0]
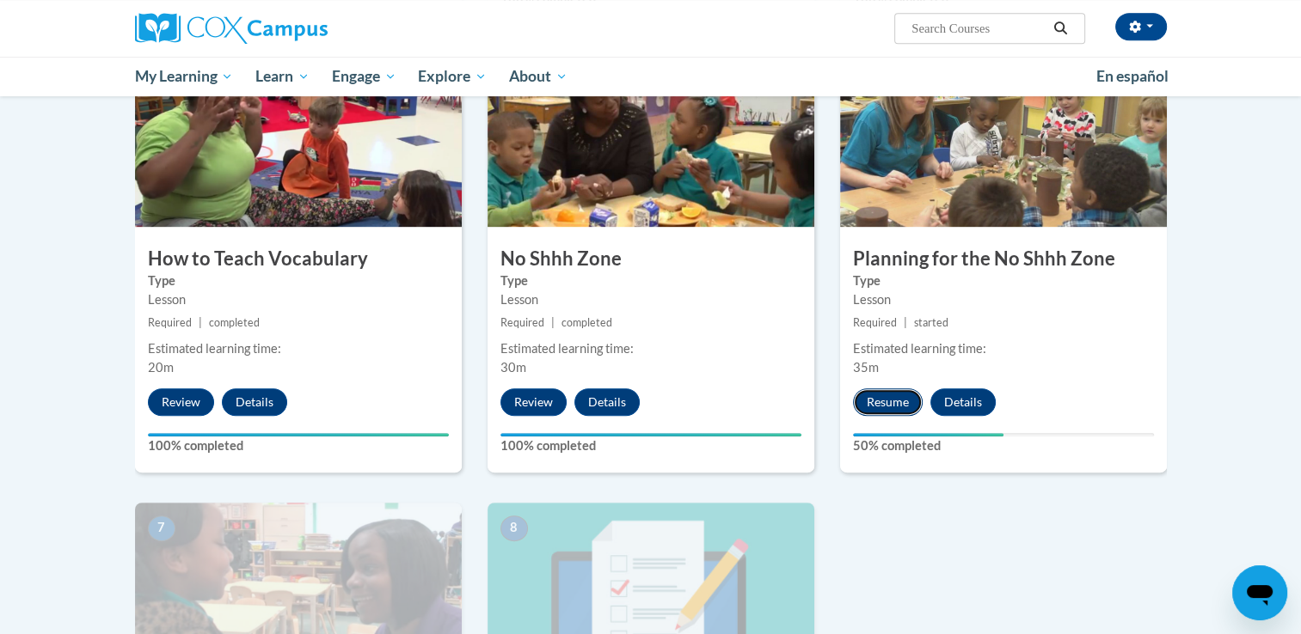
click at [873, 401] on button "Resume" at bounding box center [888, 403] width 70 height 28
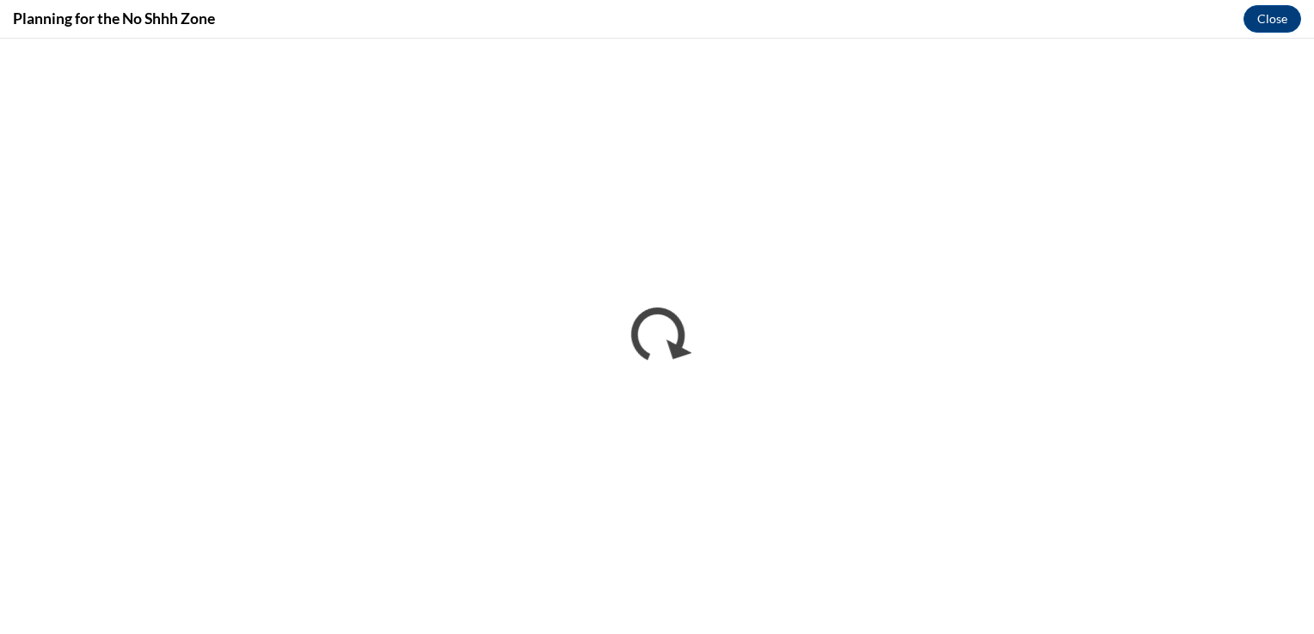
scroll to position [0, 0]
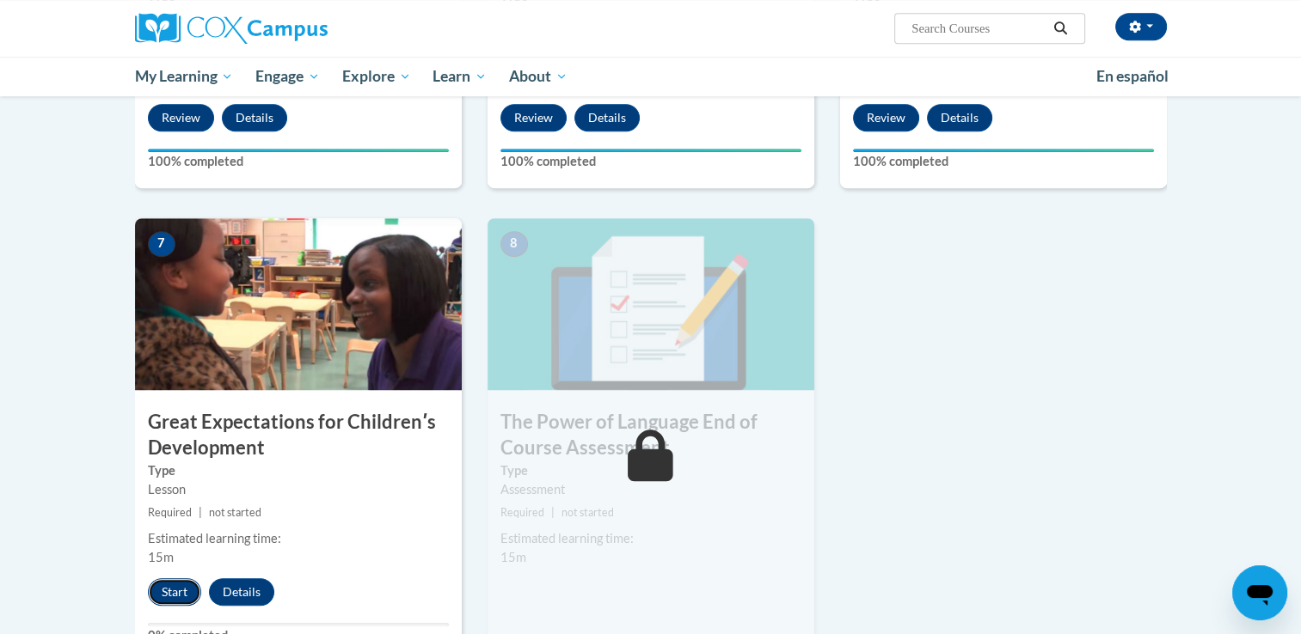
click at [174, 590] on button "Start" at bounding box center [174, 593] width 53 height 28
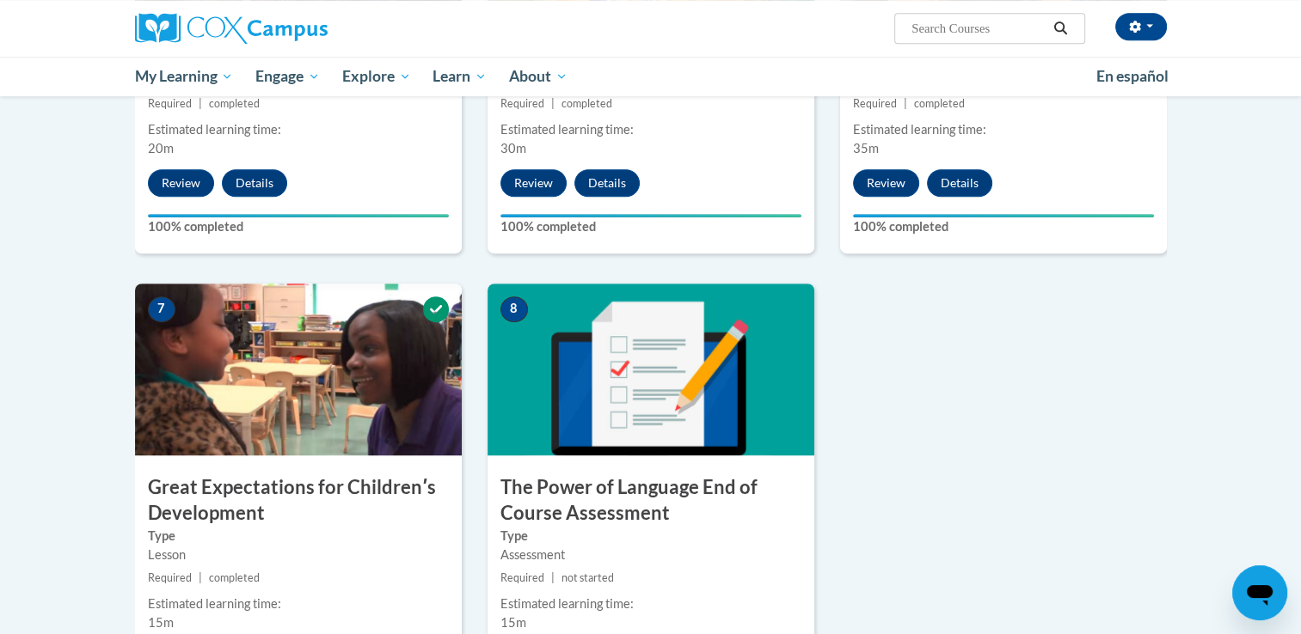
scroll to position [1093, 0]
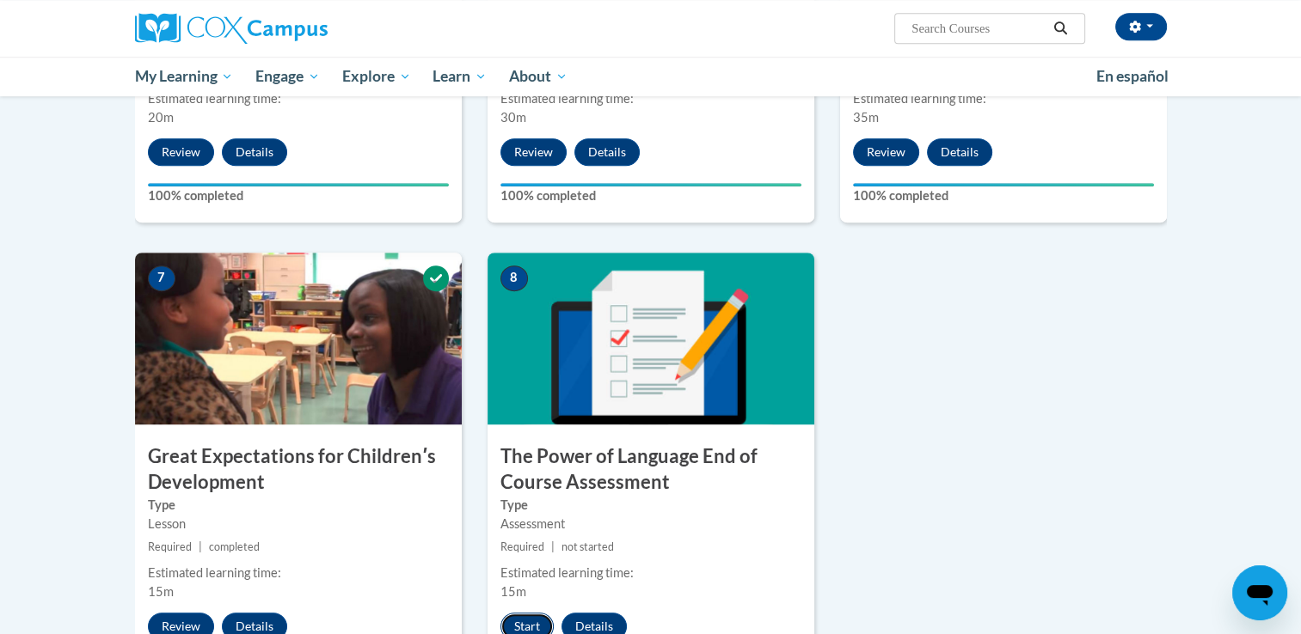
click at [520, 622] on button "Start" at bounding box center [526, 627] width 53 height 28
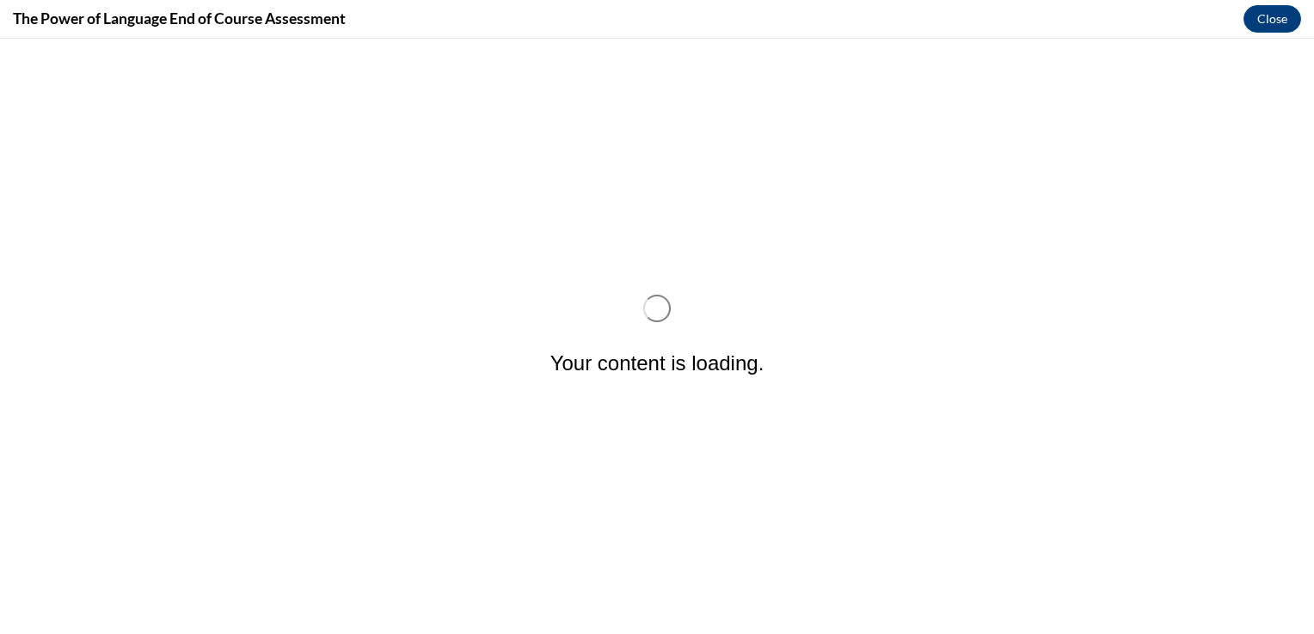
scroll to position [0, 0]
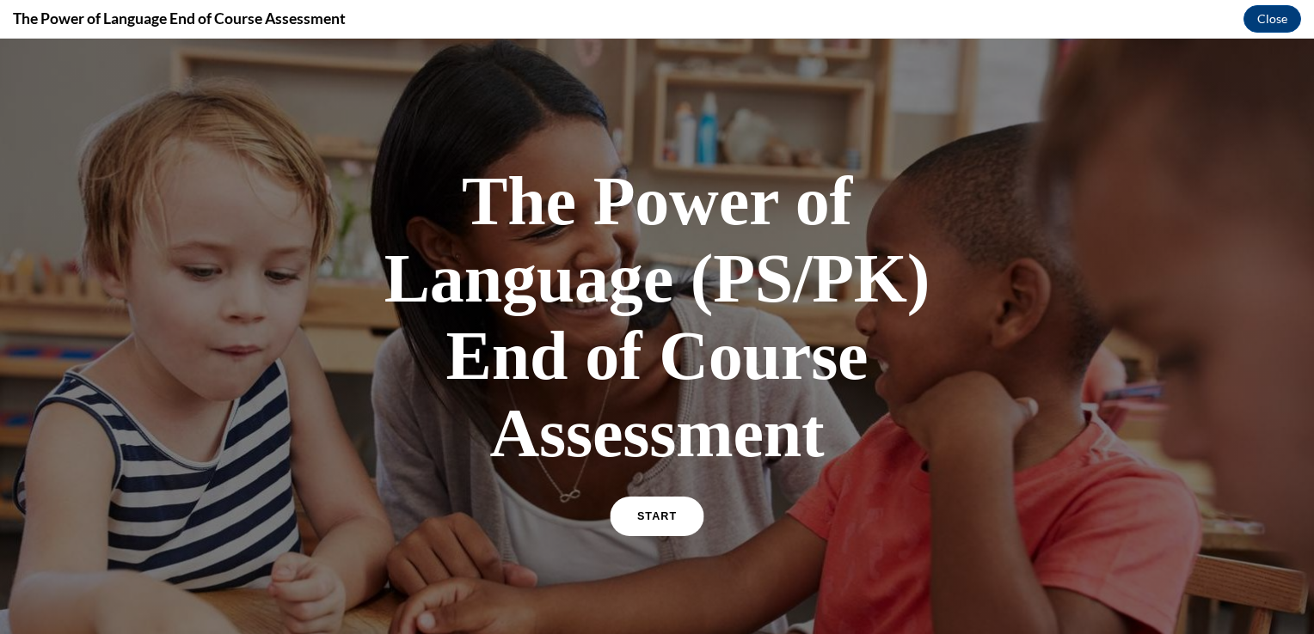
click at [640, 524] on link "START" at bounding box center [657, 517] width 94 height 40
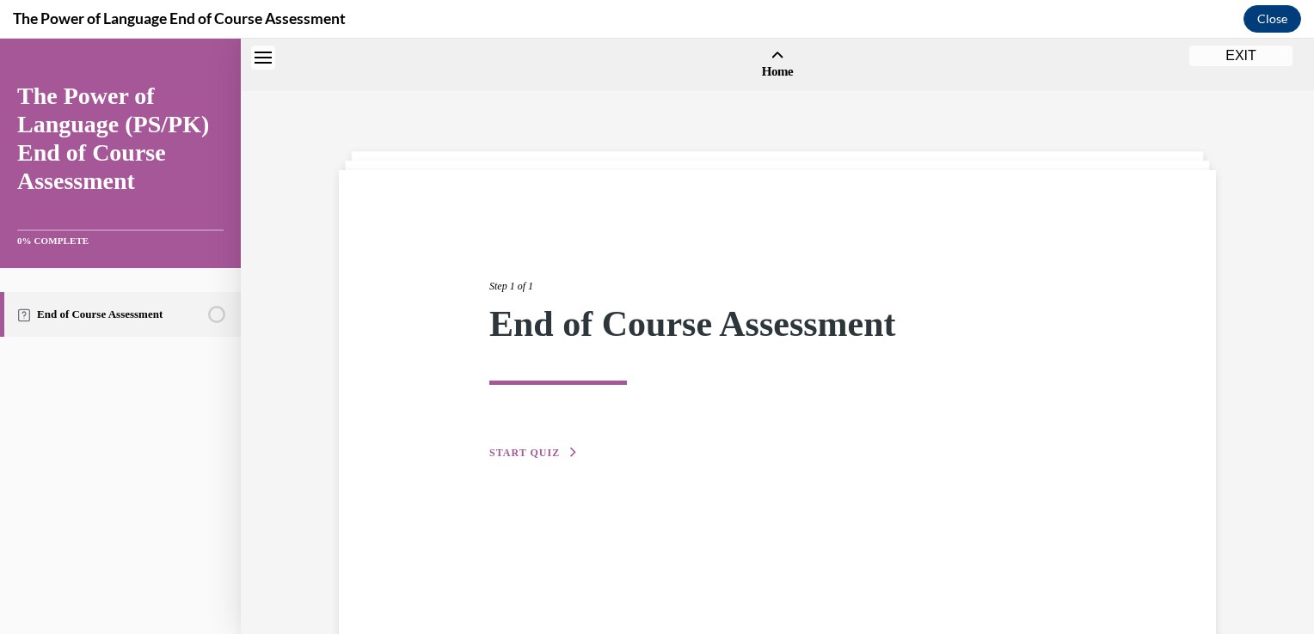
scroll to position [53, 0]
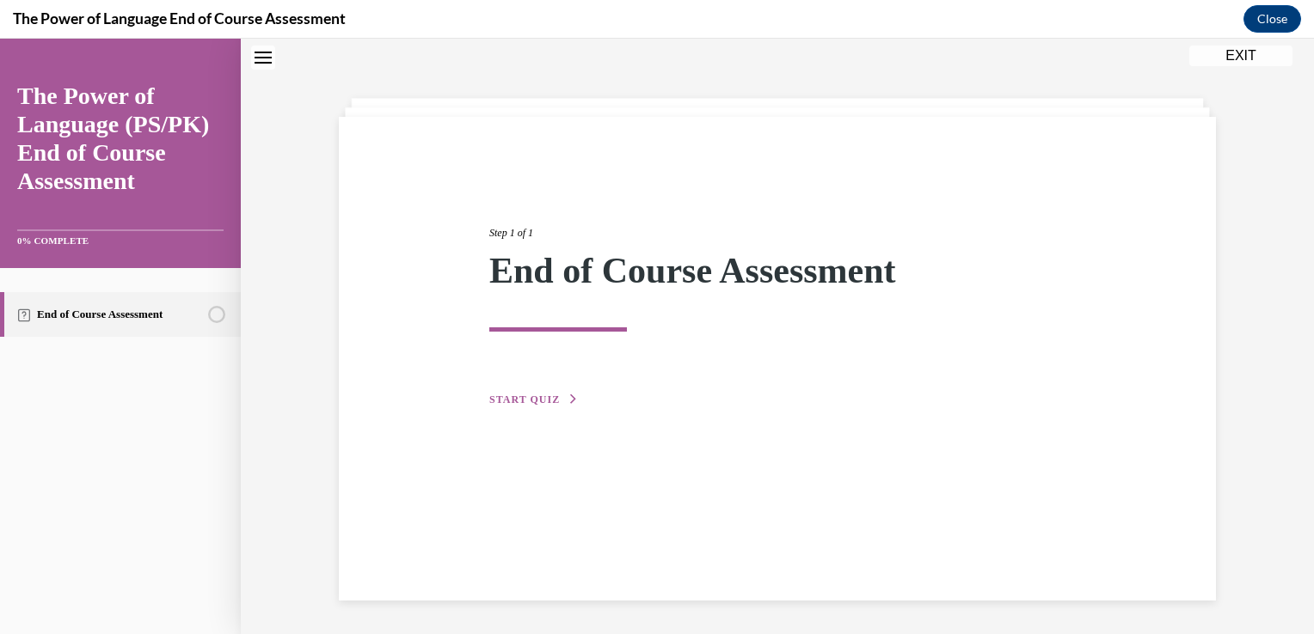
click at [511, 395] on span "START QUIZ" at bounding box center [524, 400] width 70 height 12
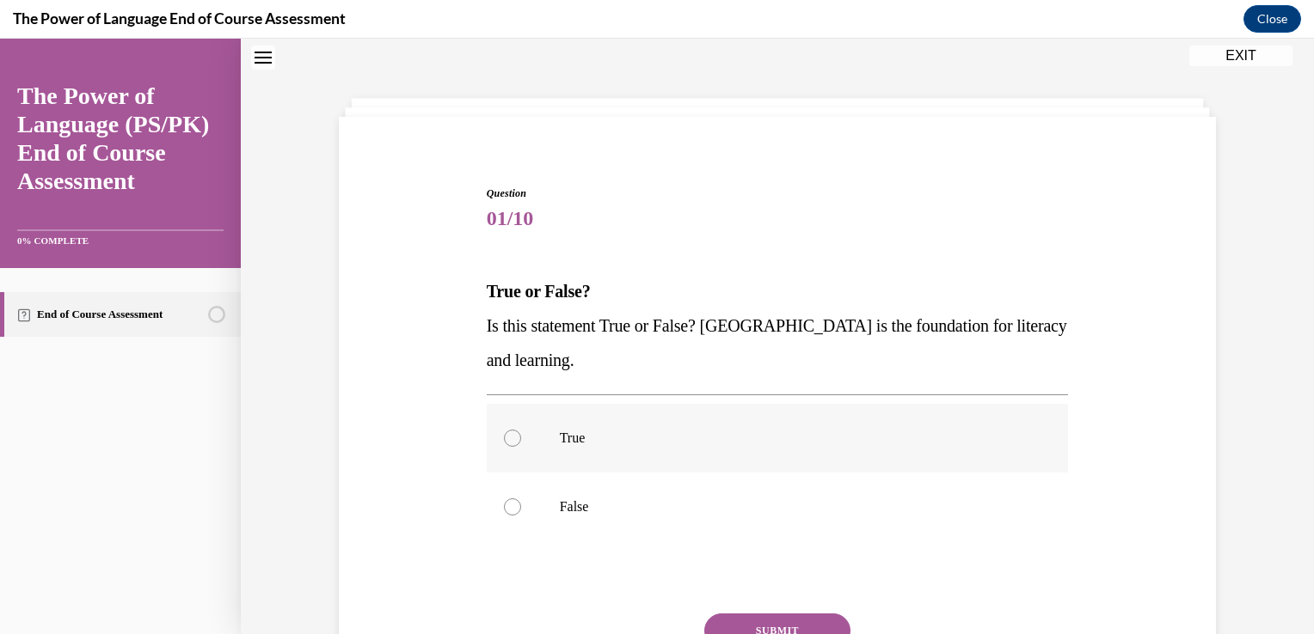
click at [716, 444] on p "True" at bounding box center [793, 438] width 466 height 17
click at [521, 444] on input "True" at bounding box center [512, 438] width 17 height 17
radio input "true"
click at [816, 621] on button "SUBMIT" at bounding box center [777, 631] width 146 height 34
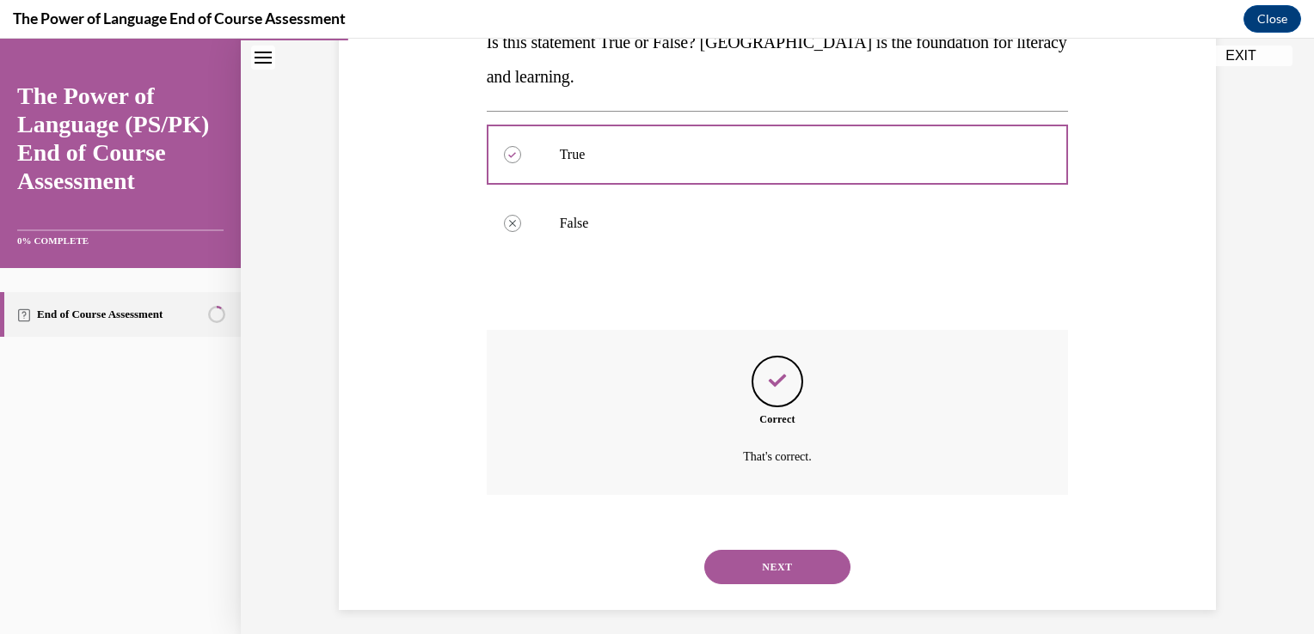
scroll to position [346, 0]
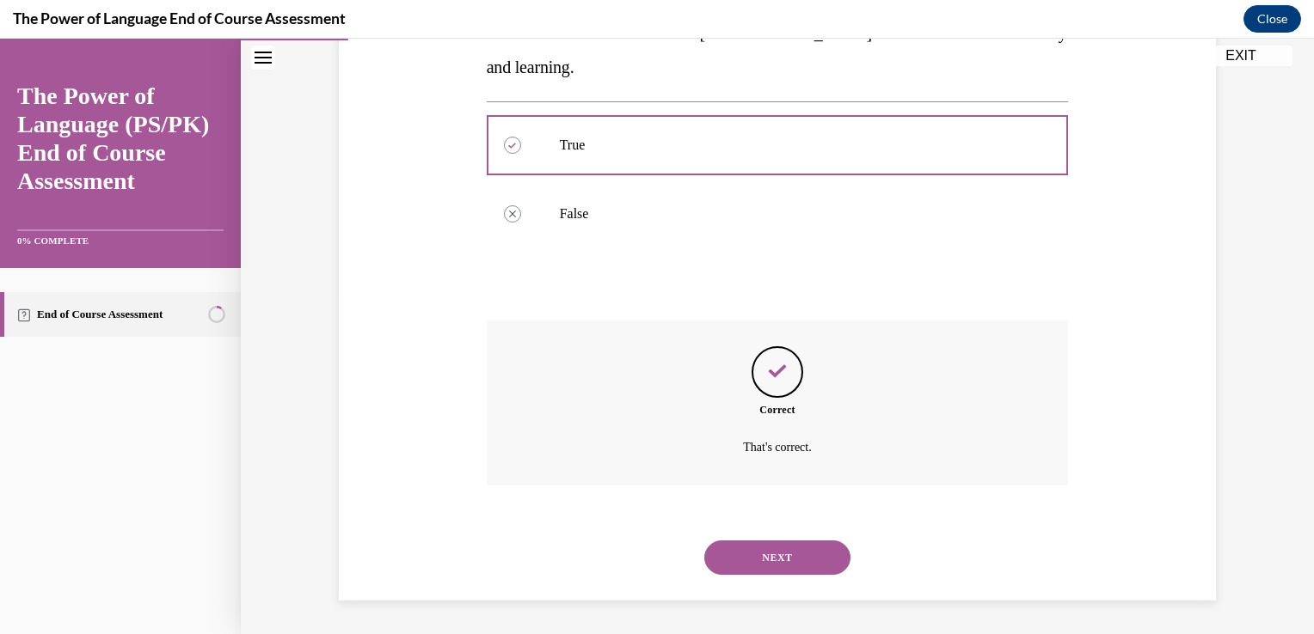
click at [817, 545] on button "NEXT" at bounding box center [777, 558] width 146 height 34
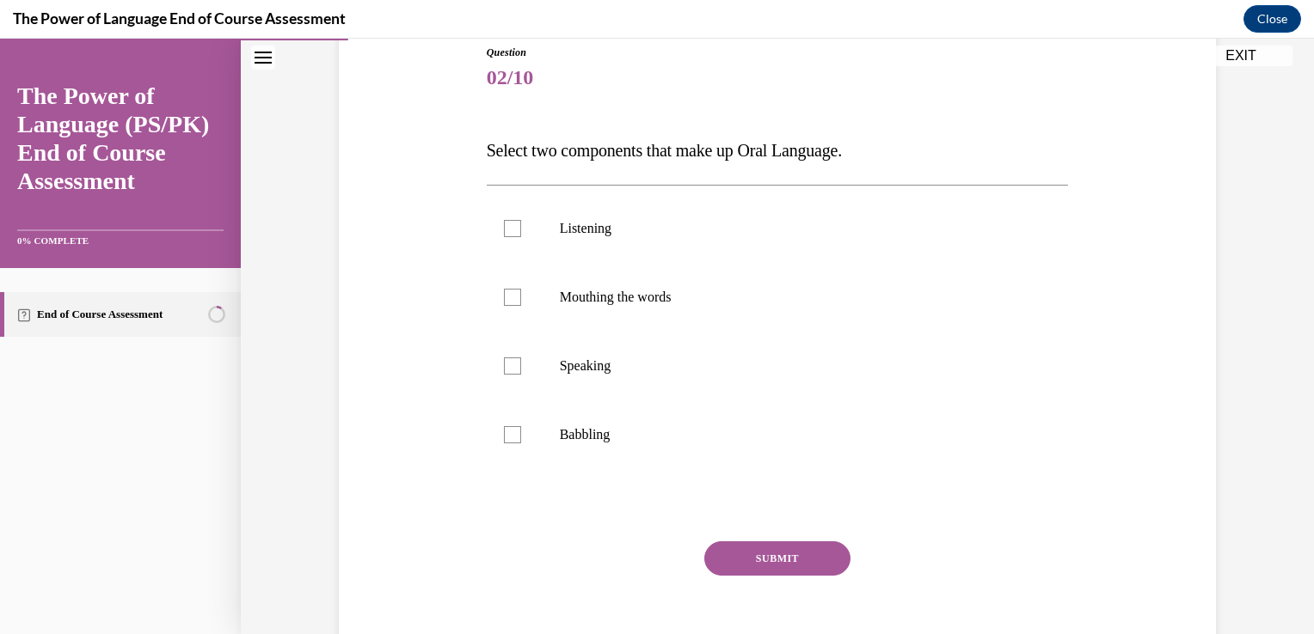
scroll to position [199, 0]
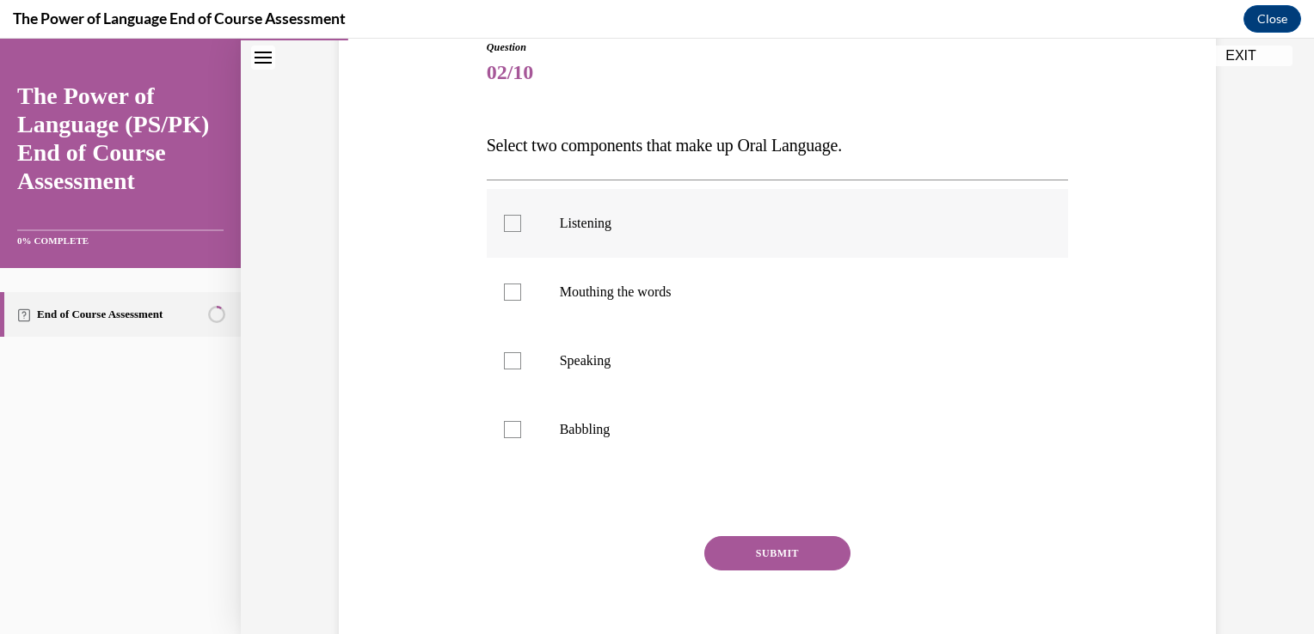
click at [507, 230] on div at bounding box center [512, 223] width 17 height 17
click at [507, 230] on input "Listening" at bounding box center [512, 223] width 17 height 17
checkbox input "true"
click at [516, 353] on label "Speaking" at bounding box center [778, 361] width 582 height 69
click at [516, 353] on input "Speaking" at bounding box center [512, 360] width 17 height 17
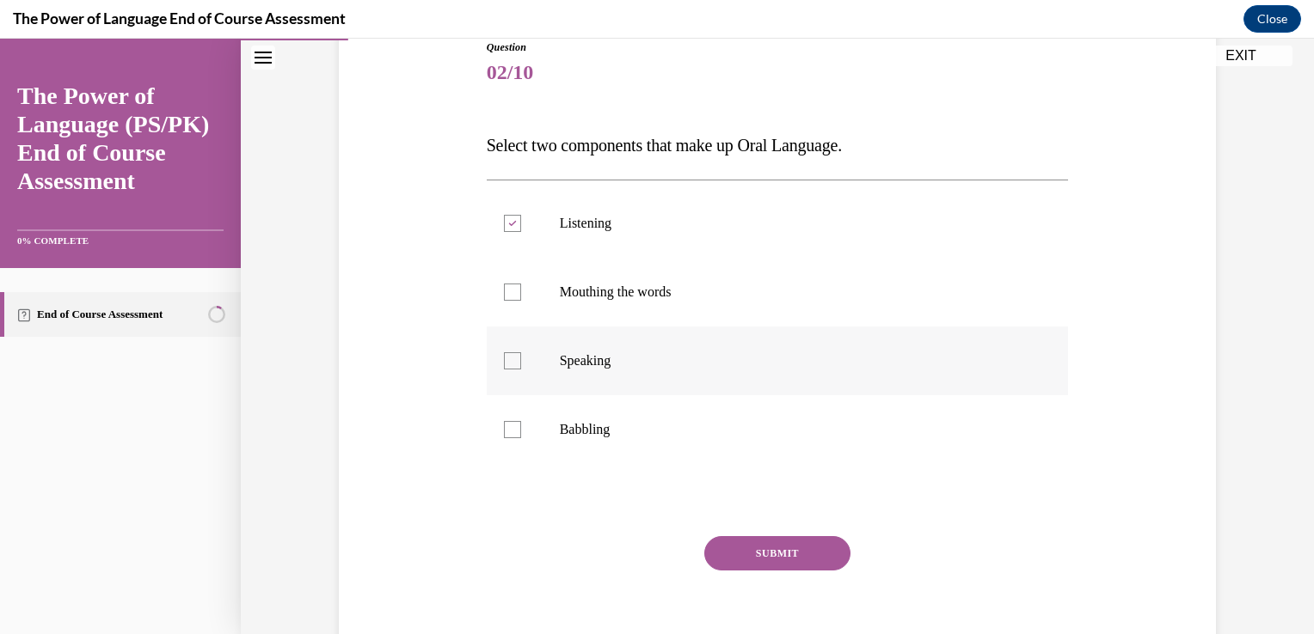
checkbox input "true"
click at [798, 538] on button "SUBMIT" at bounding box center [777, 553] width 146 height 34
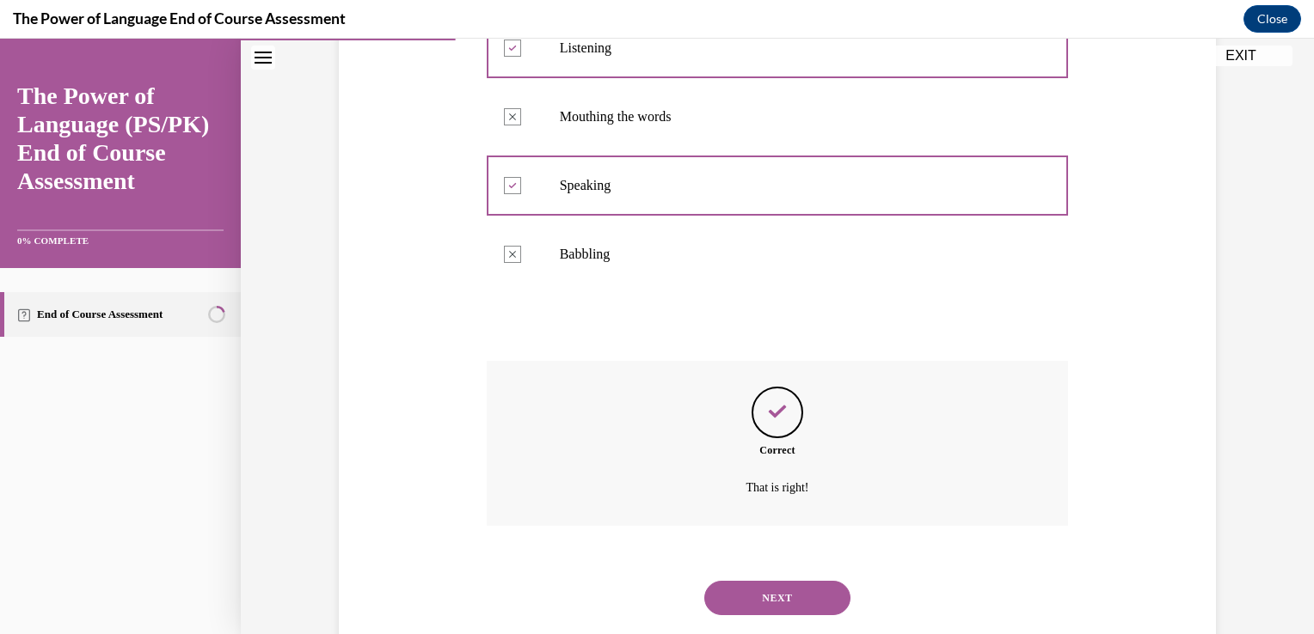
scroll to position [415, 0]
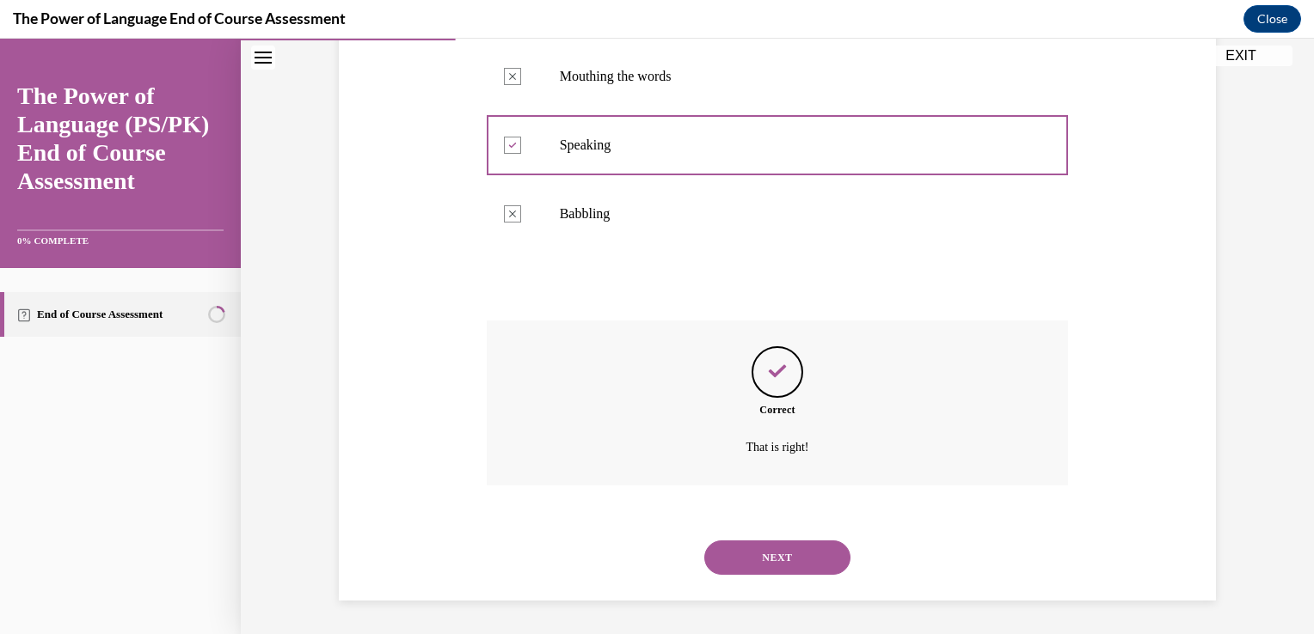
click at [789, 549] on button "NEXT" at bounding box center [777, 558] width 146 height 34
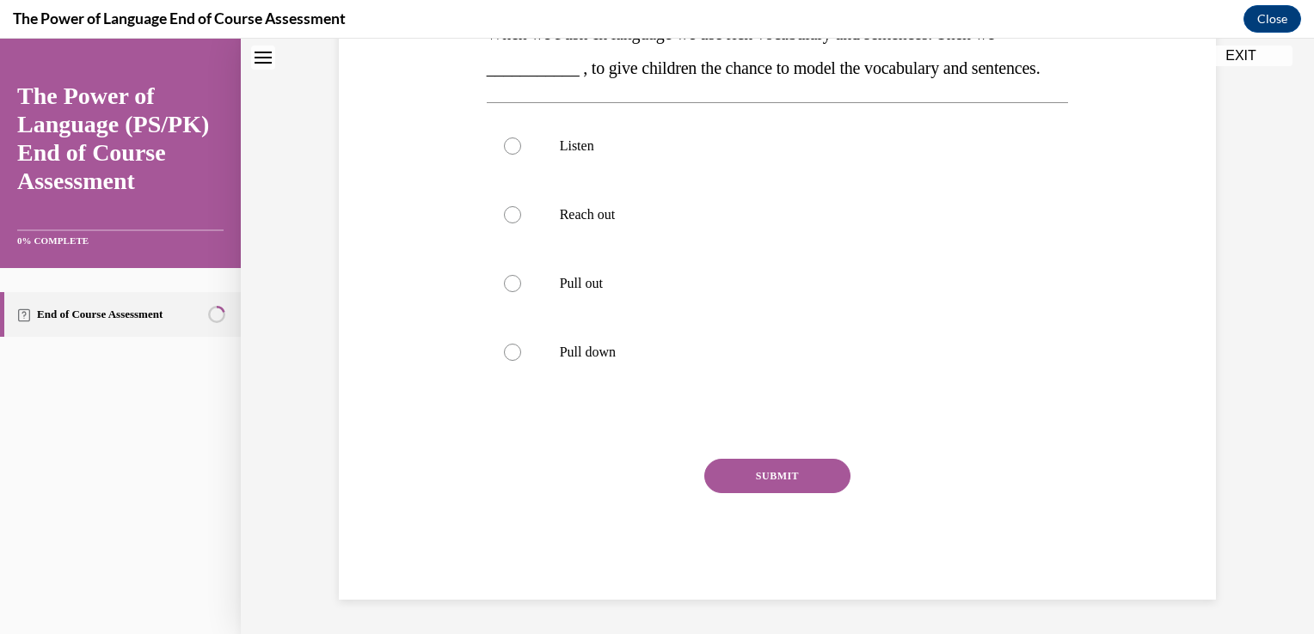
scroll to position [0, 0]
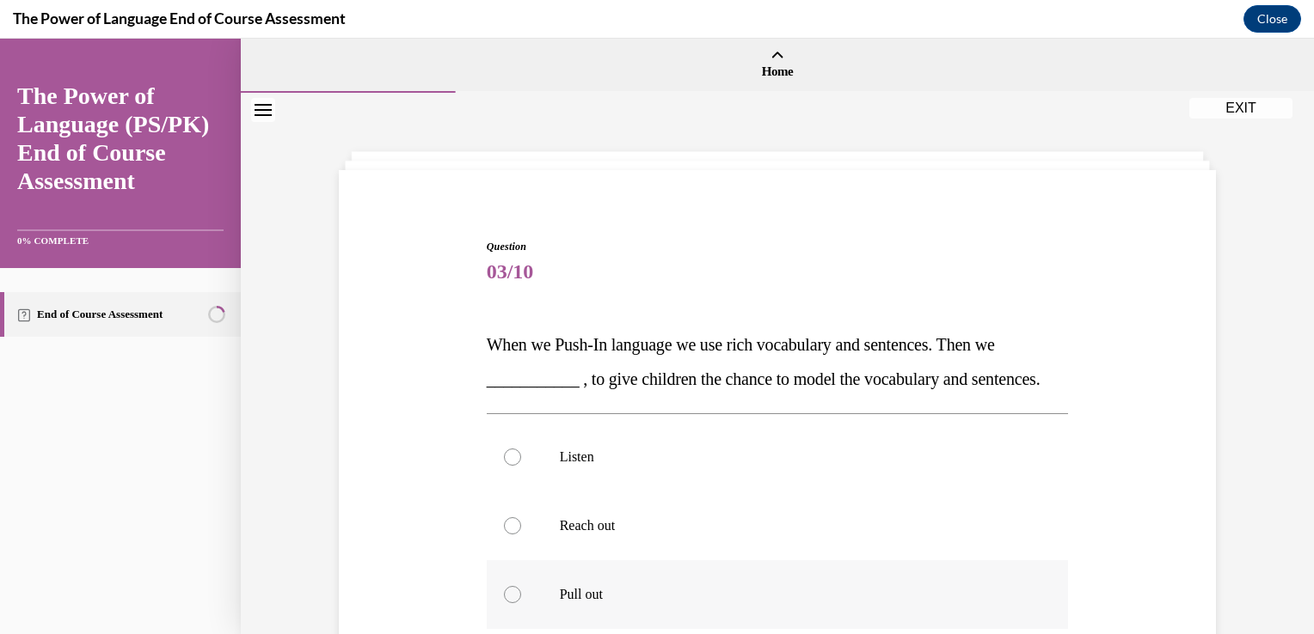
click at [832, 616] on label "Pull out" at bounding box center [778, 595] width 582 height 69
click at [521, 604] on input "Pull out" at bounding box center [512, 594] width 17 height 17
radio input "true"
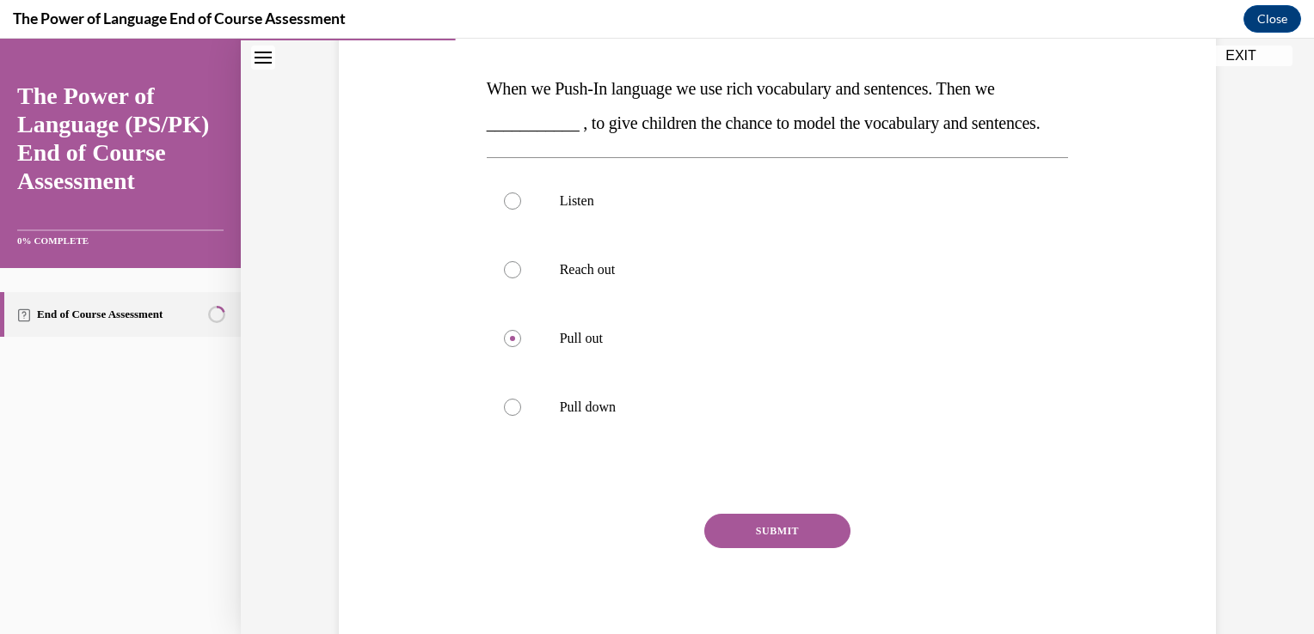
scroll to position [286, 0]
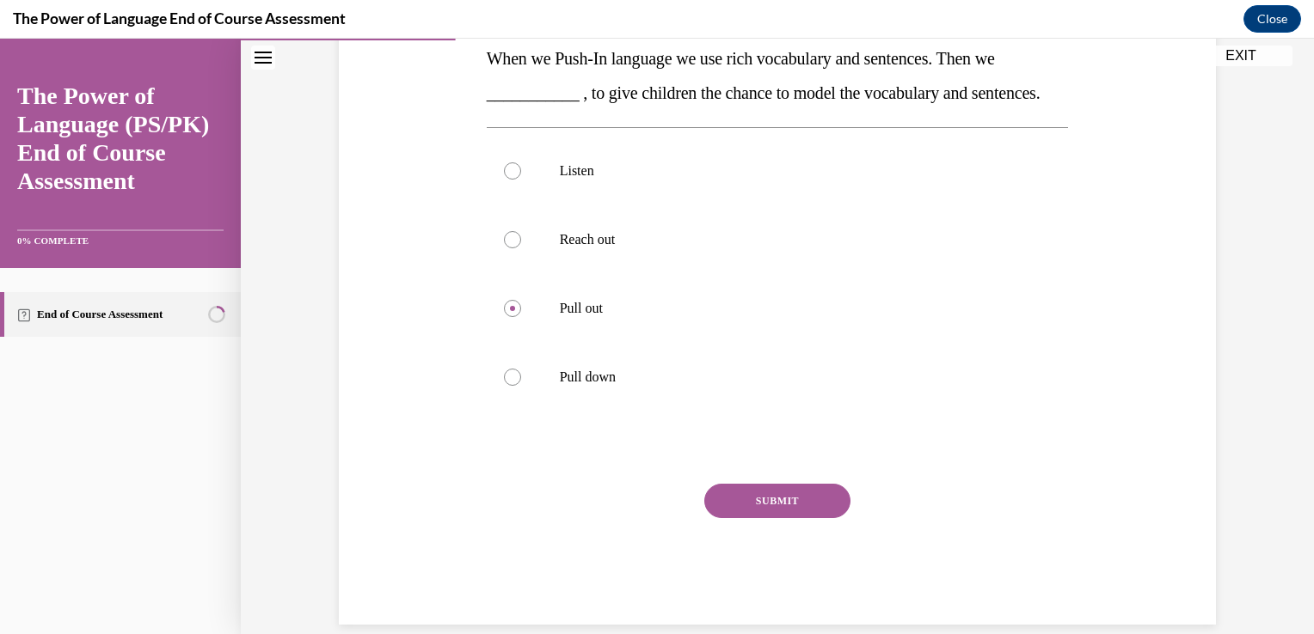
click at [771, 518] on button "SUBMIT" at bounding box center [777, 501] width 146 height 34
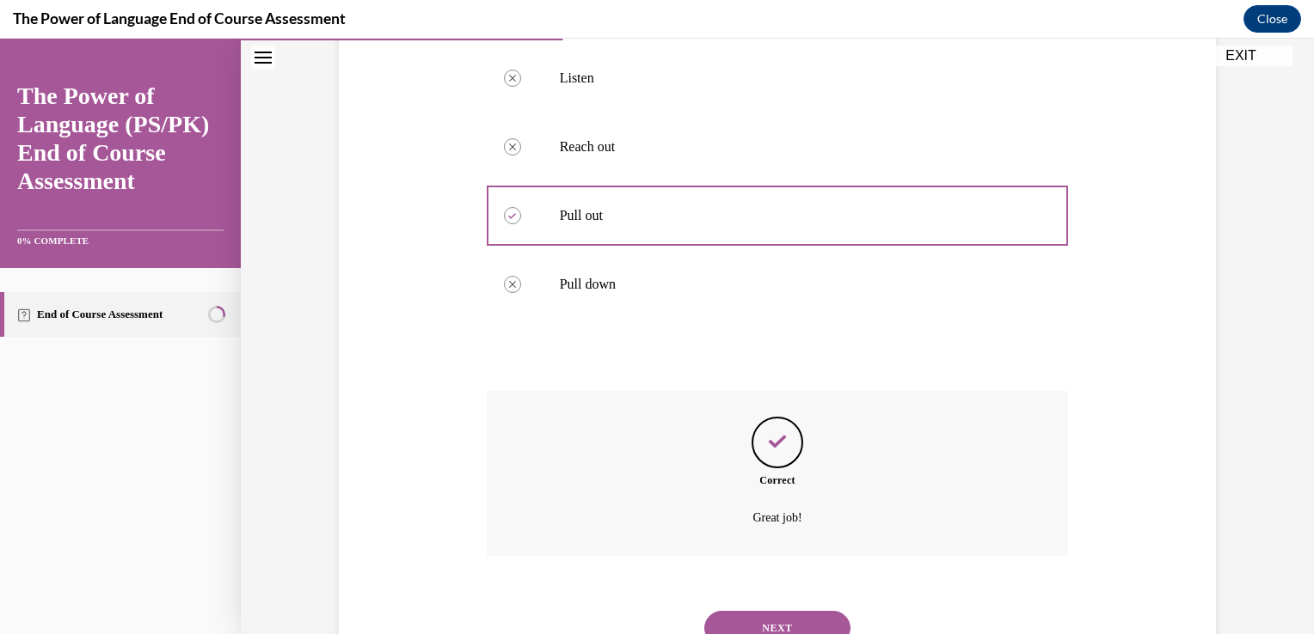
scroll to position [484, 0]
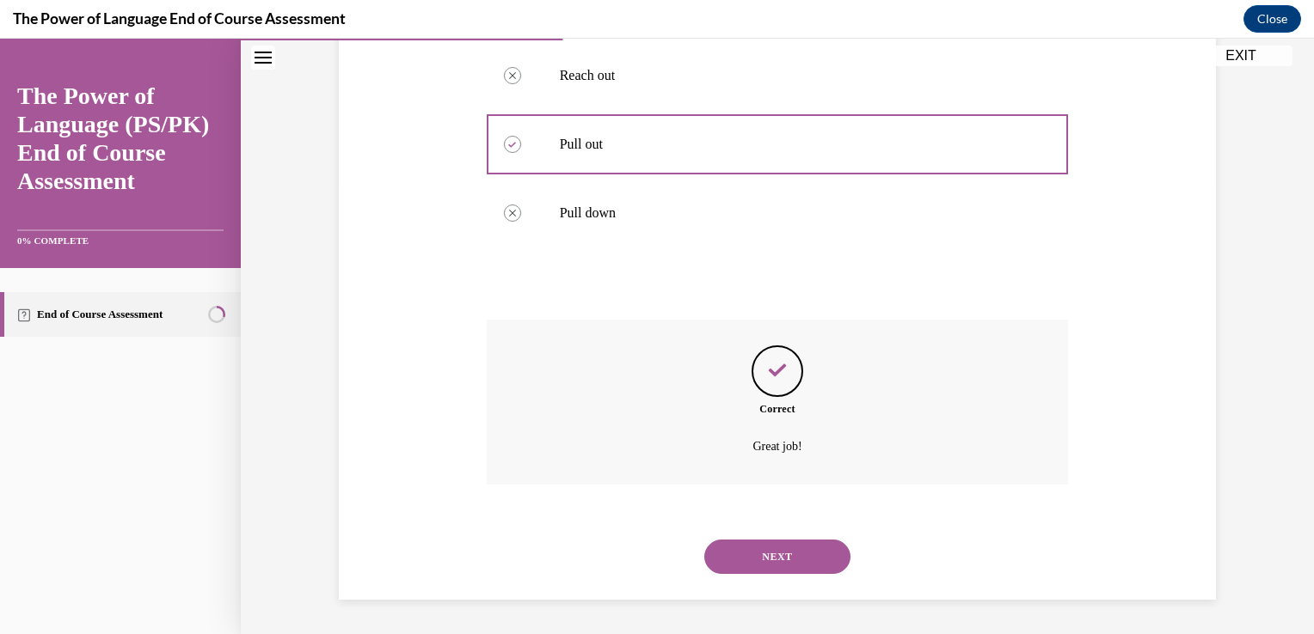
click at [777, 565] on button "NEXT" at bounding box center [777, 557] width 146 height 34
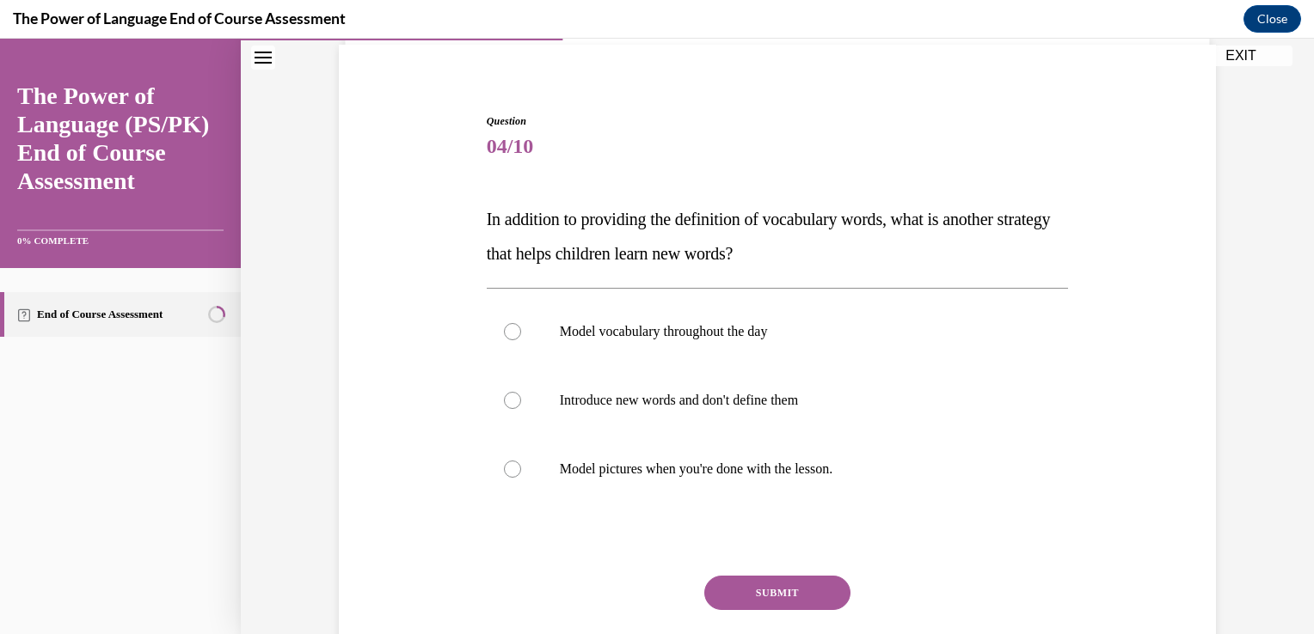
scroll to position [122, 0]
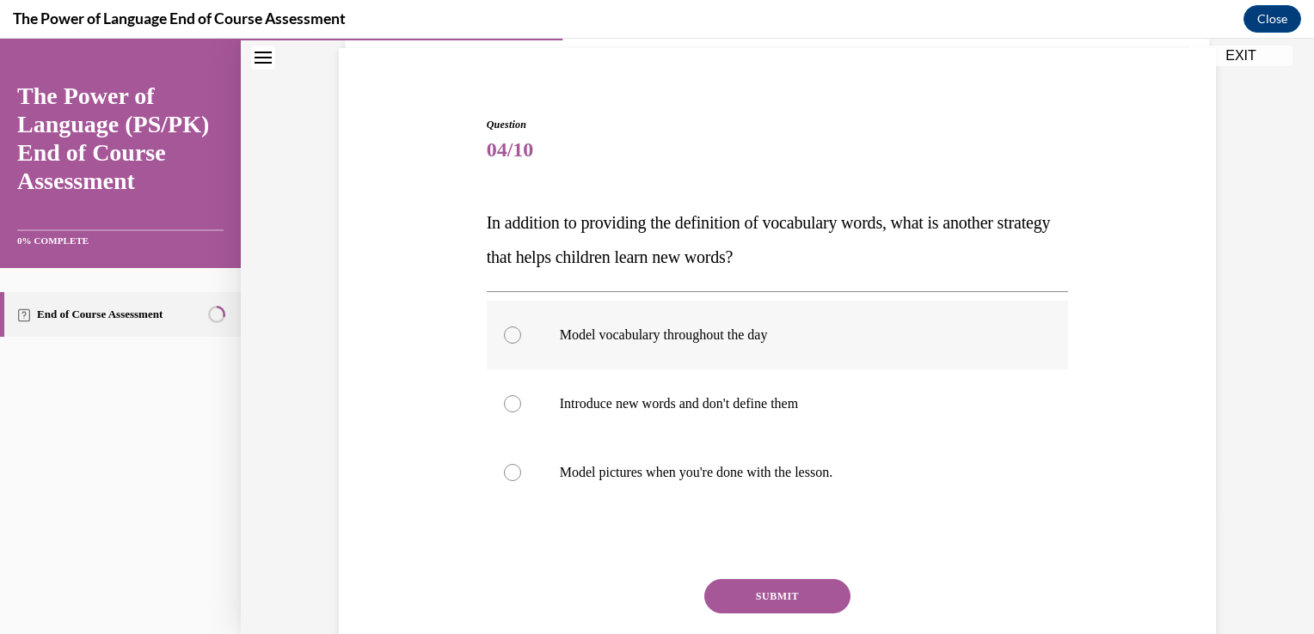
click at [719, 341] on p "Model vocabulary throughout the day" at bounding box center [793, 335] width 466 height 17
click at [521, 341] on input "Model vocabulary throughout the day" at bounding box center [512, 335] width 17 height 17
radio input "true"
click at [792, 590] on button "SUBMIT" at bounding box center [777, 596] width 146 height 34
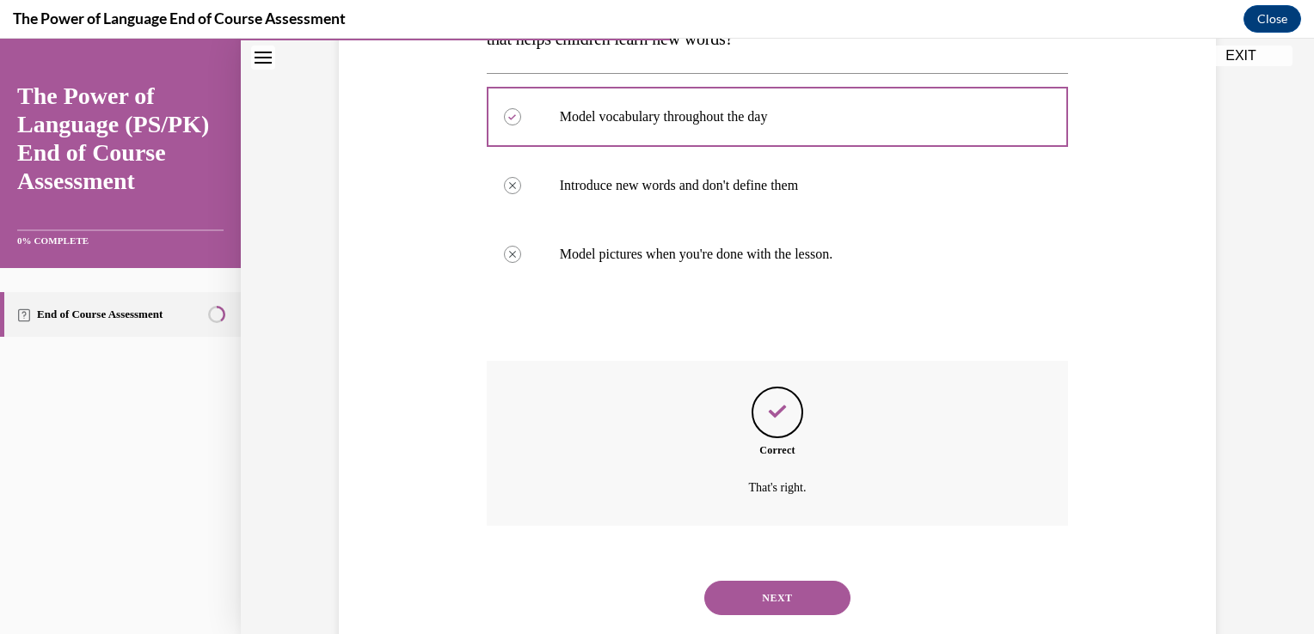
scroll to position [381, 0]
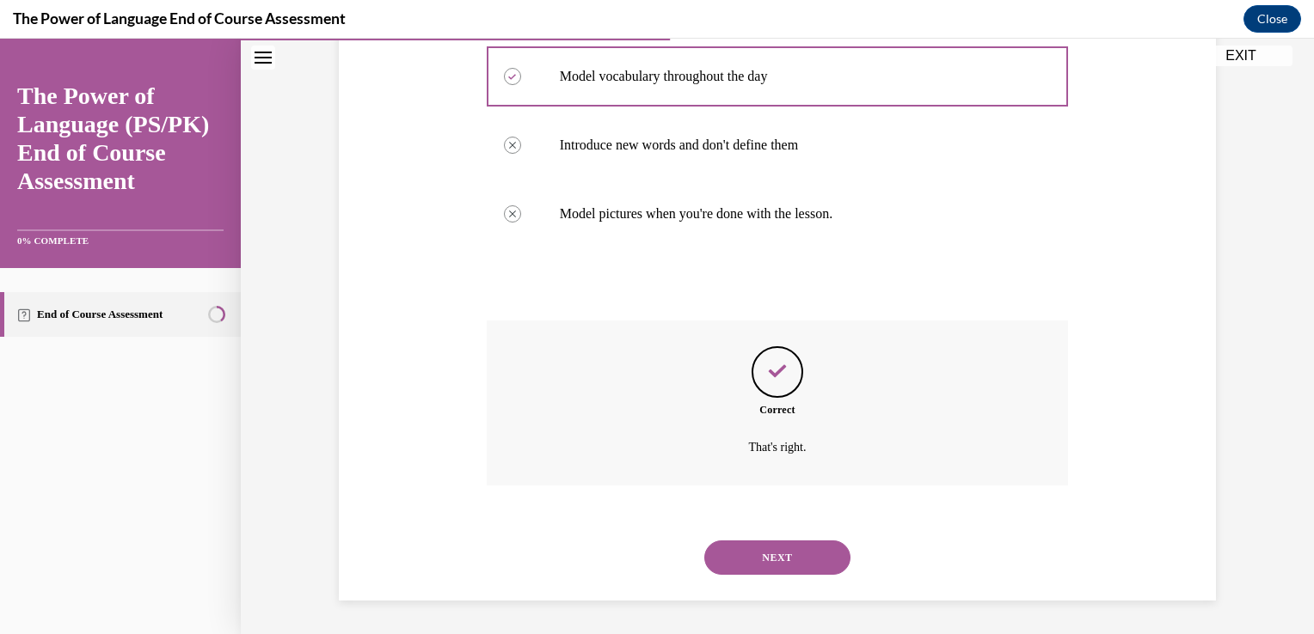
click at [739, 560] on button "NEXT" at bounding box center [777, 558] width 146 height 34
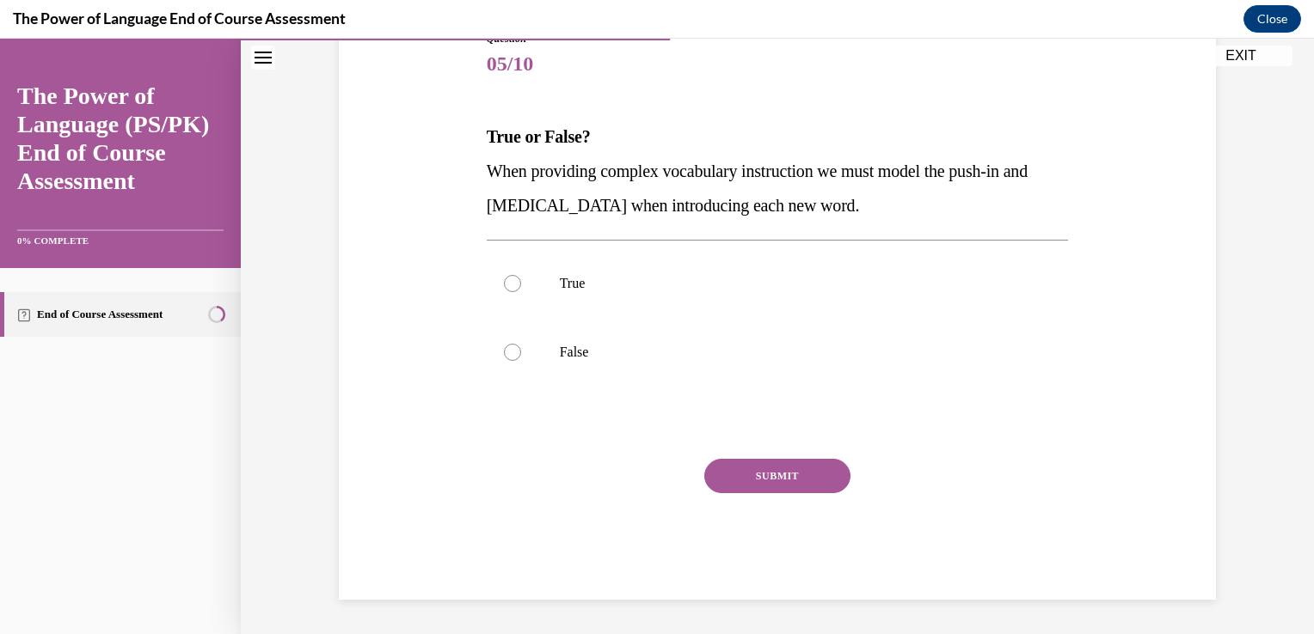
scroll to position [191, 0]
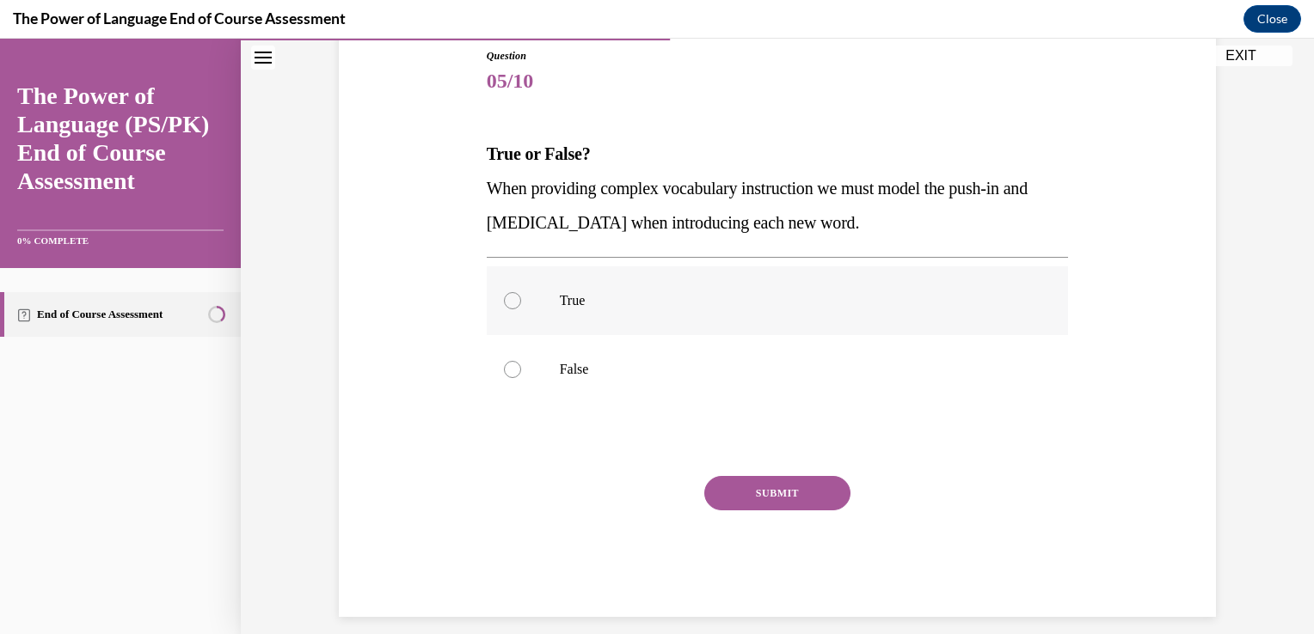
click at [761, 310] on label "True" at bounding box center [778, 301] width 582 height 69
click at [521, 310] on input "True" at bounding box center [512, 300] width 17 height 17
radio input "true"
click at [802, 497] on button "SUBMIT" at bounding box center [777, 493] width 146 height 34
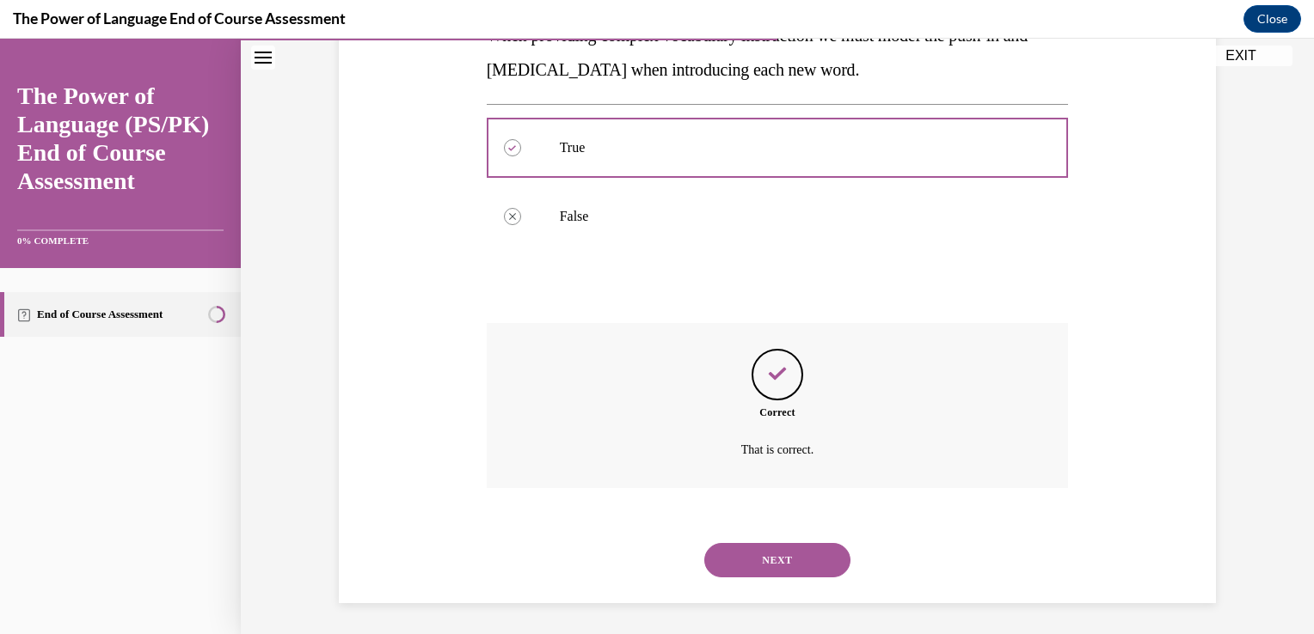
scroll to position [346, 0]
click at [823, 566] on button "NEXT" at bounding box center [777, 558] width 146 height 34
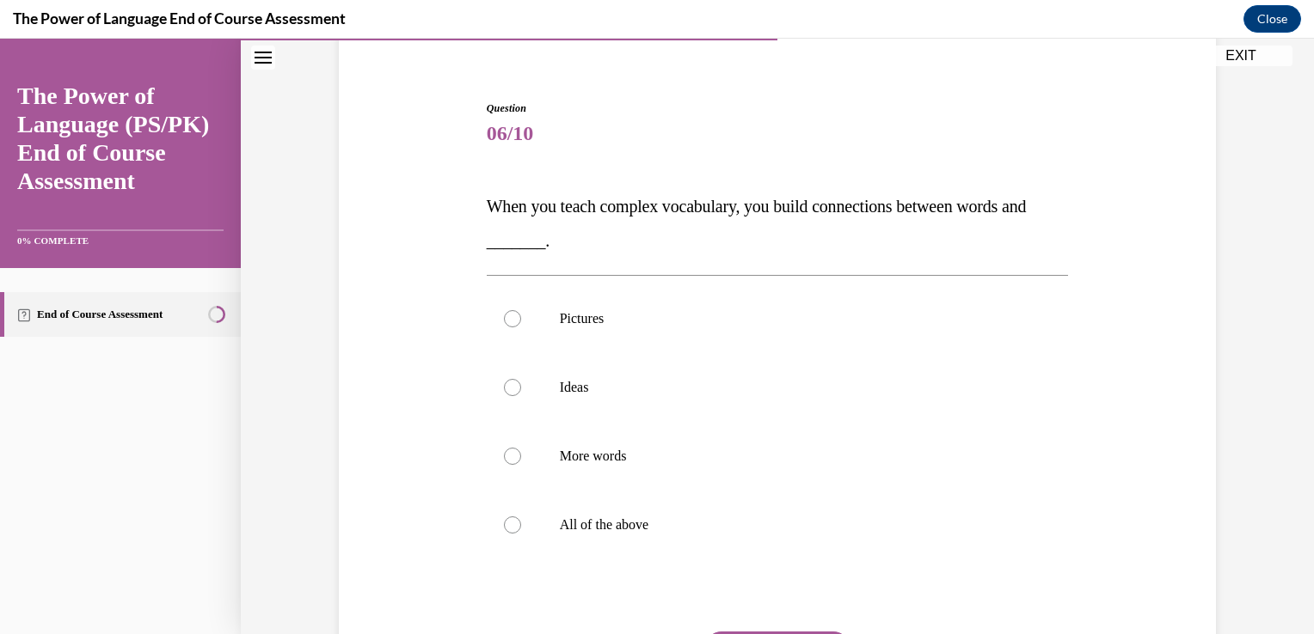
scroll to position [156, 0]
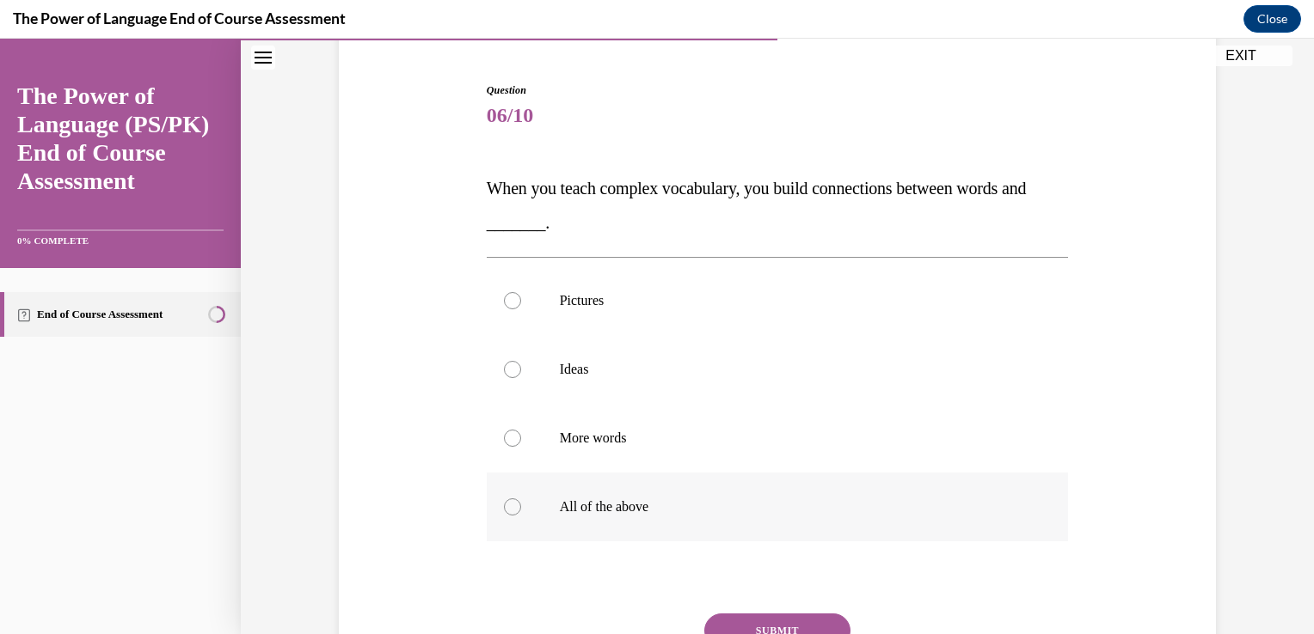
click at [637, 494] on label "All of the above" at bounding box center [778, 507] width 582 height 69
click at [521, 499] on input "All of the above" at bounding box center [512, 507] width 17 height 17
radio input "true"
click at [808, 625] on button "SUBMIT" at bounding box center [777, 631] width 146 height 34
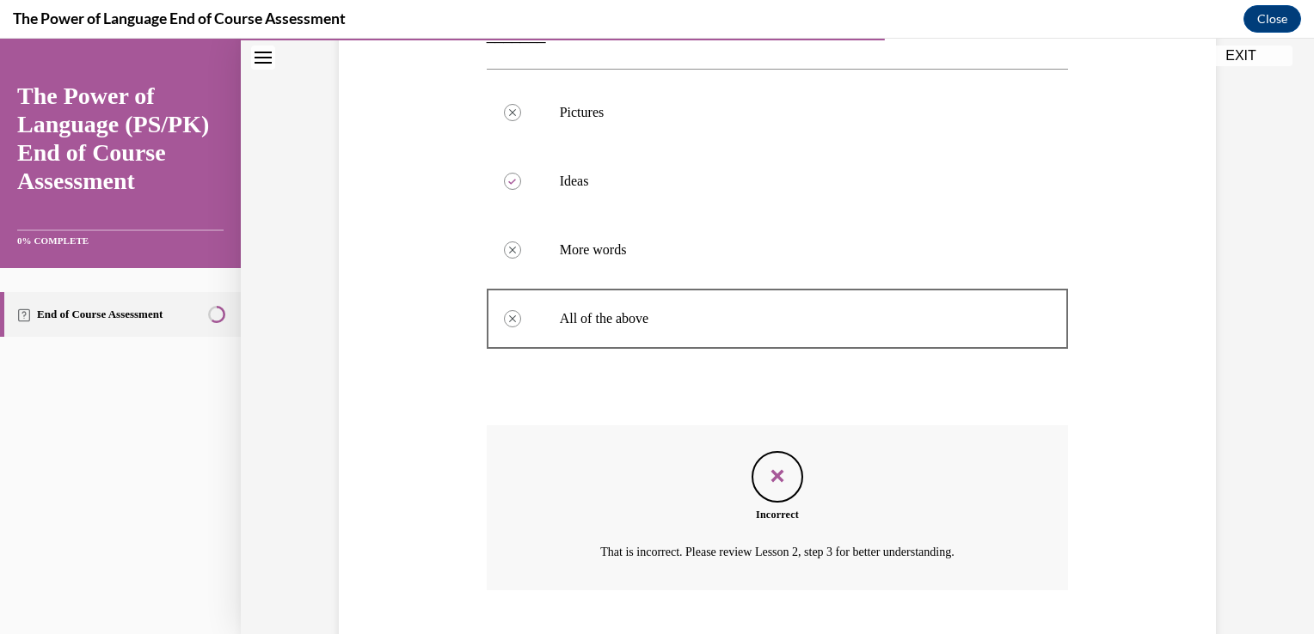
scroll to position [450, 0]
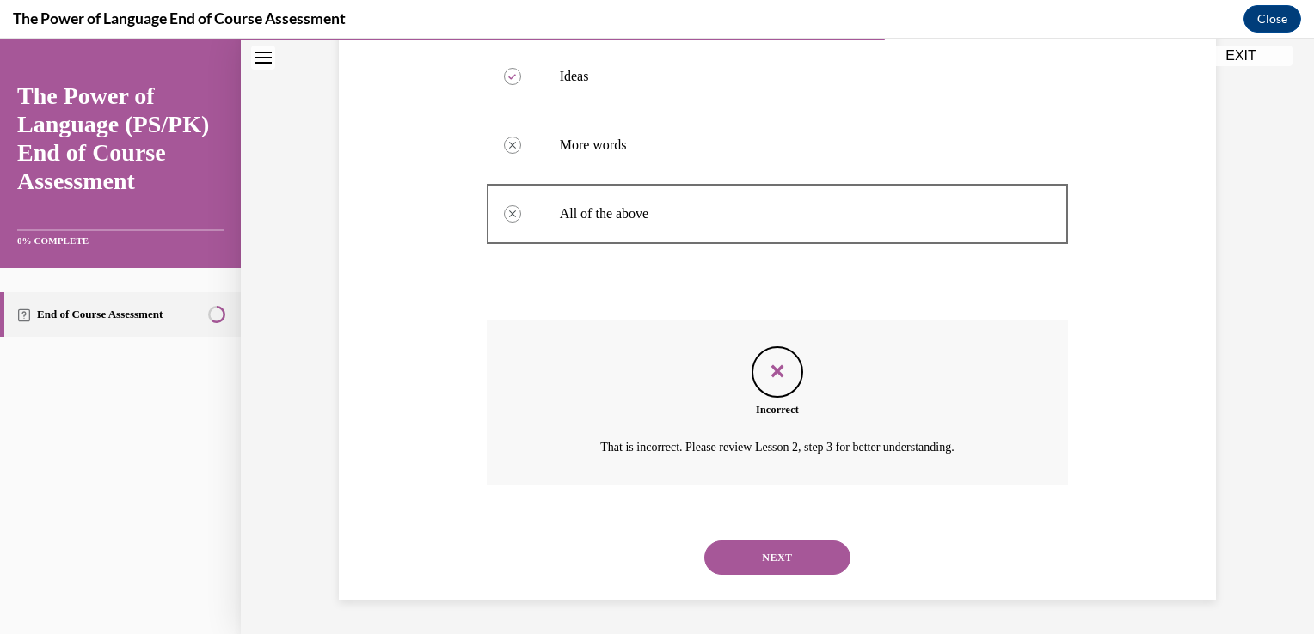
click at [805, 559] on button "NEXT" at bounding box center [777, 558] width 146 height 34
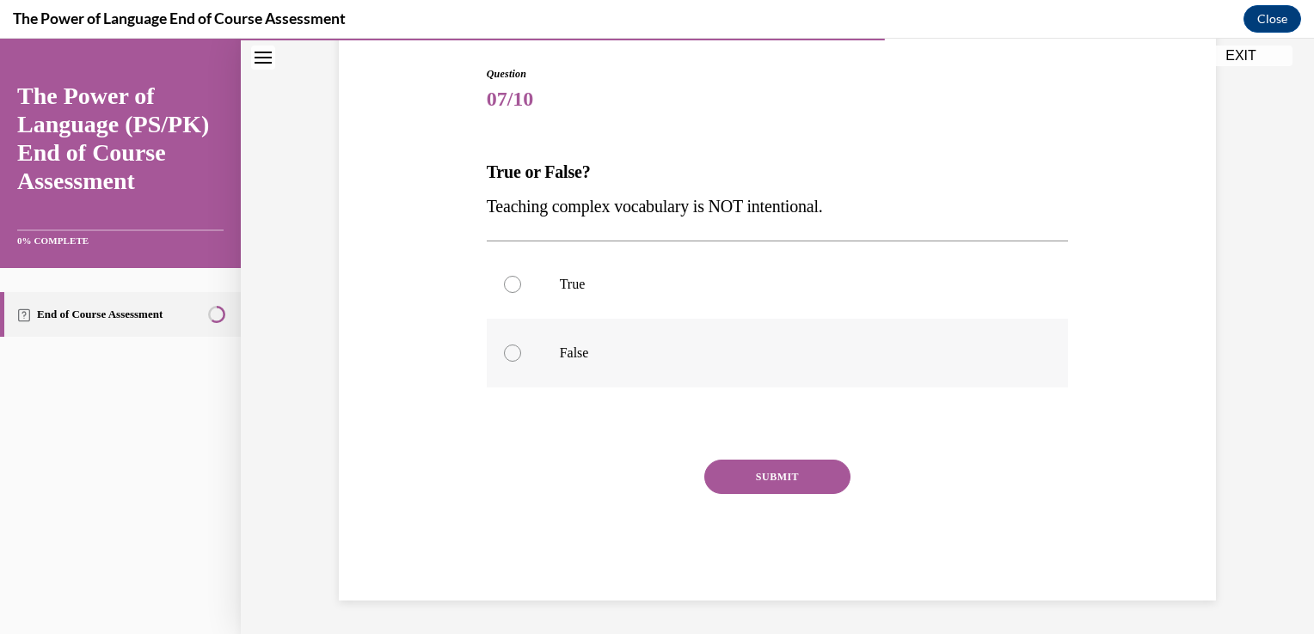
click at [534, 346] on label "False" at bounding box center [778, 353] width 582 height 69
click at [521, 346] on input "False" at bounding box center [512, 353] width 17 height 17
radio input "true"
click at [797, 474] on button "SUBMIT" at bounding box center [777, 477] width 146 height 34
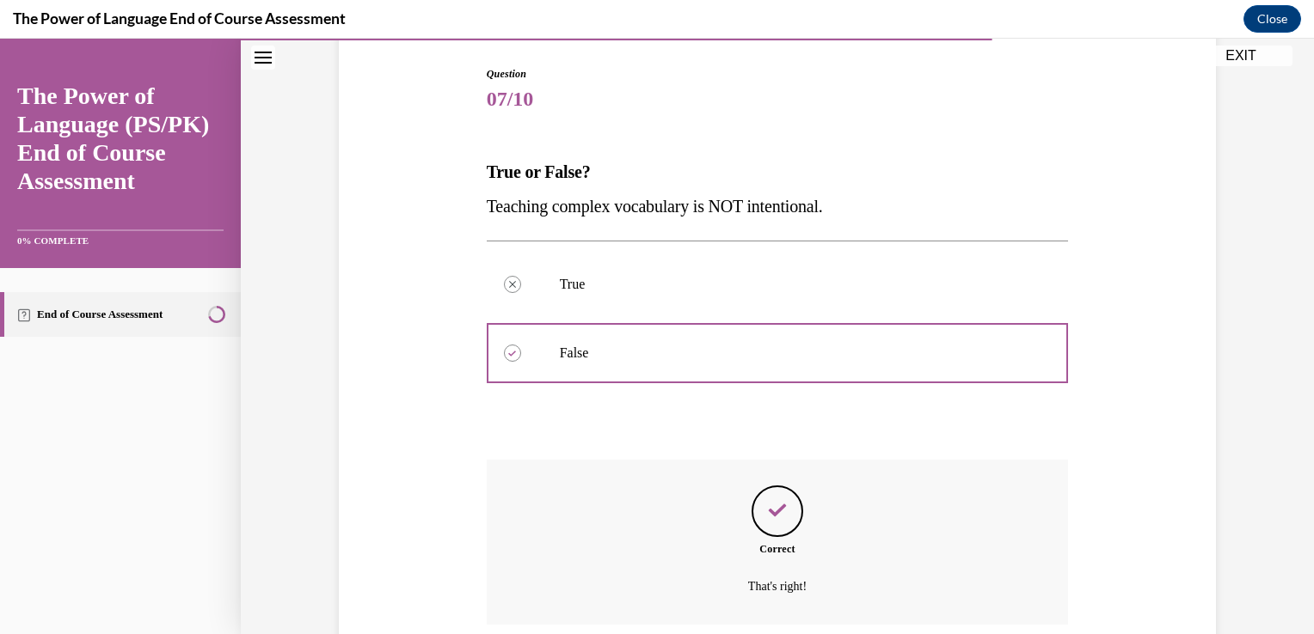
scroll to position [312, 0]
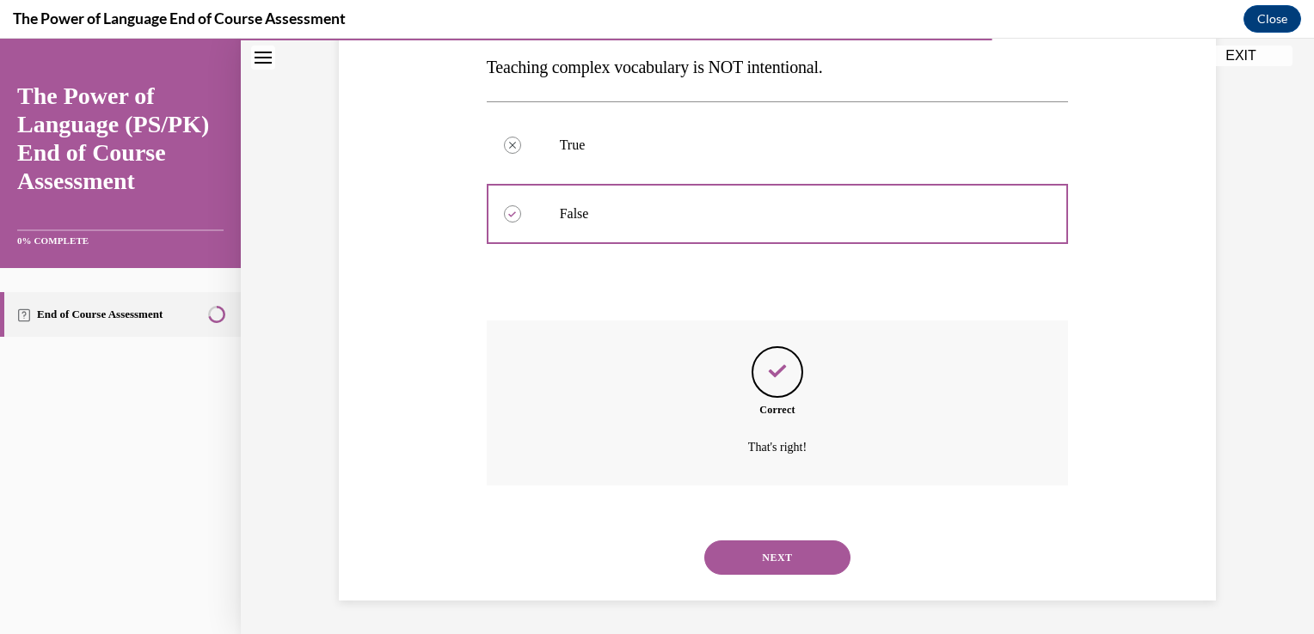
click at [823, 556] on button "NEXT" at bounding box center [777, 558] width 146 height 34
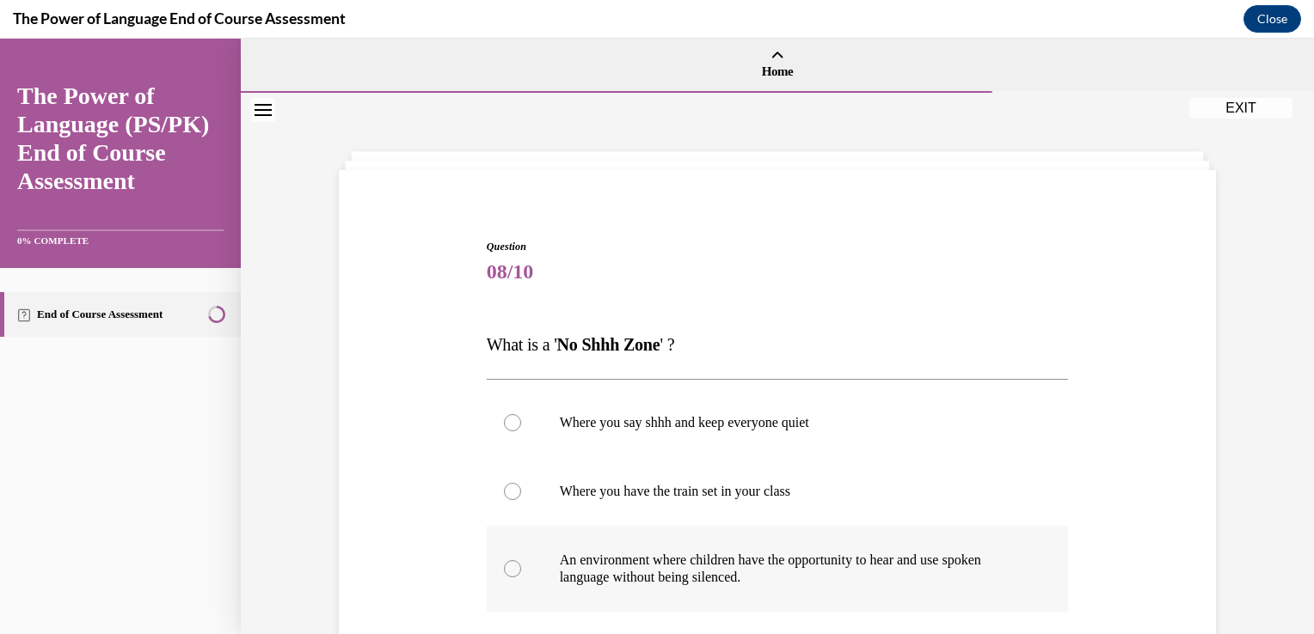
click at [874, 567] on p "An environment where children have the opportunity to hear and use spoken langu…" at bounding box center [793, 569] width 466 height 34
click at [521, 567] on input "An environment where children have the opportunity to hear and use spoken langu…" at bounding box center [512, 569] width 17 height 17
radio input "true"
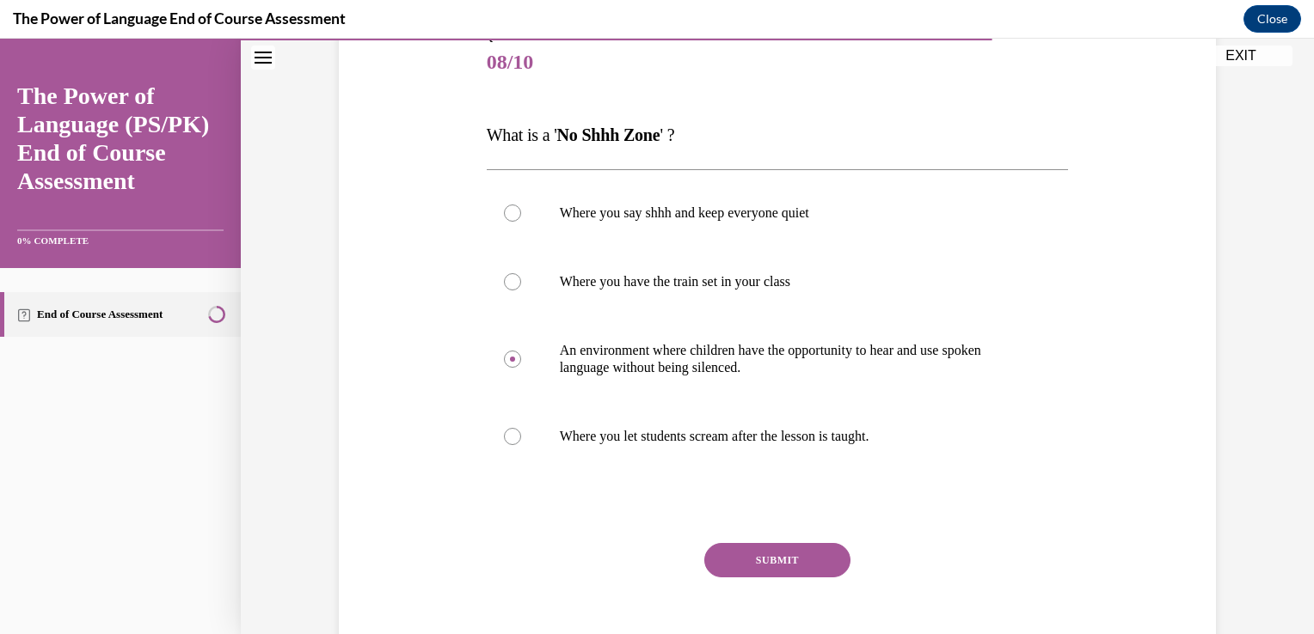
scroll to position [210, 0]
click at [822, 566] on button "SUBMIT" at bounding box center [777, 560] width 146 height 34
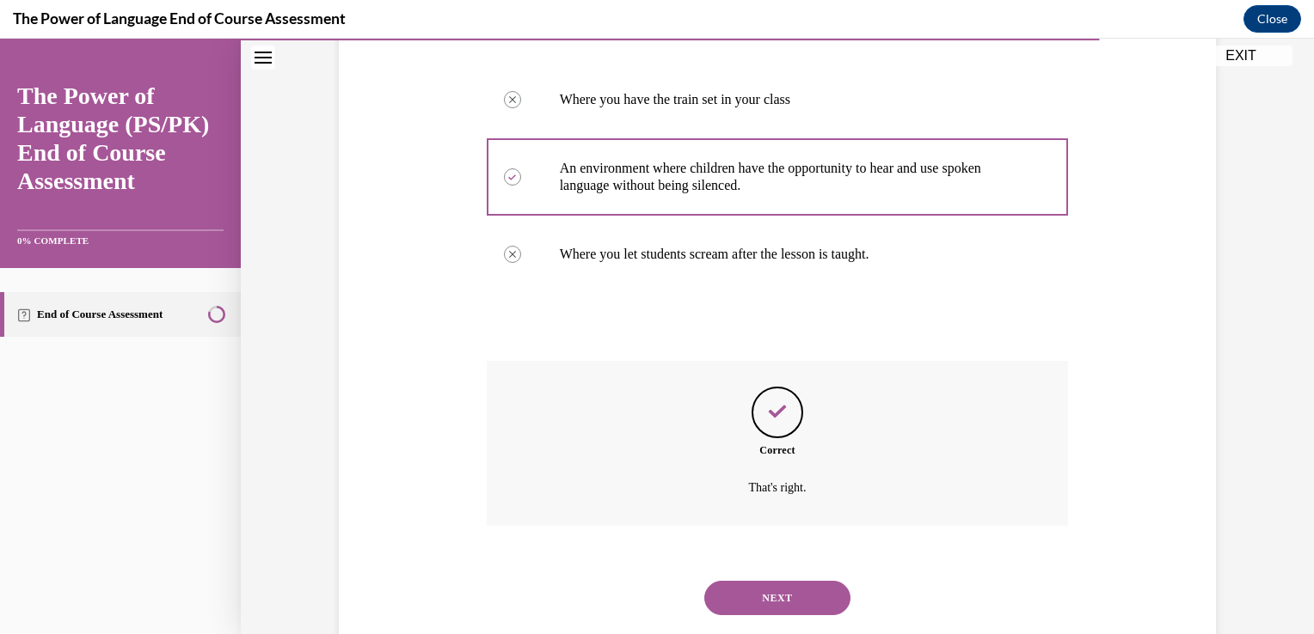
scroll to position [432, 0]
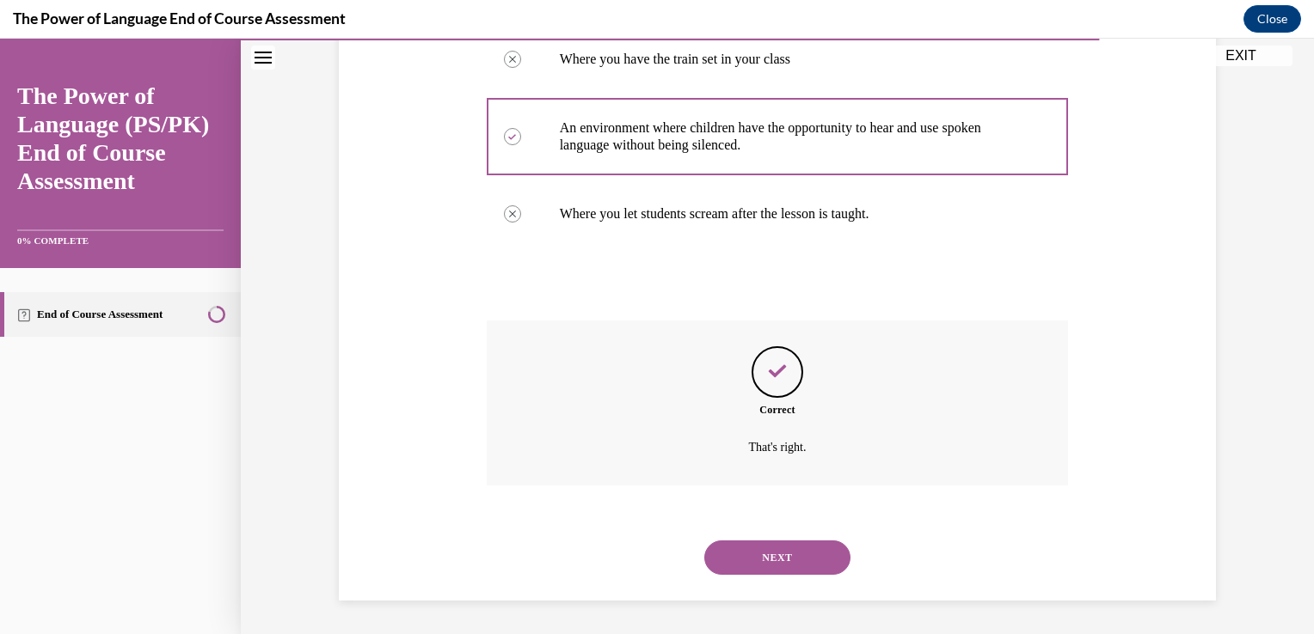
click at [792, 567] on button "NEXT" at bounding box center [777, 558] width 146 height 34
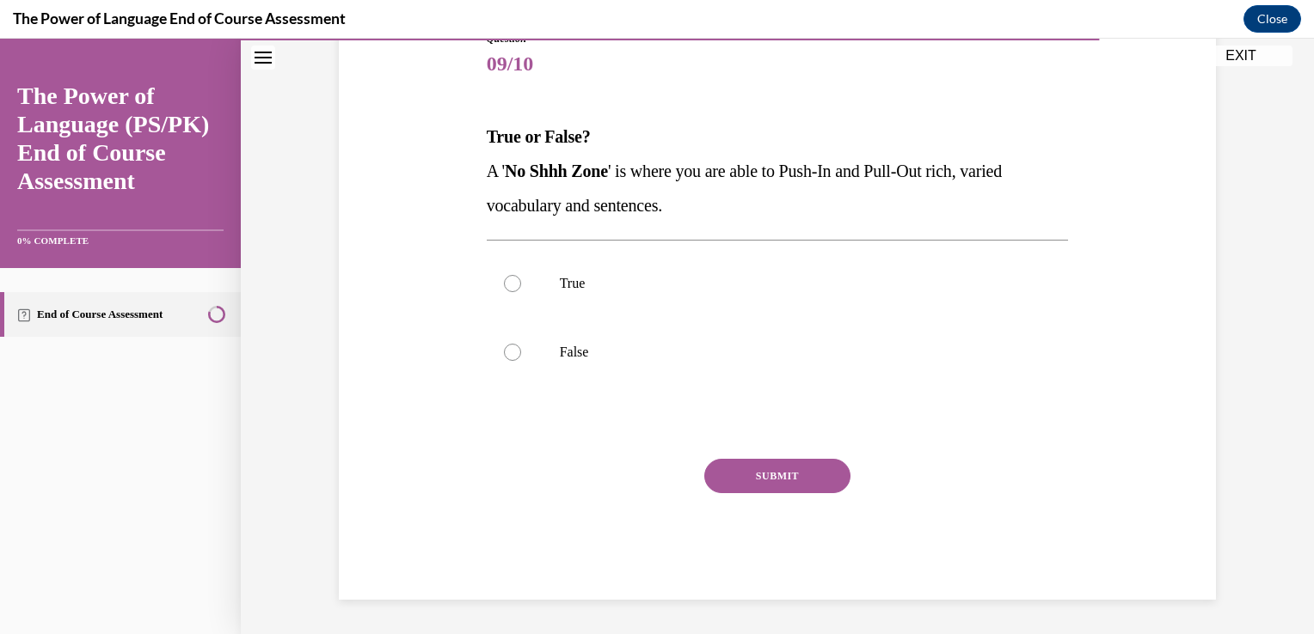
scroll to position [191, 0]
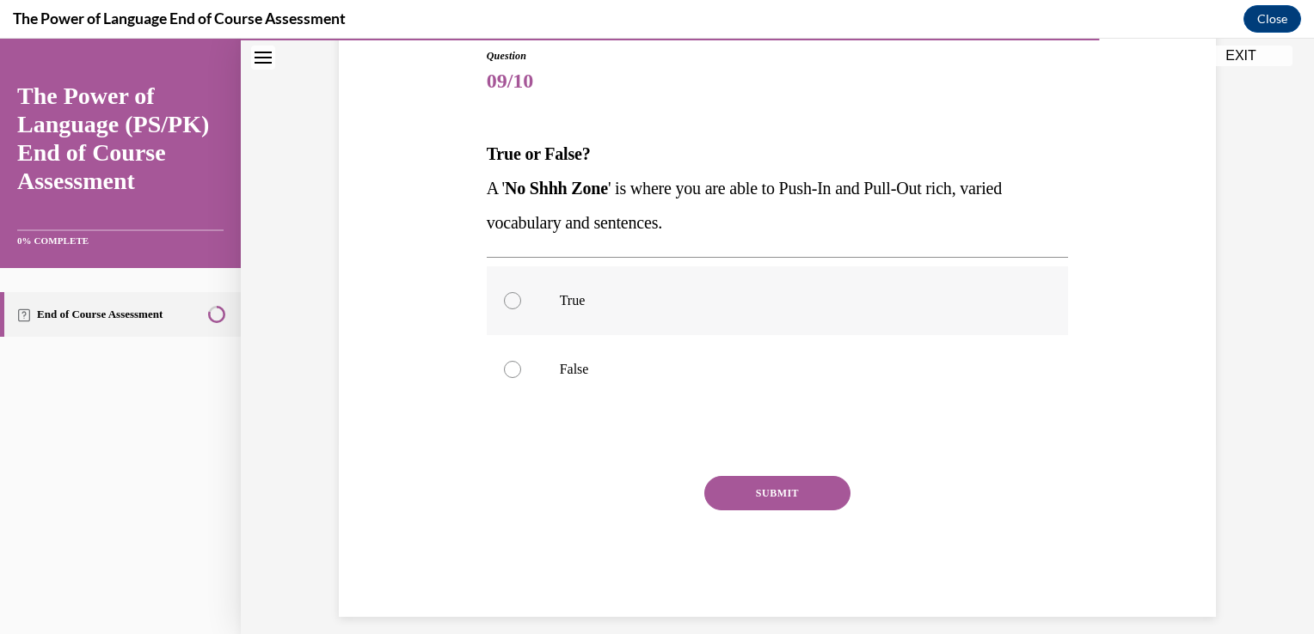
click at [732, 289] on label "True" at bounding box center [778, 301] width 582 height 69
click at [521, 292] on input "True" at bounding box center [512, 300] width 17 height 17
radio input "true"
click at [791, 492] on button "SUBMIT" at bounding box center [777, 493] width 146 height 34
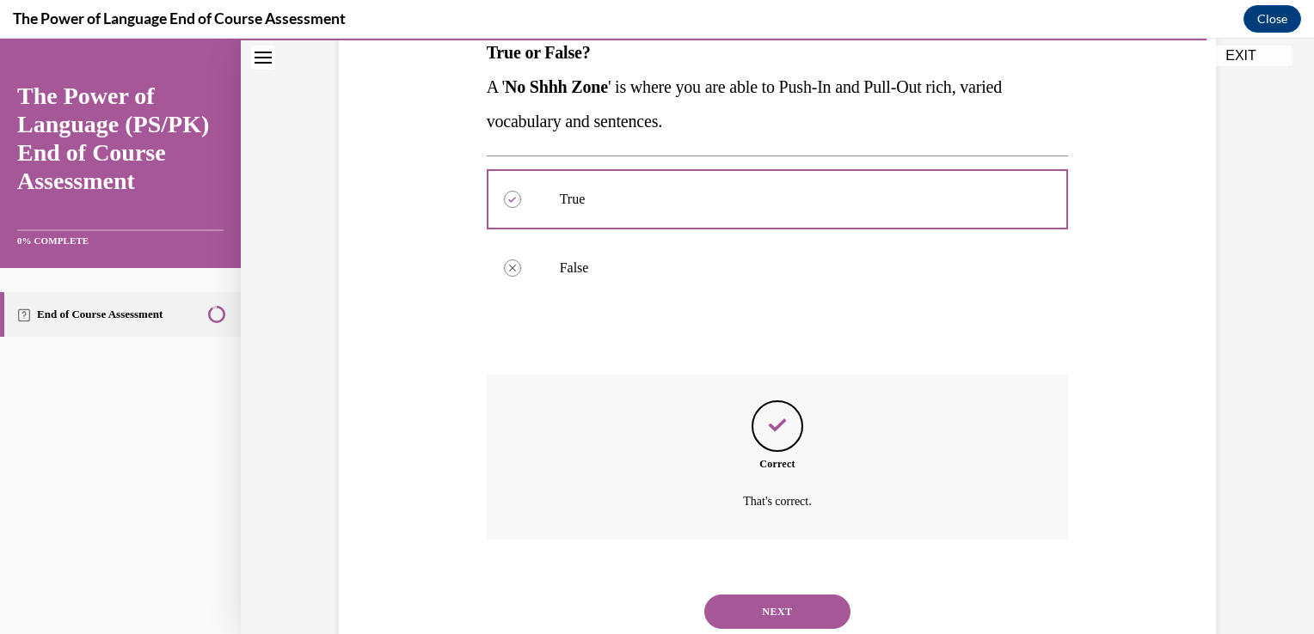
scroll to position [346, 0]
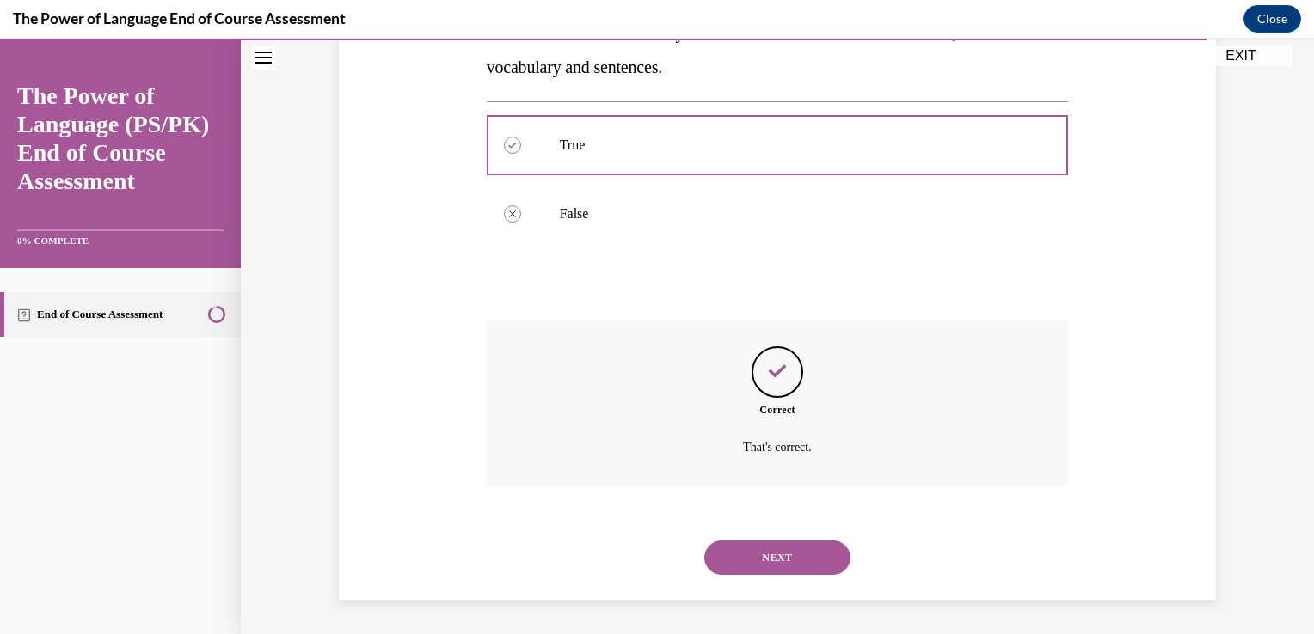
click at [790, 552] on button "NEXT" at bounding box center [777, 558] width 146 height 34
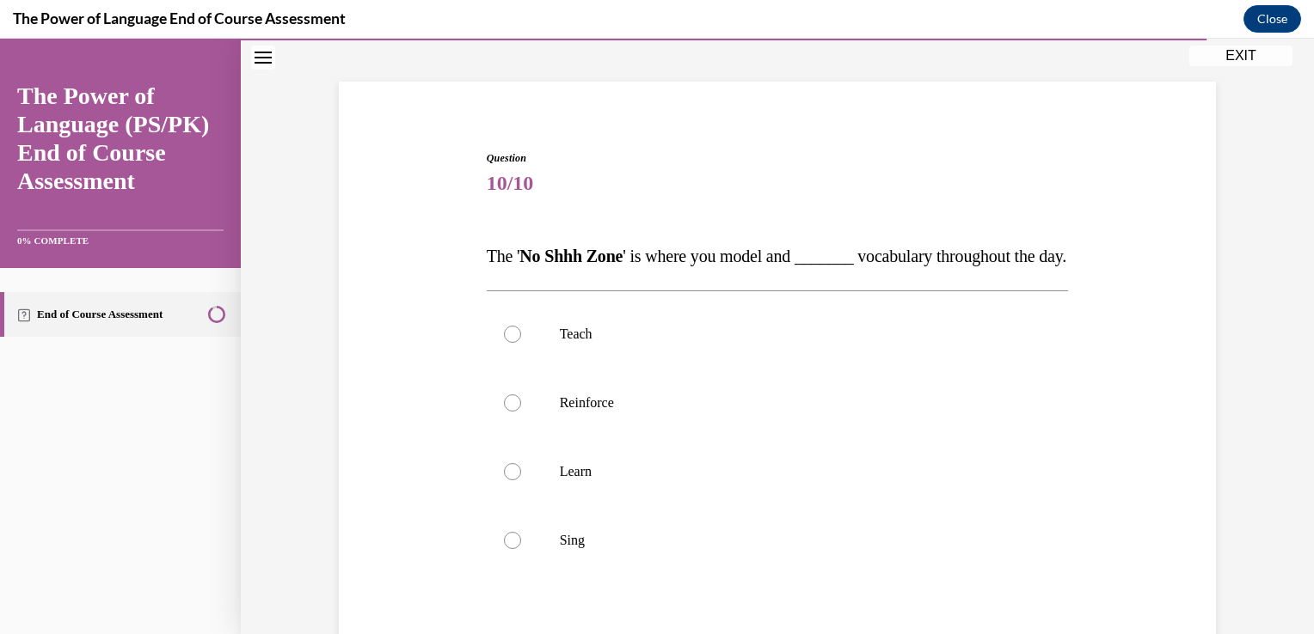
scroll to position [103, 0]
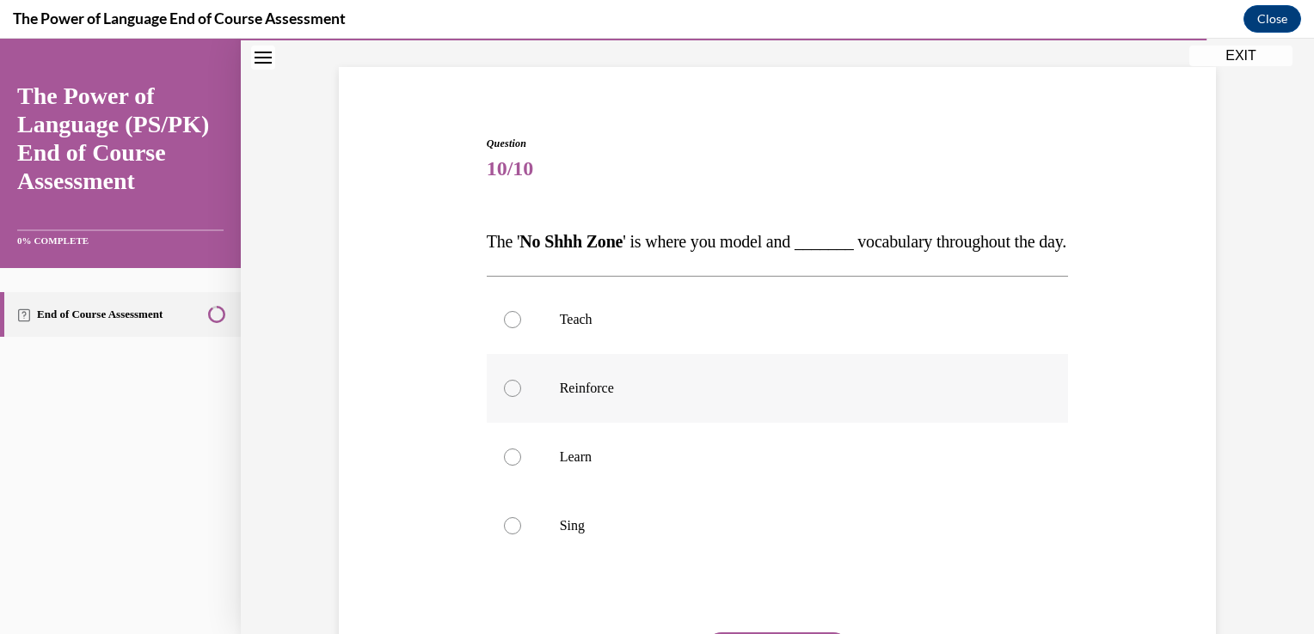
click at [567, 397] on label "Reinforce" at bounding box center [778, 388] width 582 height 69
click at [521, 397] on input "Reinforce" at bounding box center [512, 388] width 17 height 17
radio input "true"
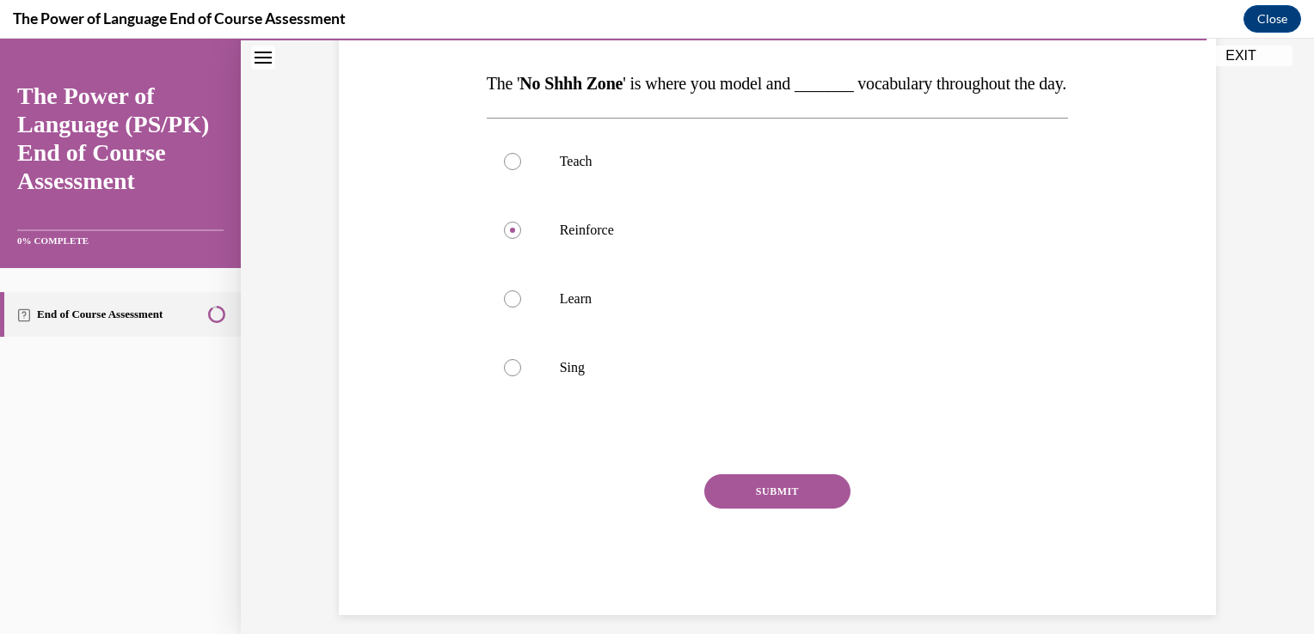
scroll to position [310, 0]
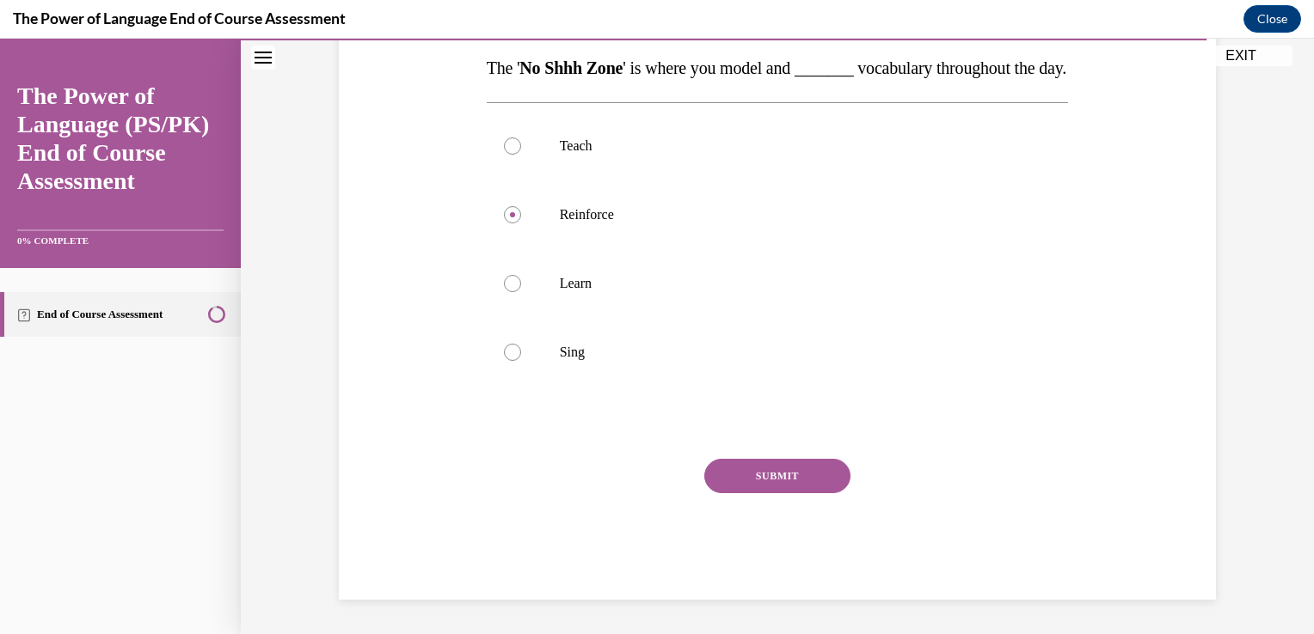
click at [753, 469] on button "SUBMIT" at bounding box center [777, 476] width 146 height 34
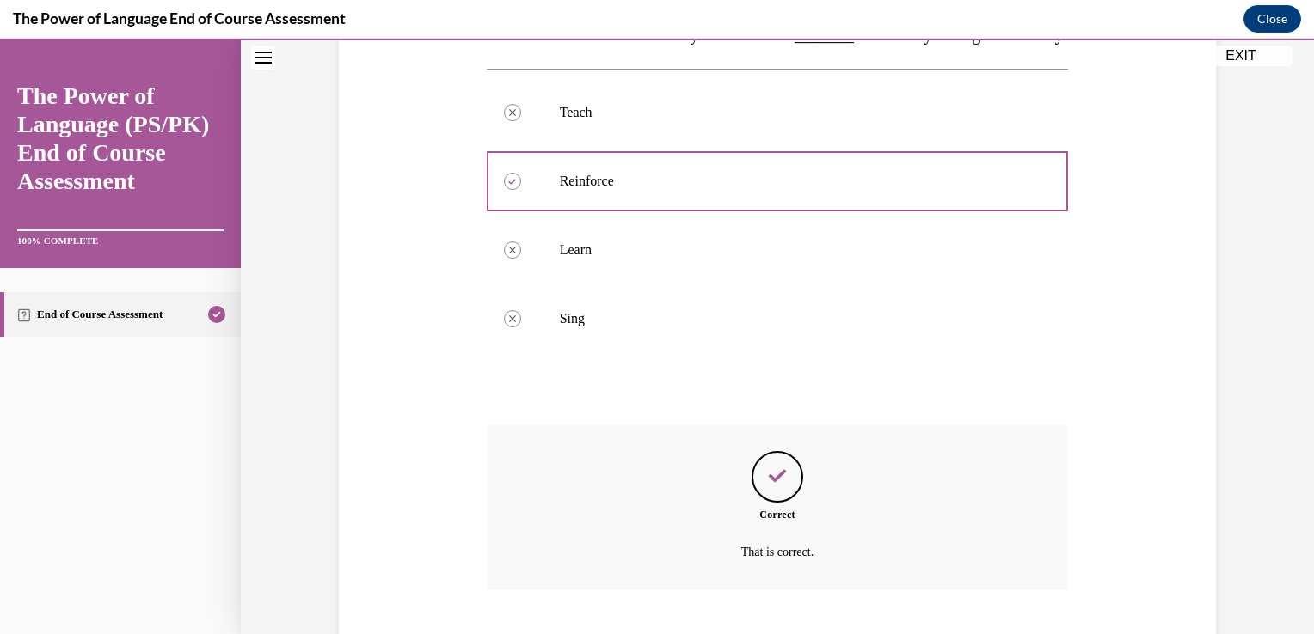
scroll to position [450, 0]
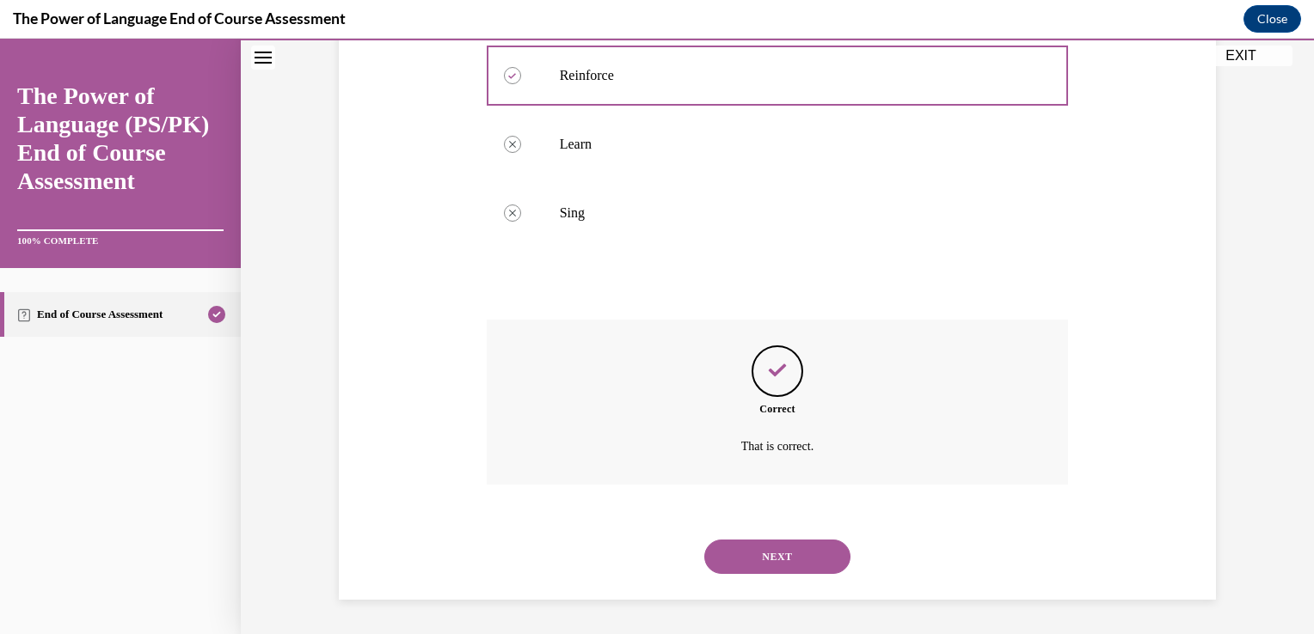
click at [754, 560] on button "NEXT" at bounding box center [777, 557] width 146 height 34
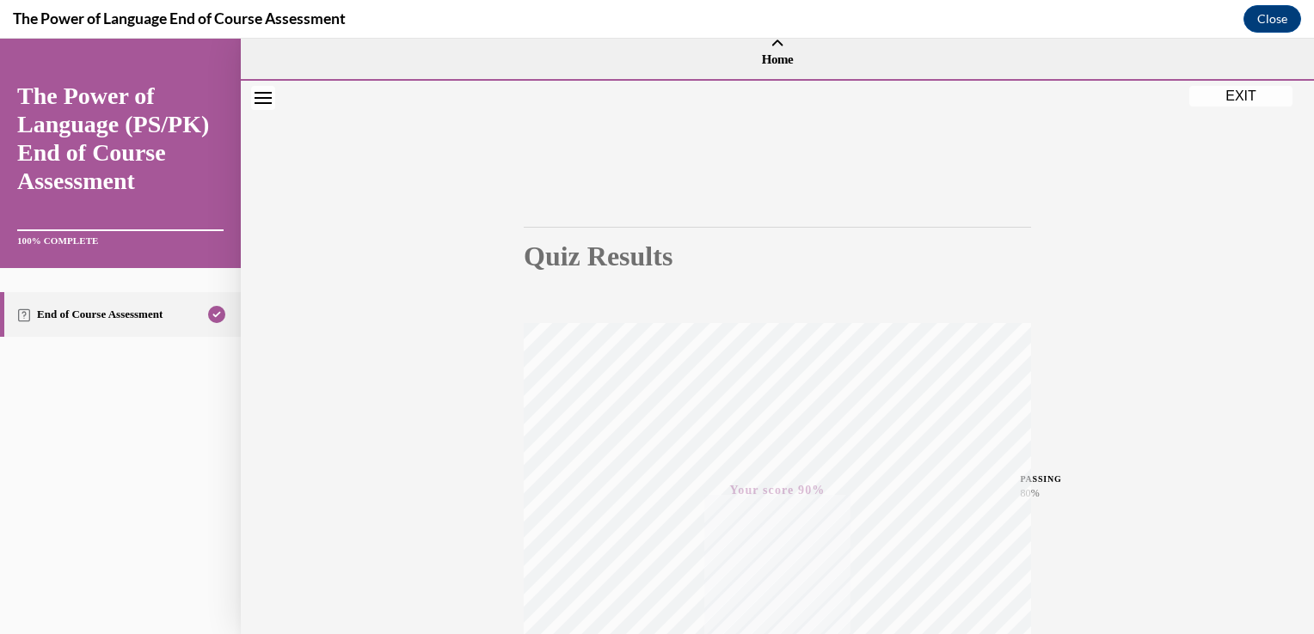
scroll to position [0, 0]
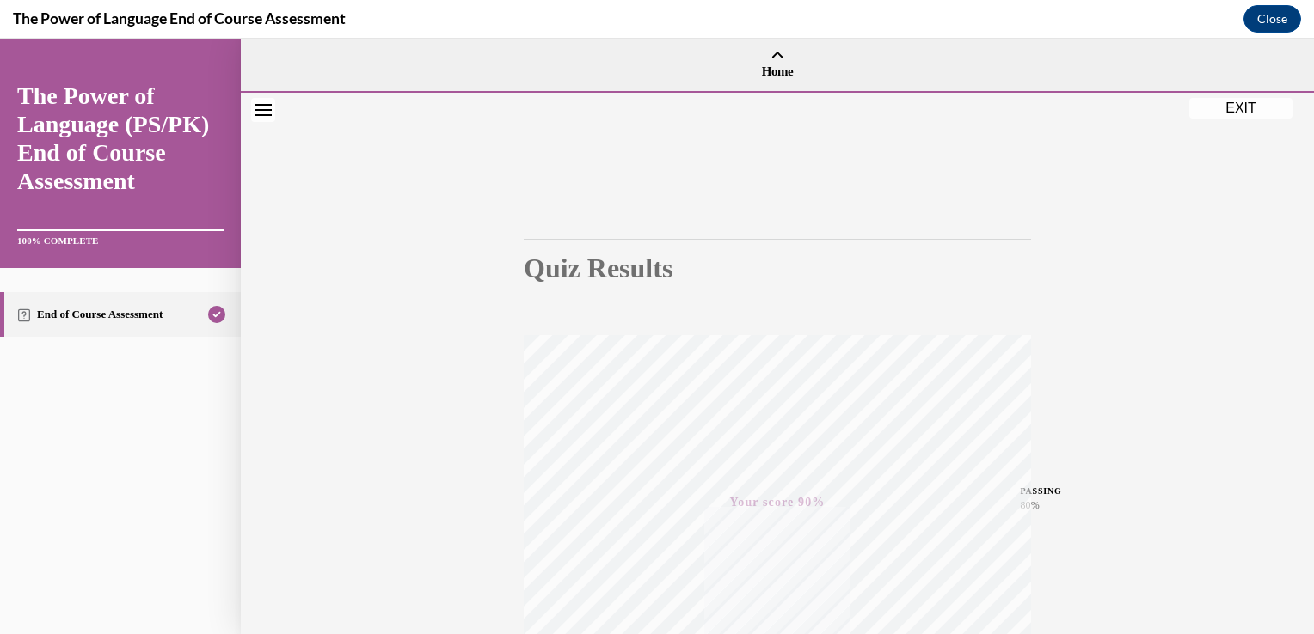
click at [1243, 113] on button "EXIT" at bounding box center [1240, 108] width 103 height 21
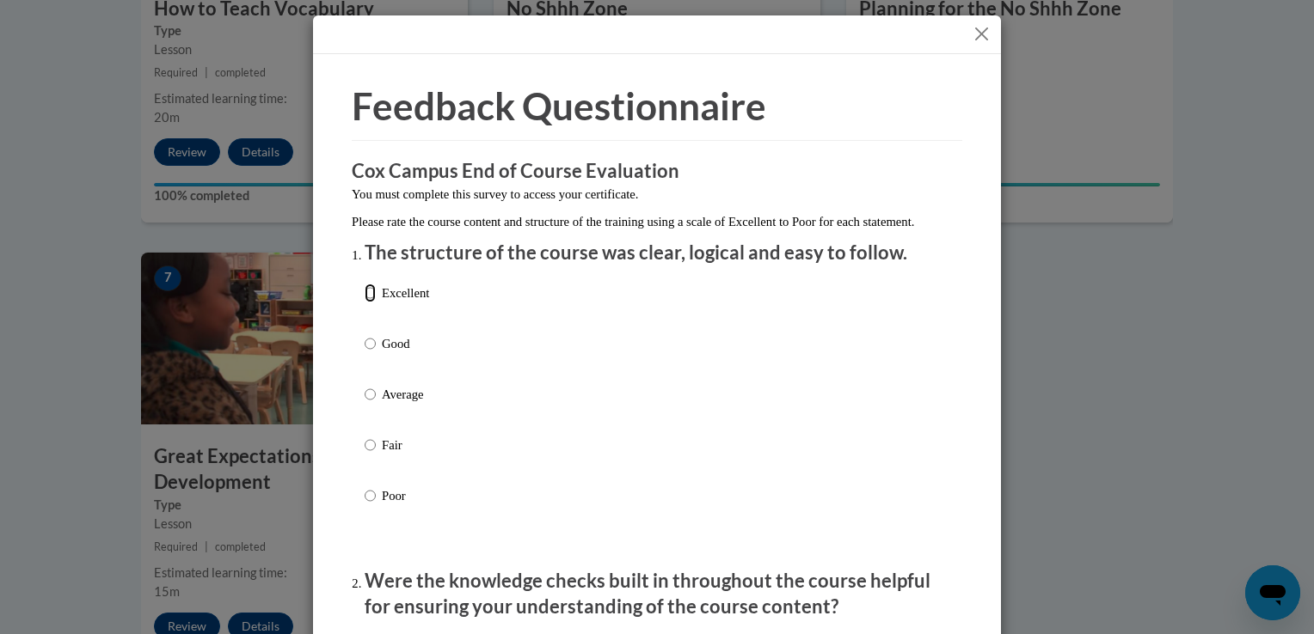
click at [365, 303] on input "Excellent" at bounding box center [370, 293] width 11 height 19
radio input "true"
click at [365, 334] on input "Good" at bounding box center [370, 343] width 11 height 19
radio input "true"
click at [365, 385] on input "Average" at bounding box center [370, 394] width 11 height 19
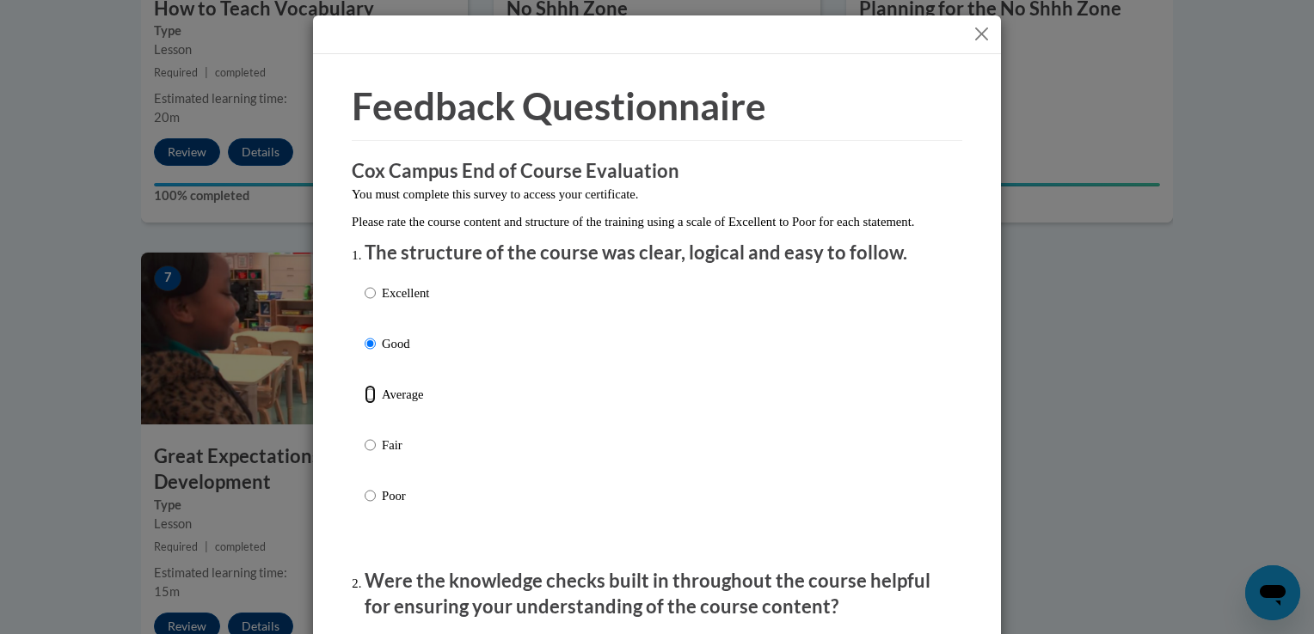
radio input "true"
click at [365, 334] on input "Good" at bounding box center [370, 343] width 11 height 19
radio input "true"
click at [365, 284] on input "Excellent" at bounding box center [370, 293] width 11 height 19
radio input "true"
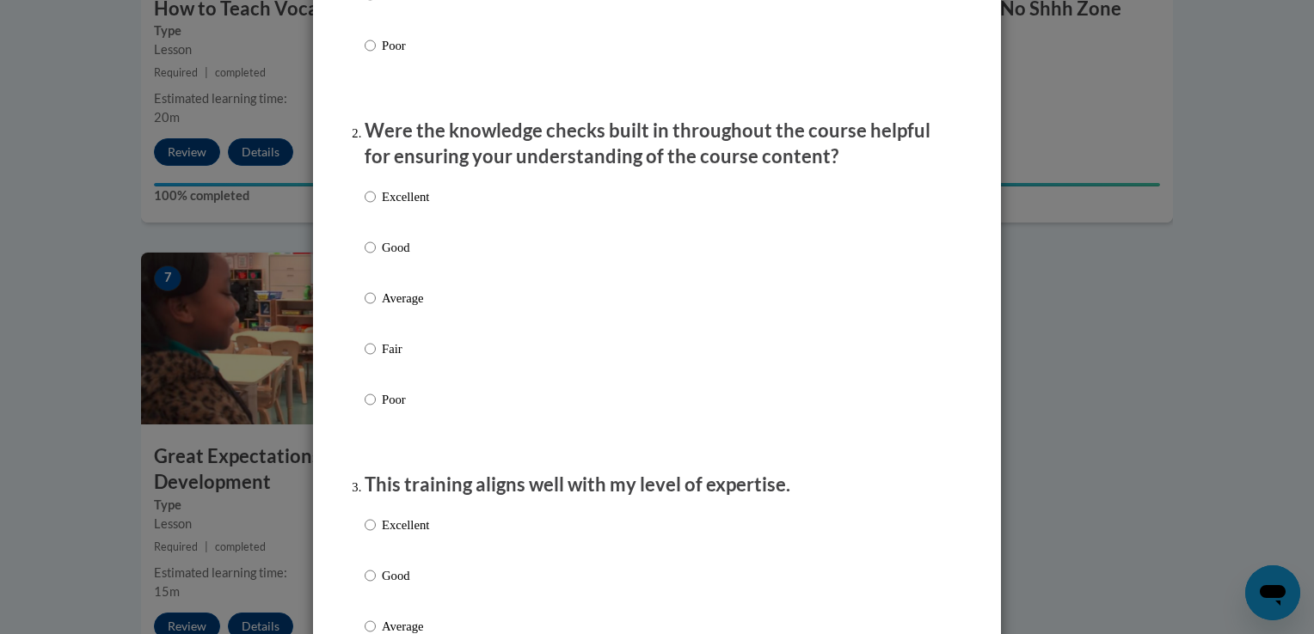
scroll to position [550, 0]
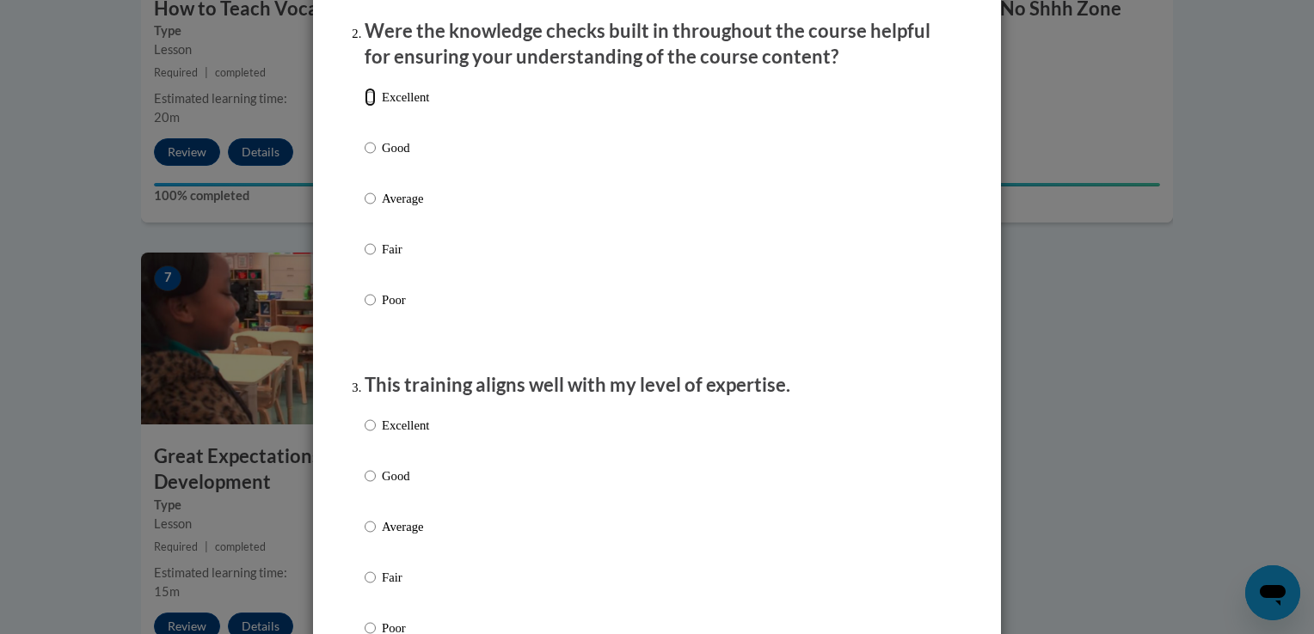
click at [365, 107] on input "Excellent" at bounding box center [370, 97] width 11 height 19
radio input "true"
click at [365, 435] on input "Excellent" at bounding box center [370, 425] width 11 height 19
radio input "true"
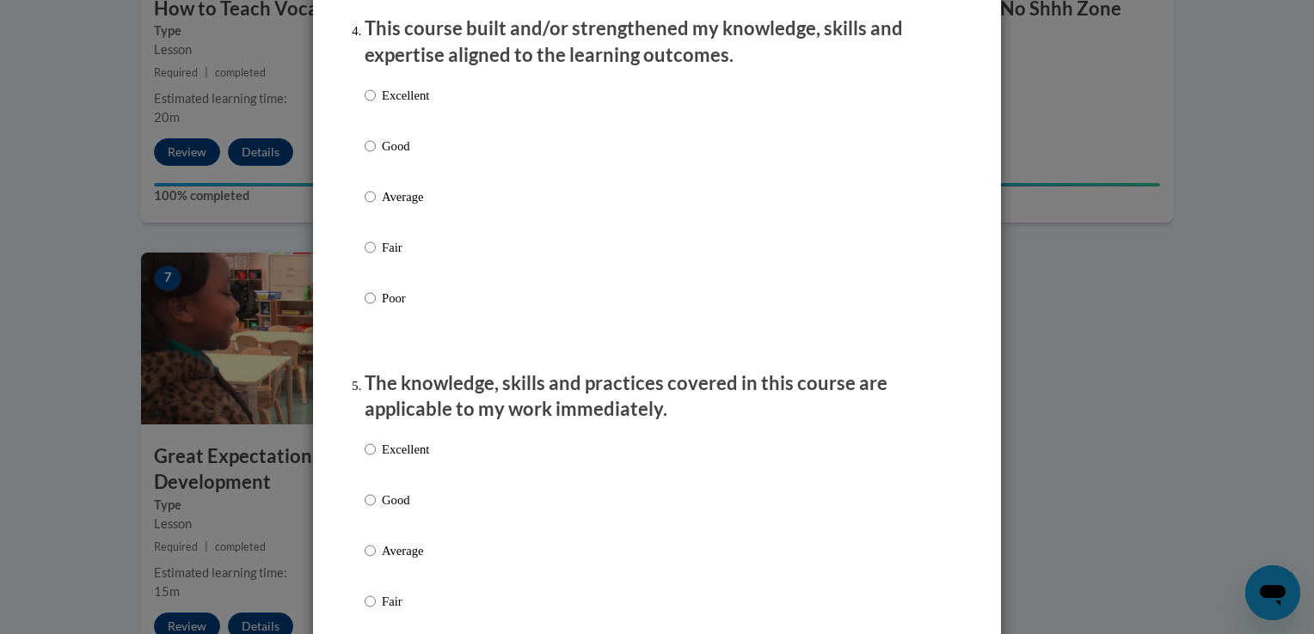
scroll to position [1238, 0]
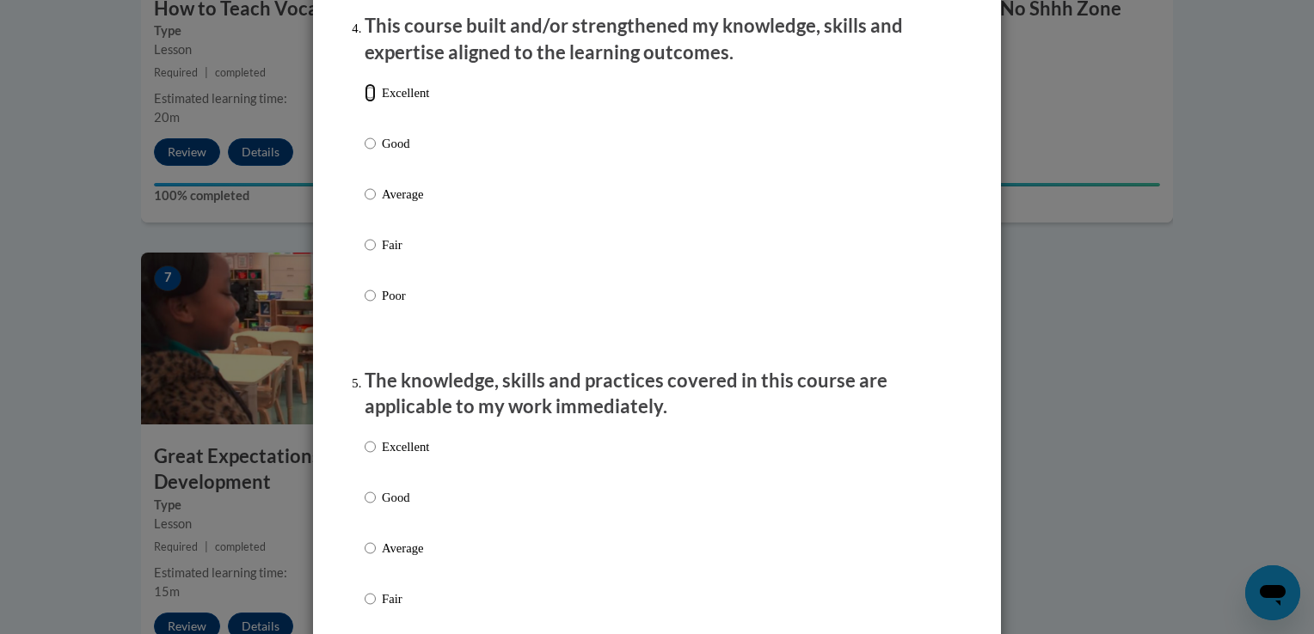
click at [365, 102] on input "Excellent" at bounding box center [370, 92] width 11 height 19
radio input "true"
click at [365, 457] on input "Excellent" at bounding box center [370, 447] width 11 height 19
radio input "true"
click at [977, 310] on div "Feedback Questionnaire Rate Course Comments Cox Campus End of Course Evaluation…" at bounding box center [657, 589] width 688 height 3546
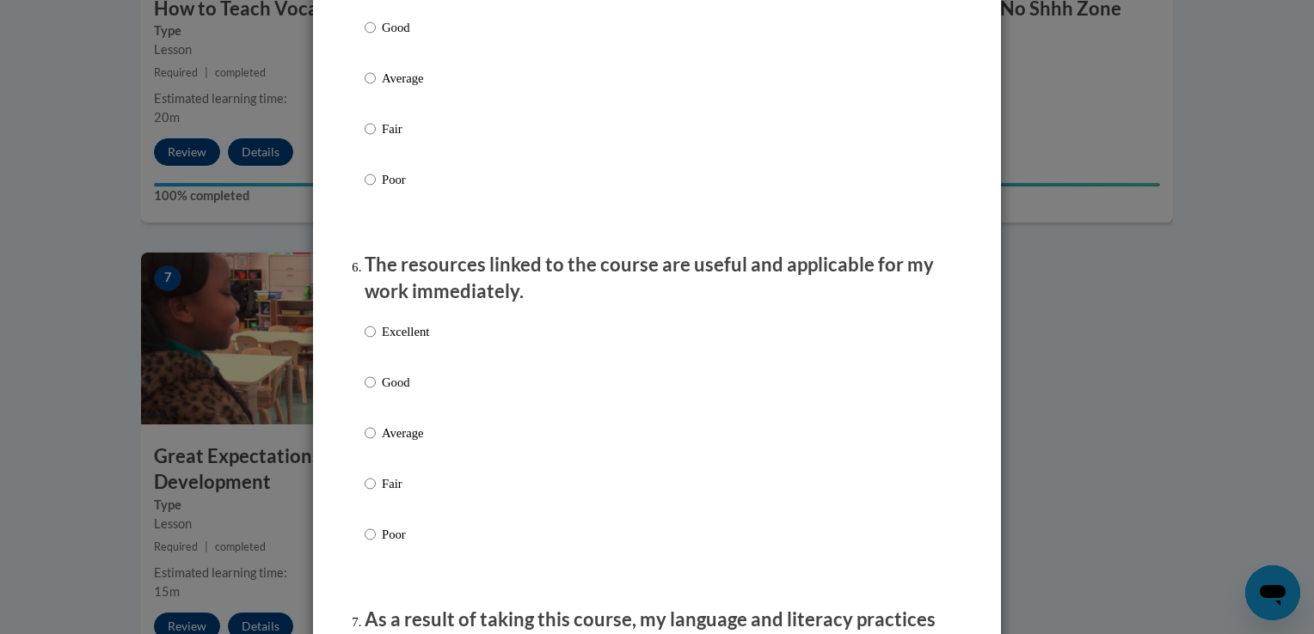
scroll to position [1891, 0]
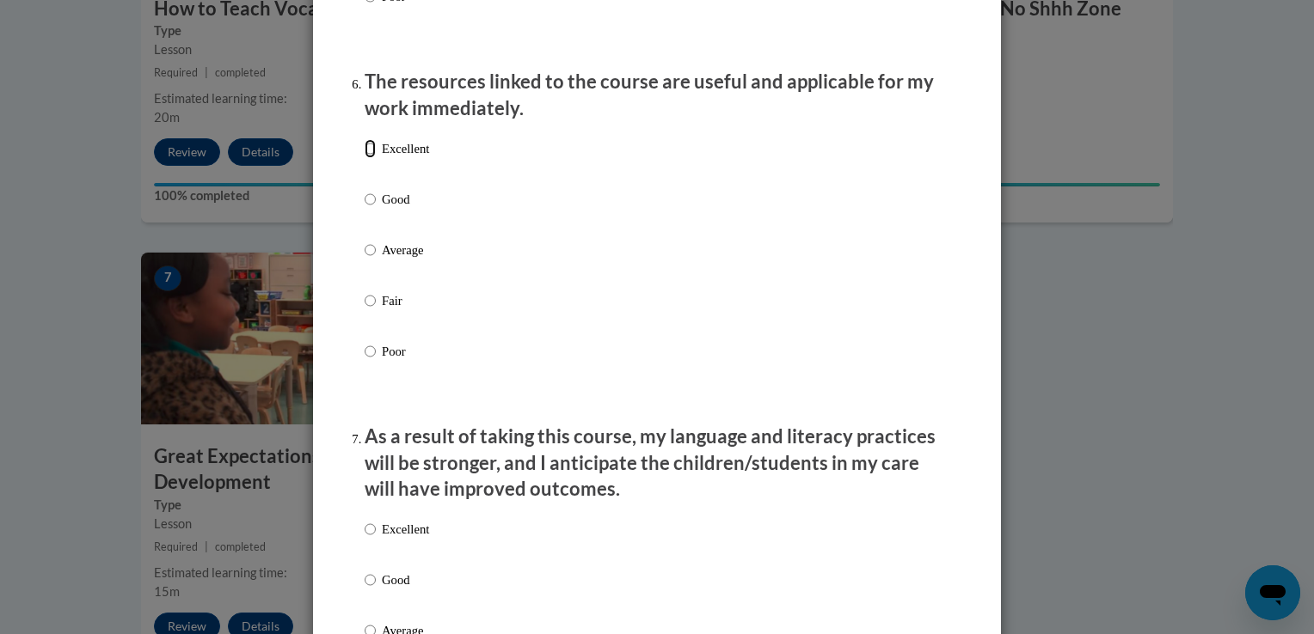
click at [365, 158] on input "Excellent" at bounding box center [370, 148] width 11 height 19
radio input "true"
click at [365, 539] on input "Excellent" at bounding box center [370, 529] width 11 height 19
radio input "true"
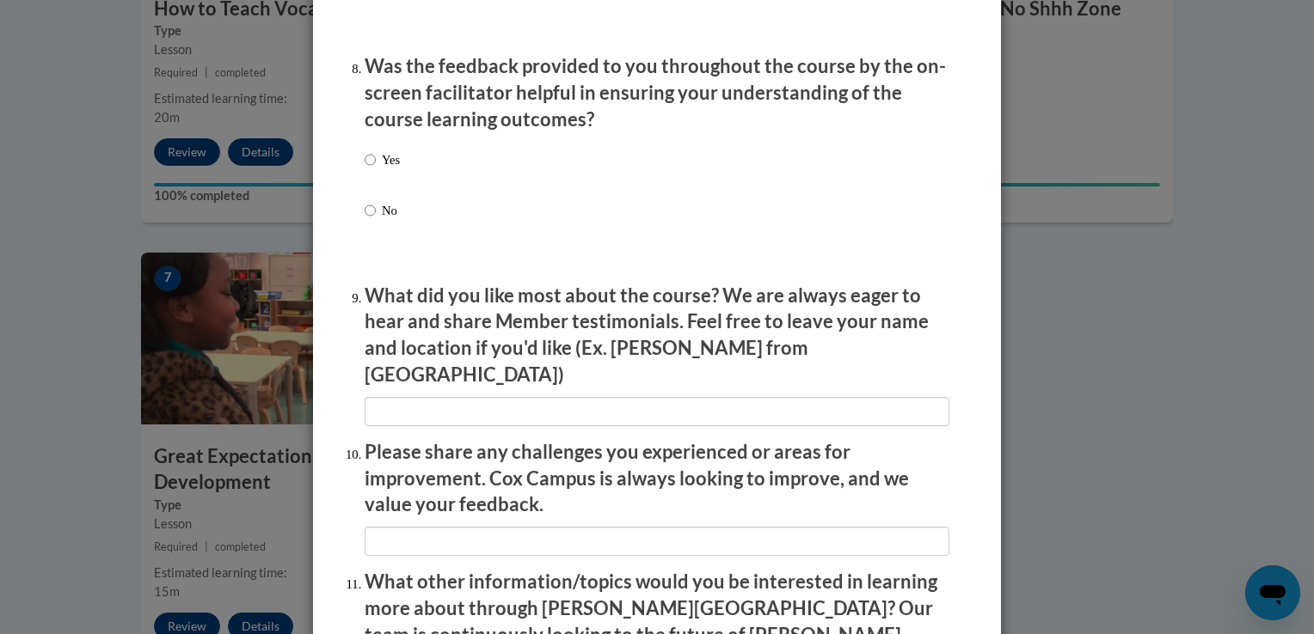
scroll to position [2648, 0]
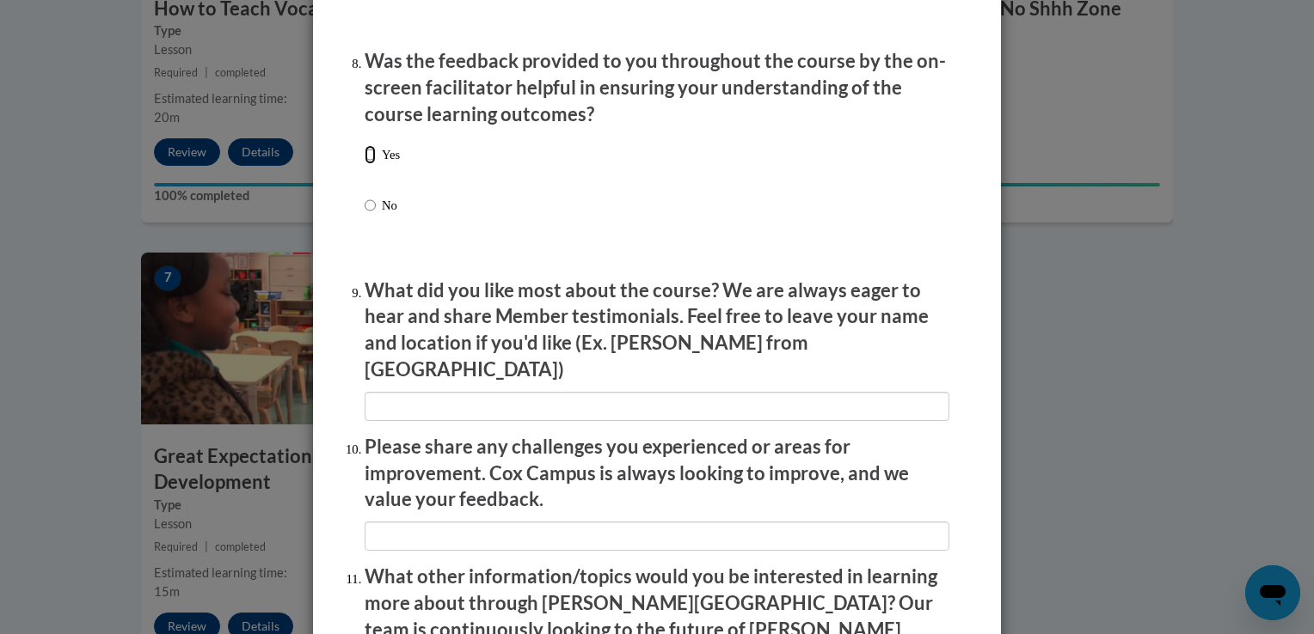
click at [365, 164] on input "Yes" at bounding box center [370, 154] width 11 height 19
radio input "true"
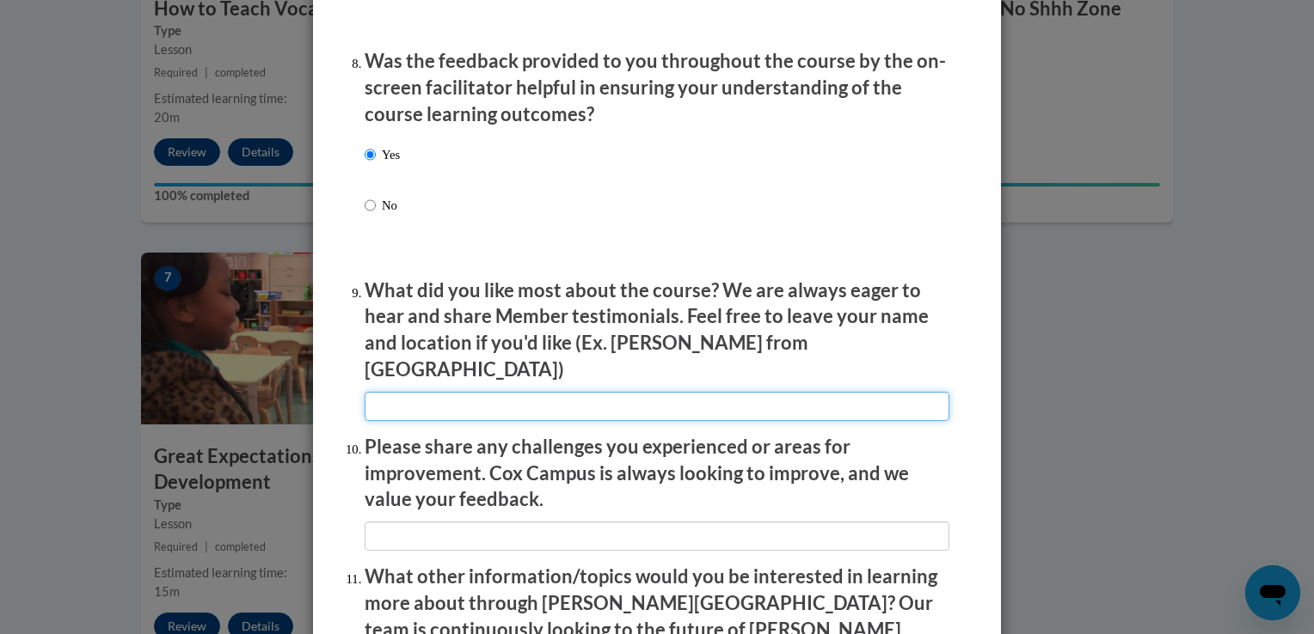
click at [436, 405] on input "textbox" at bounding box center [657, 406] width 585 height 29
type input "everything"
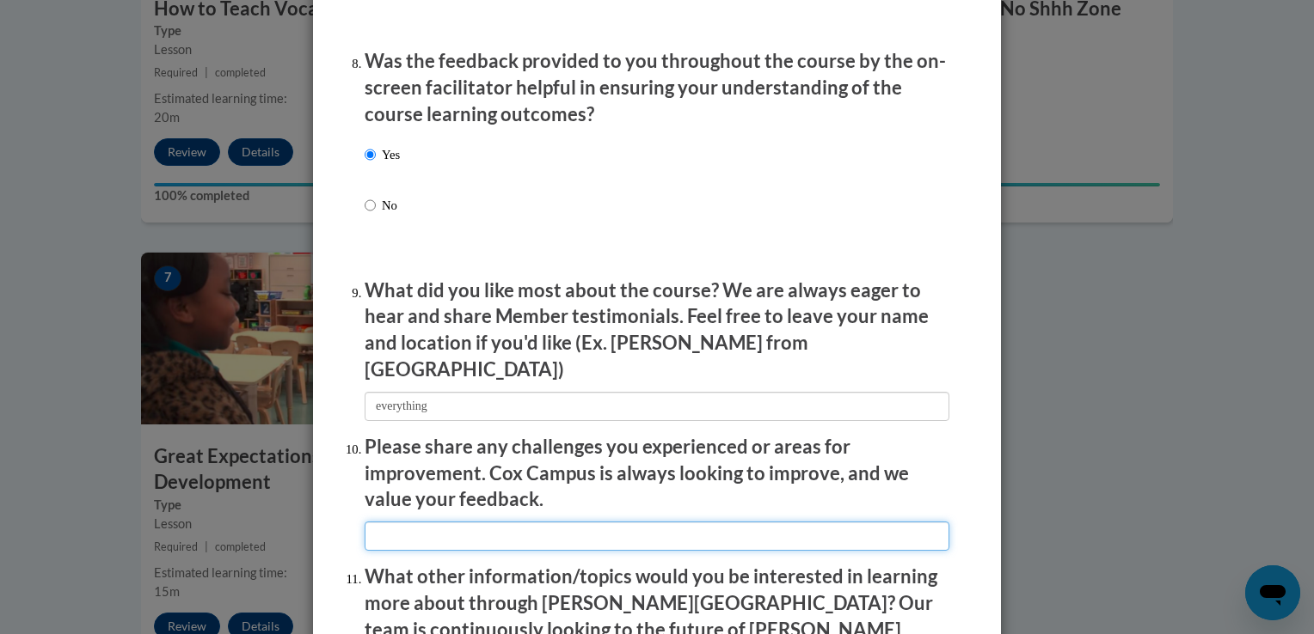
click at [495, 538] on input "textbox" at bounding box center [657, 536] width 585 height 29
type input "n/a"
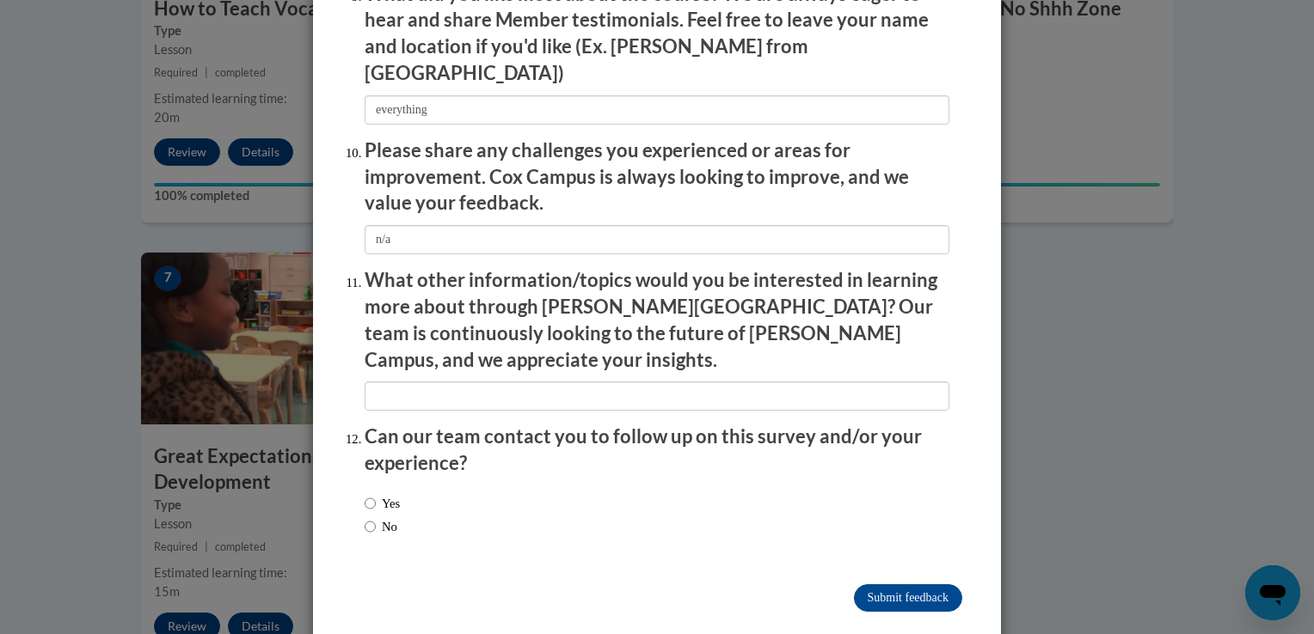
scroll to position [2945, 0]
click at [916, 584] on input "Submit feedback" at bounding box center [908, 598] width 108 height 28
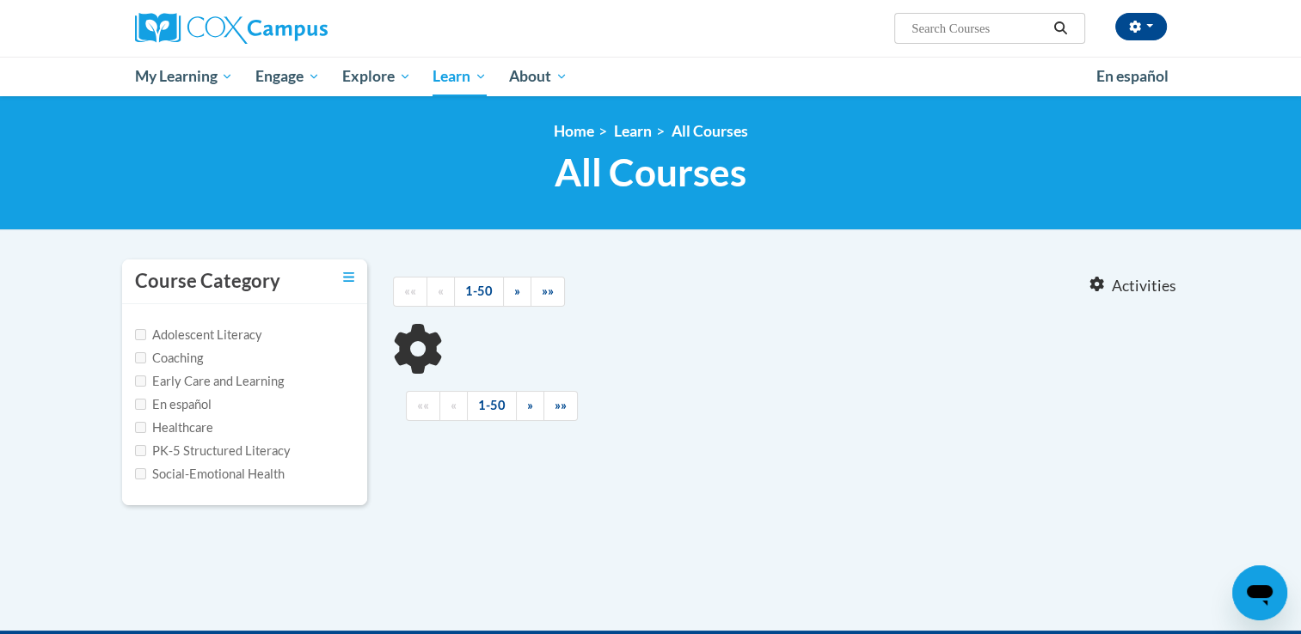
type input "meaningful conversations"
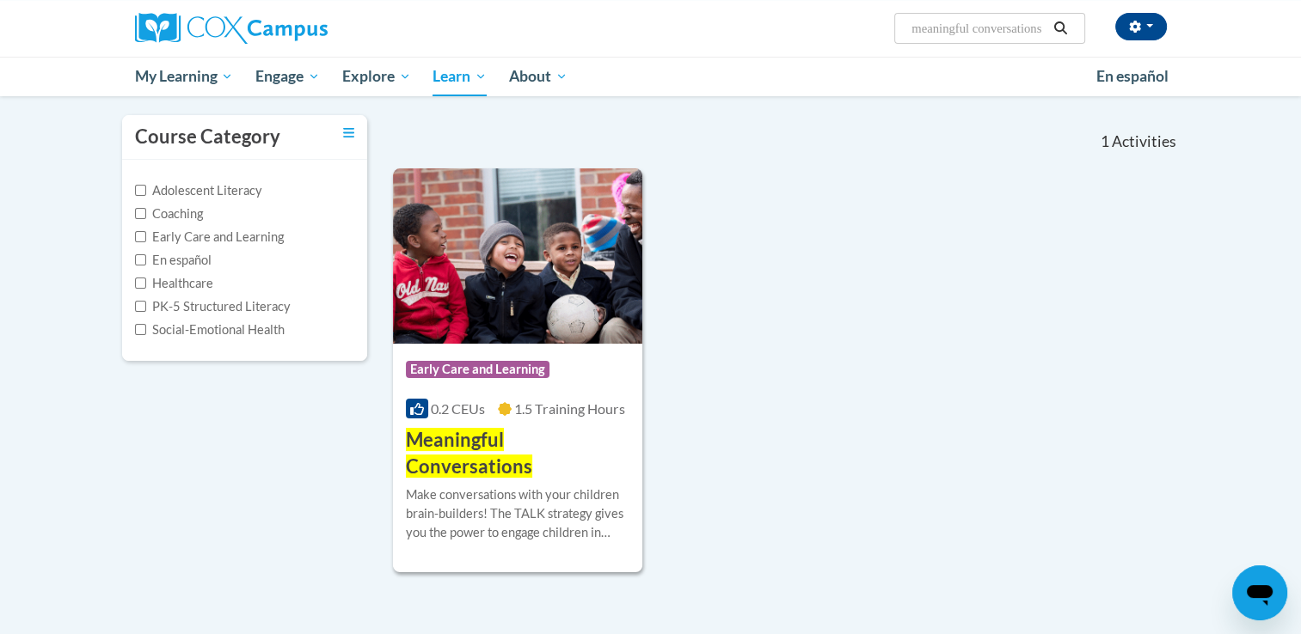
scroll to position [148, 0]
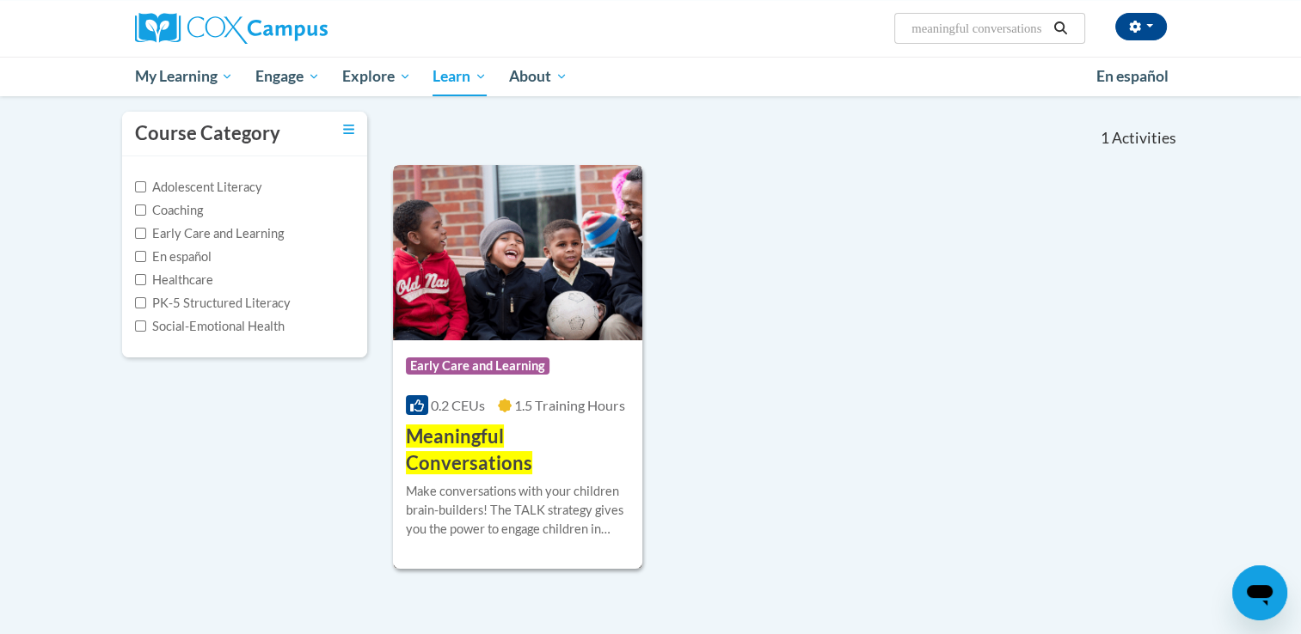
click at [585, 284] on img at bounding box center [518, 252] width 250 height 175
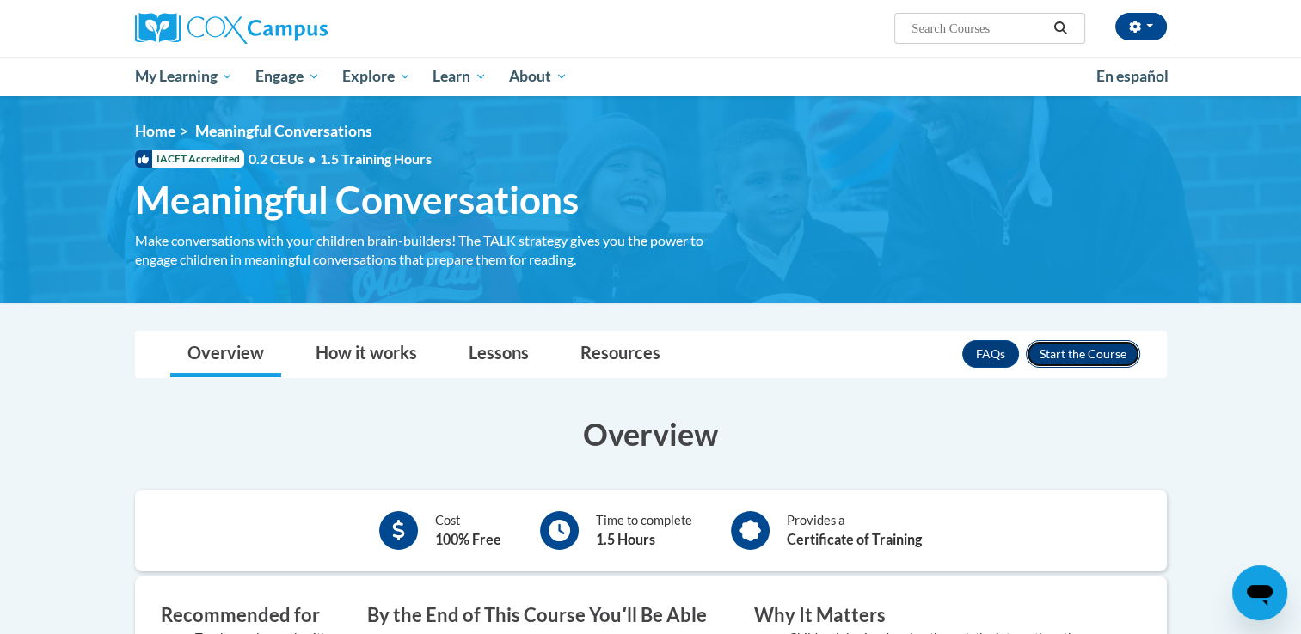
click at [1075, 348] on button "Enroll" at bounding box center [1083, 354] width 114 height 28
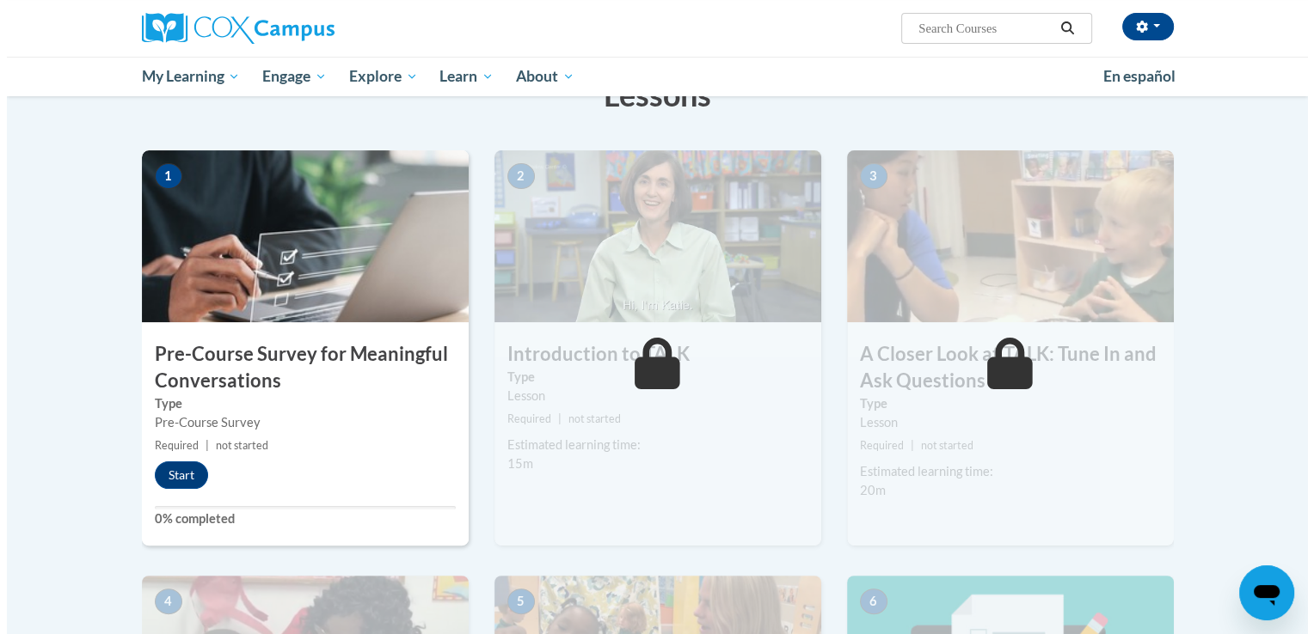
scroll to position [296, 0]
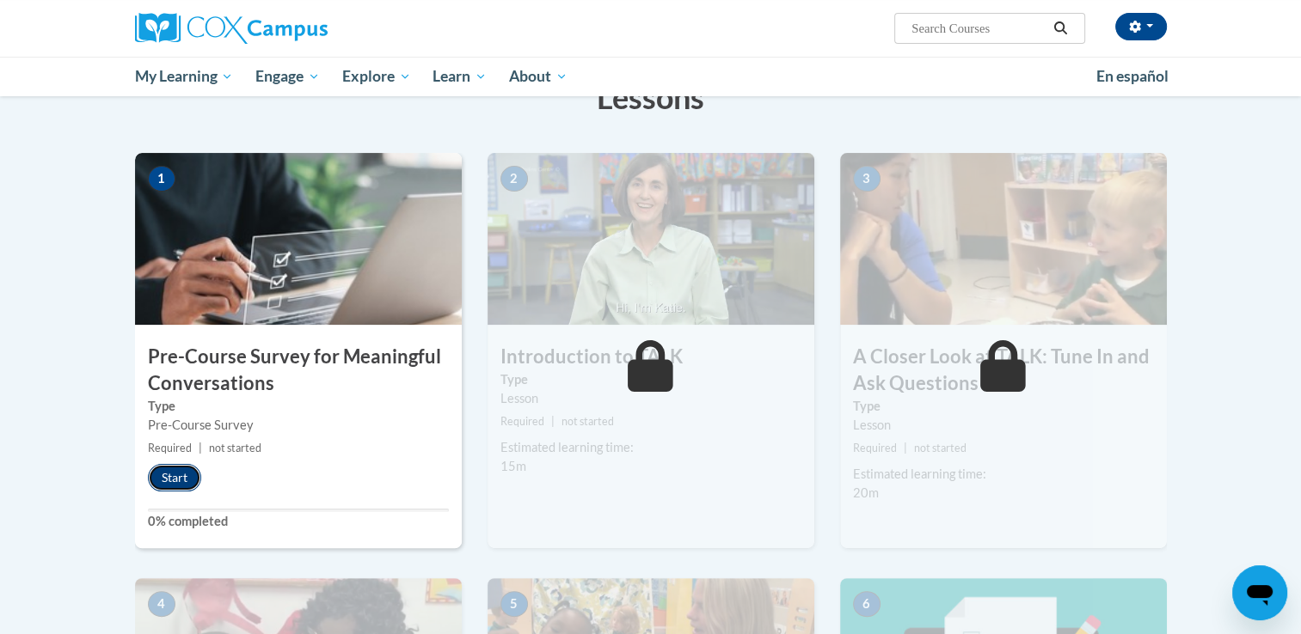
click at [170, 480] on button "Start" at bounding box center [174, 478] width 53 height 28
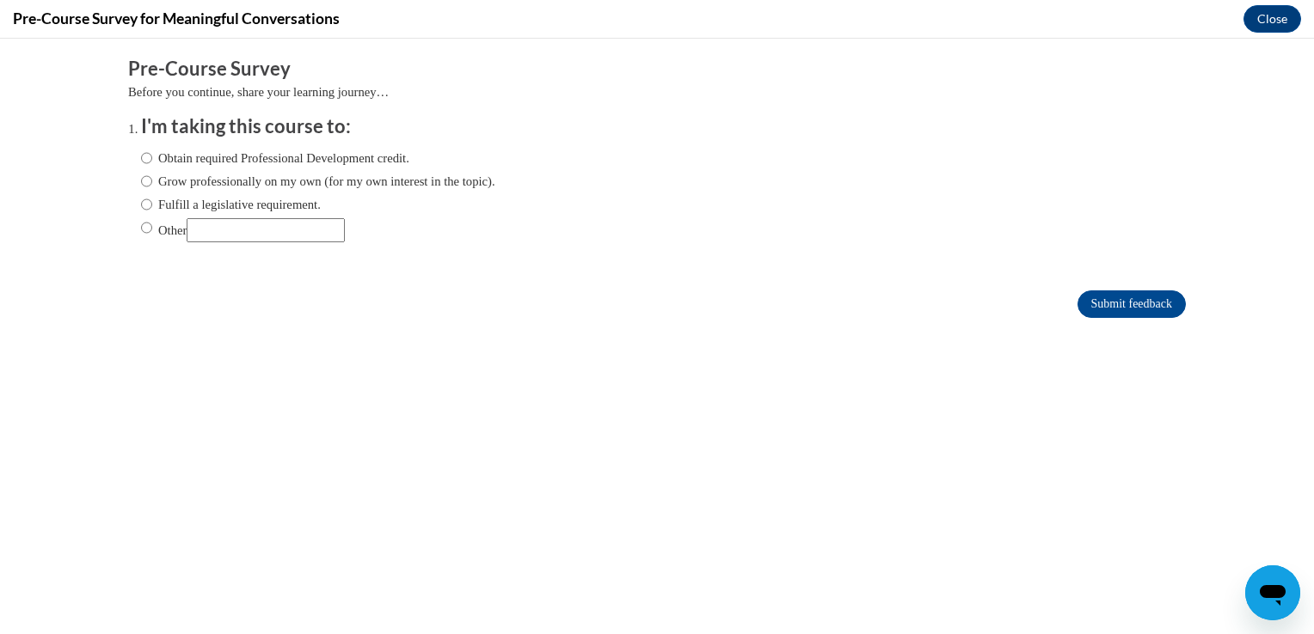
scroll to position [0, 0]
click at [141, 156] on input "Obtain required Professional Development credit." at bounding box center [146, 158] width 11 height 19
radio input "true"
click at [1113, 301] on input "Submit feedback" at bounding box center [1131, 305] width 108 height 28
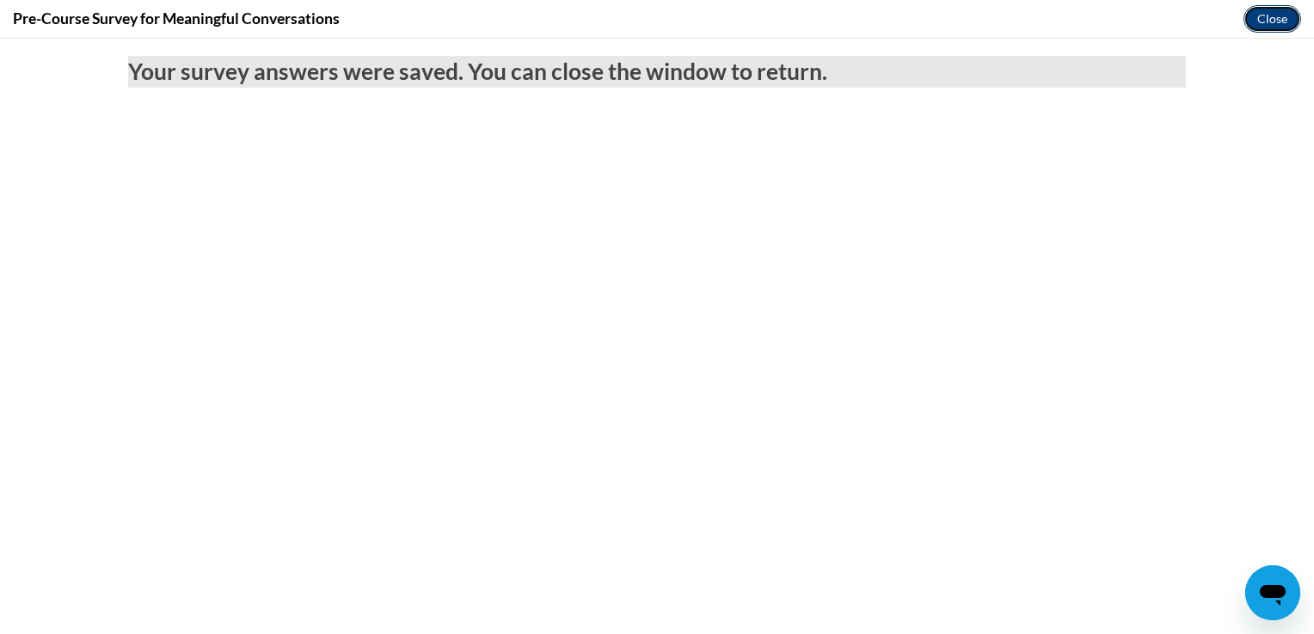
click at [1276, 9] on button "Close" at bounding box center [1272, 19] width 58 height 28
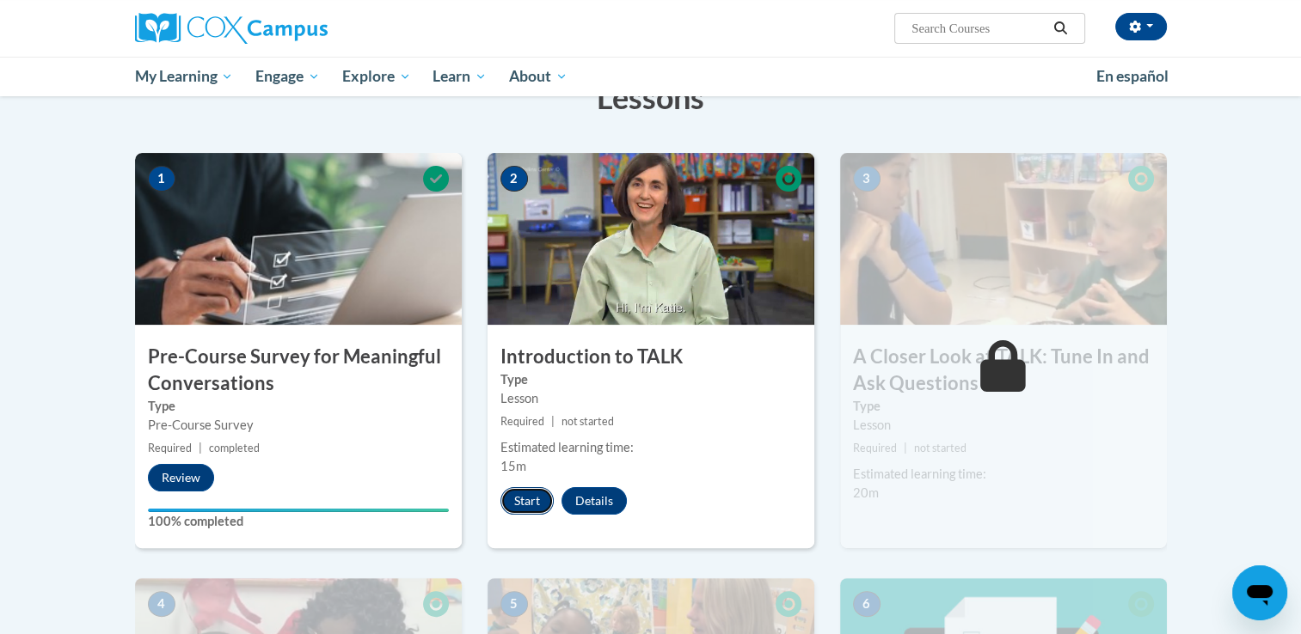
click at [531, 500] on button "Start" at bounding box center [526, 501] width 53 height 28
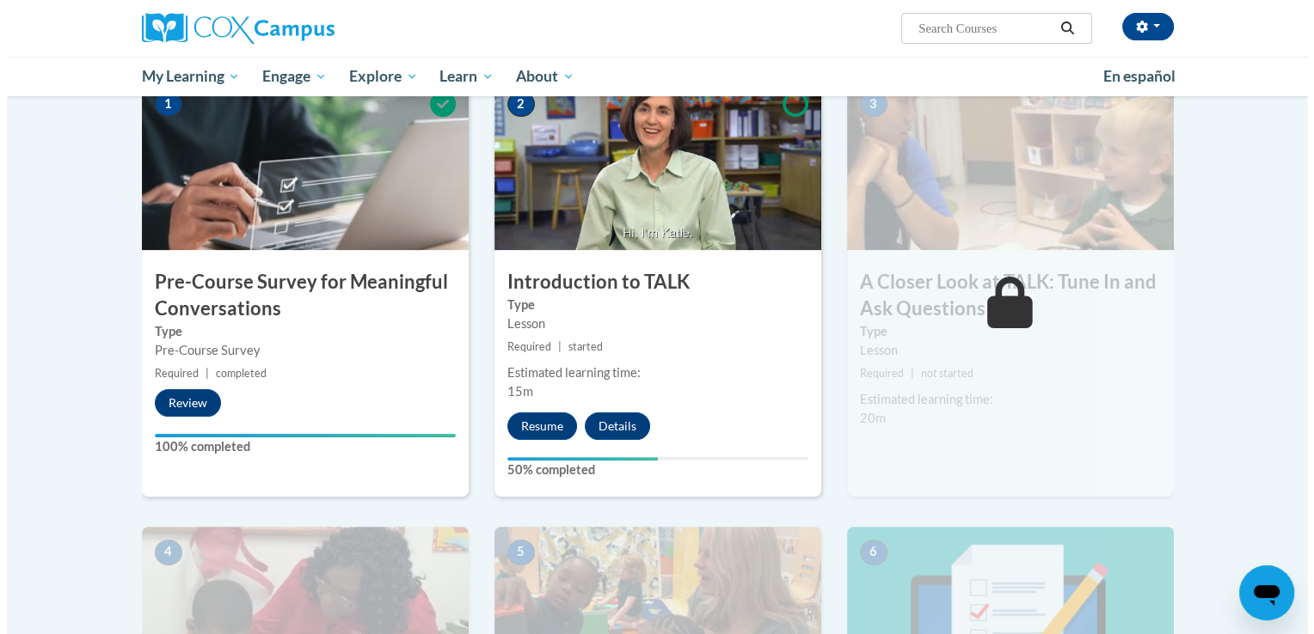
scroll to position [363, 0]
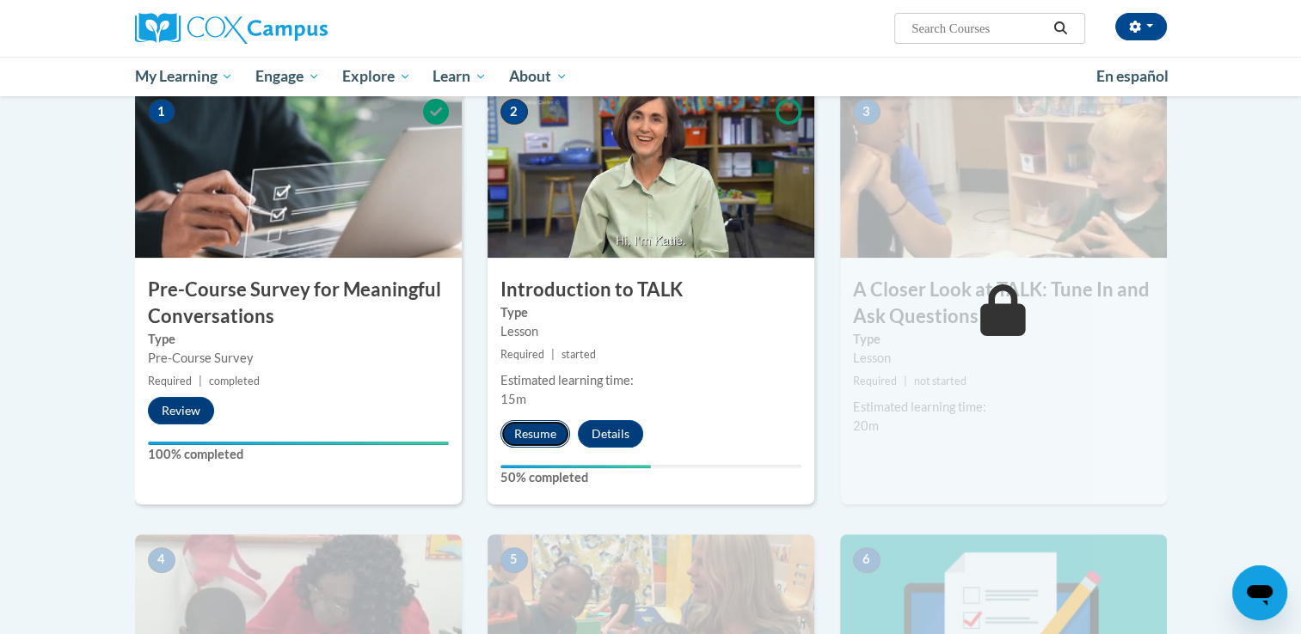
click at [536, 426] on button "Resume" at bounding box center [535, 434] width 70 height 28
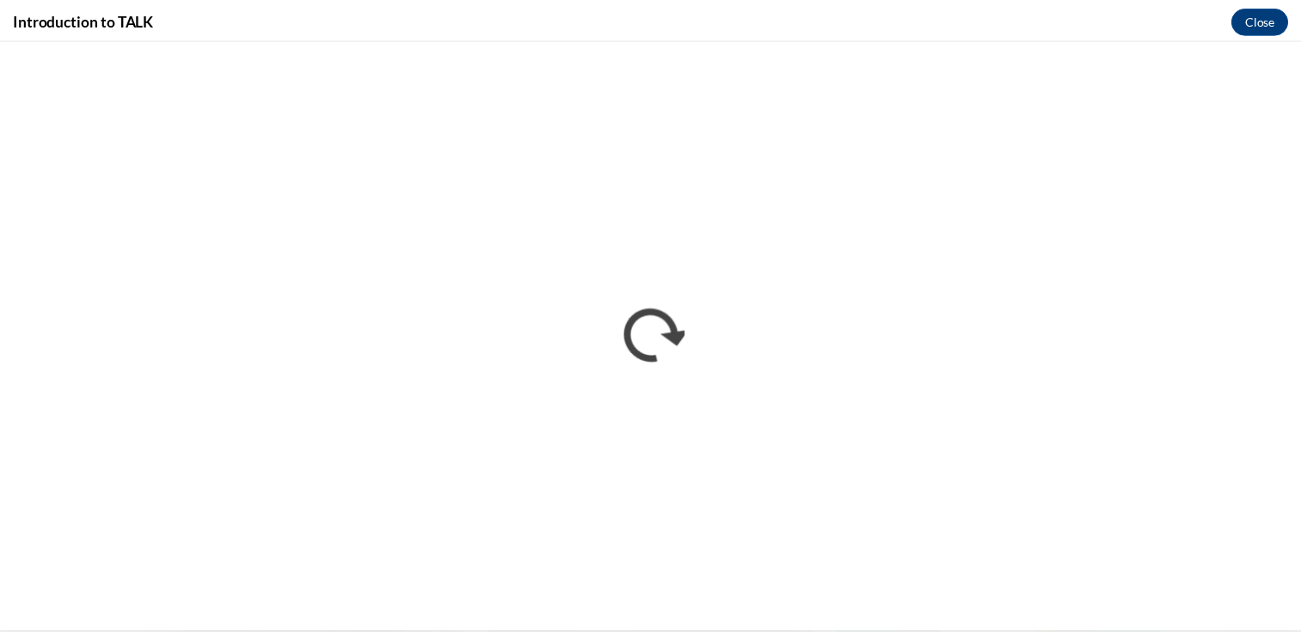
scroll to position [0, 0]
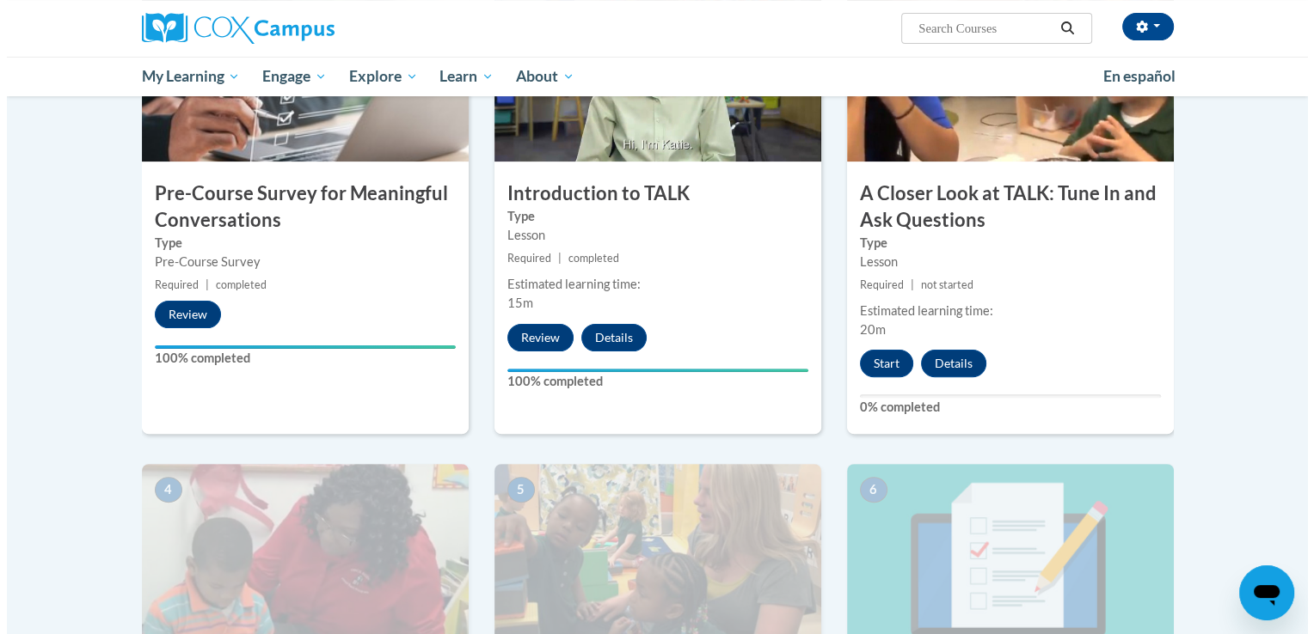
scroll to position [467, 0]
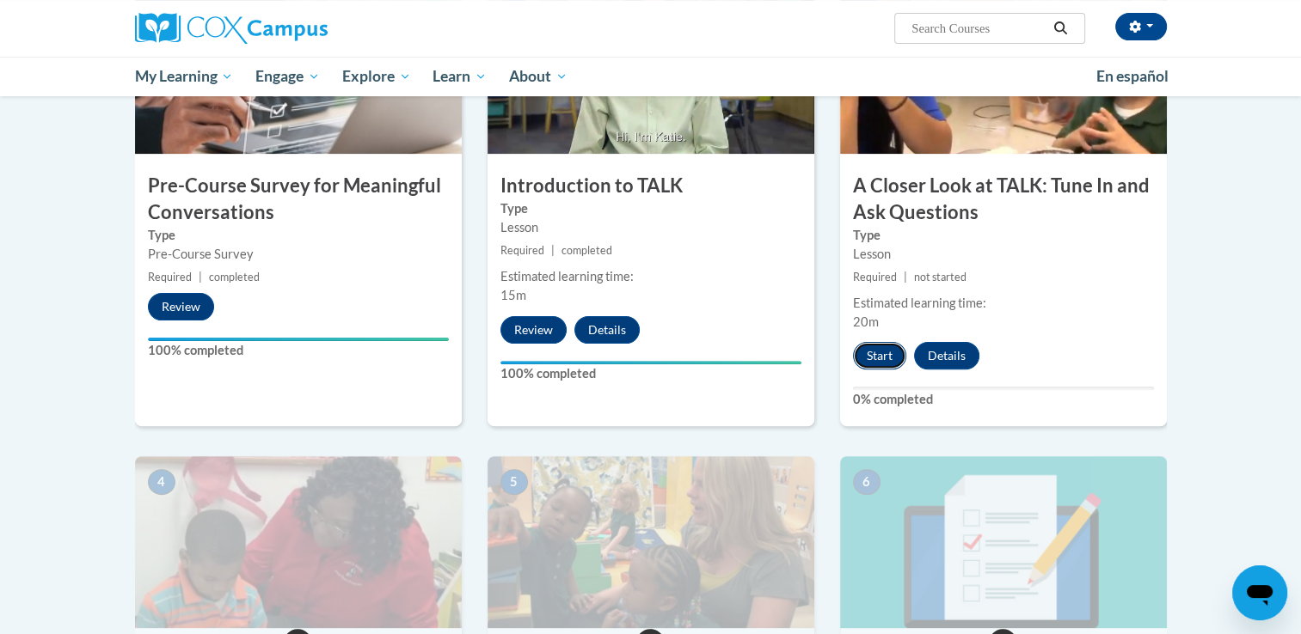
click at [870, 359] on button "Start" at bounding box center [879, 356] width 53 height 28
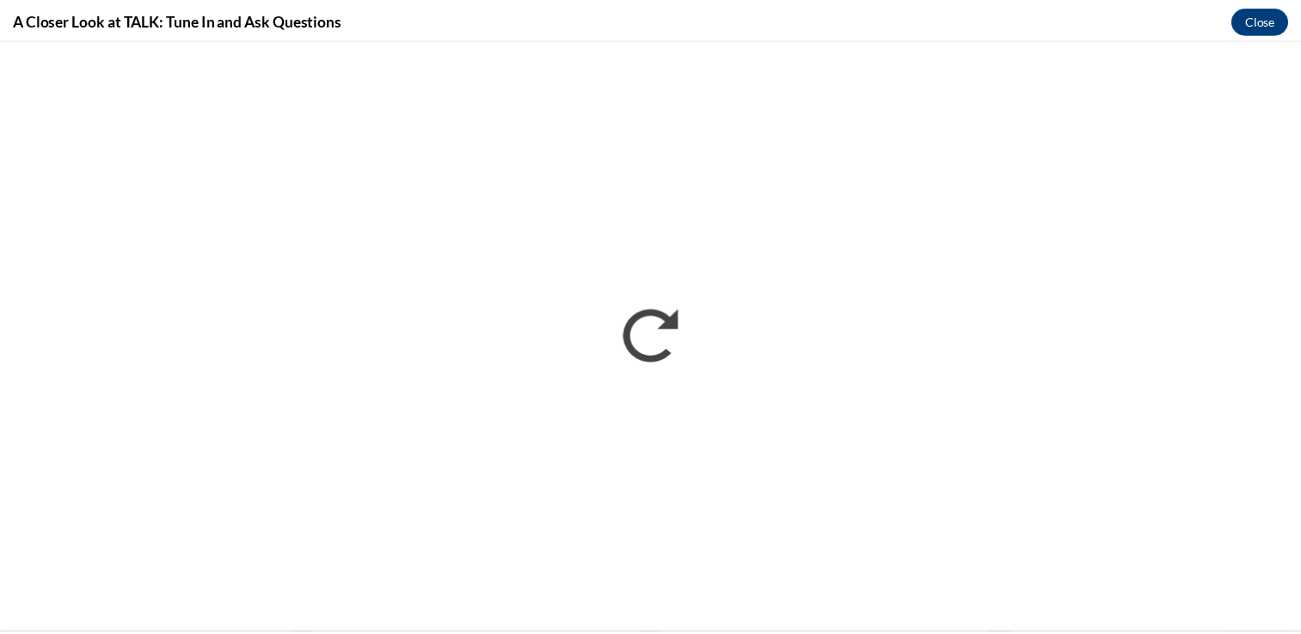
scroll to position [0, 0]
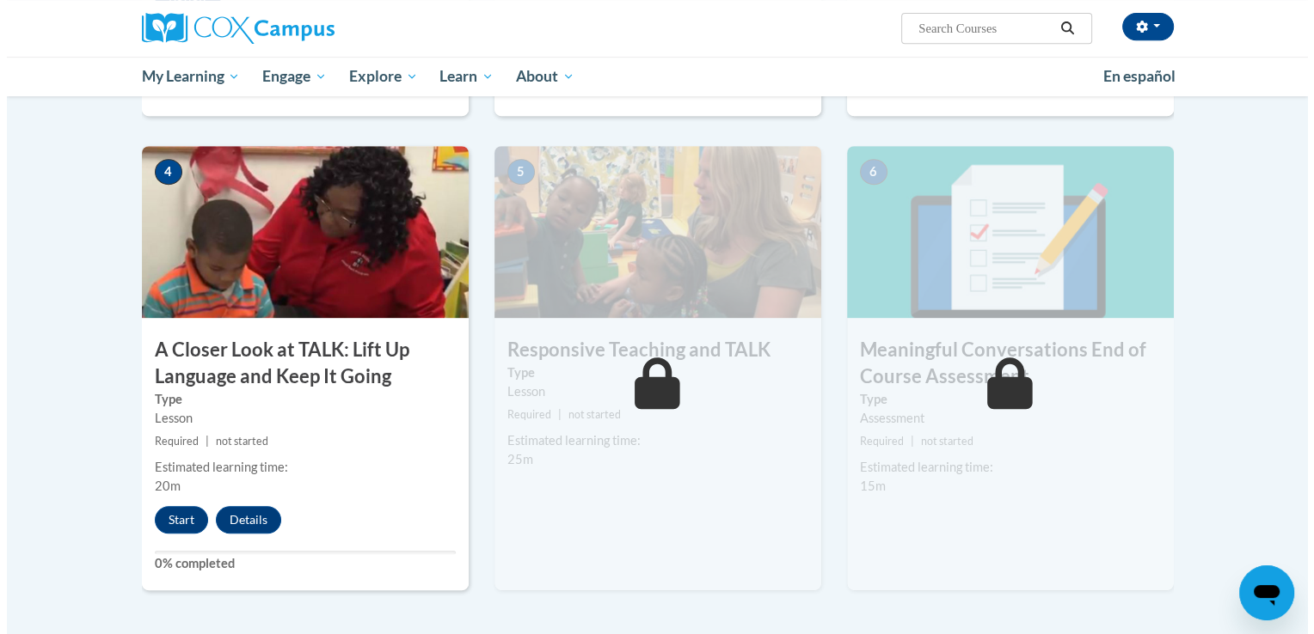
scroll to position [805, 0]
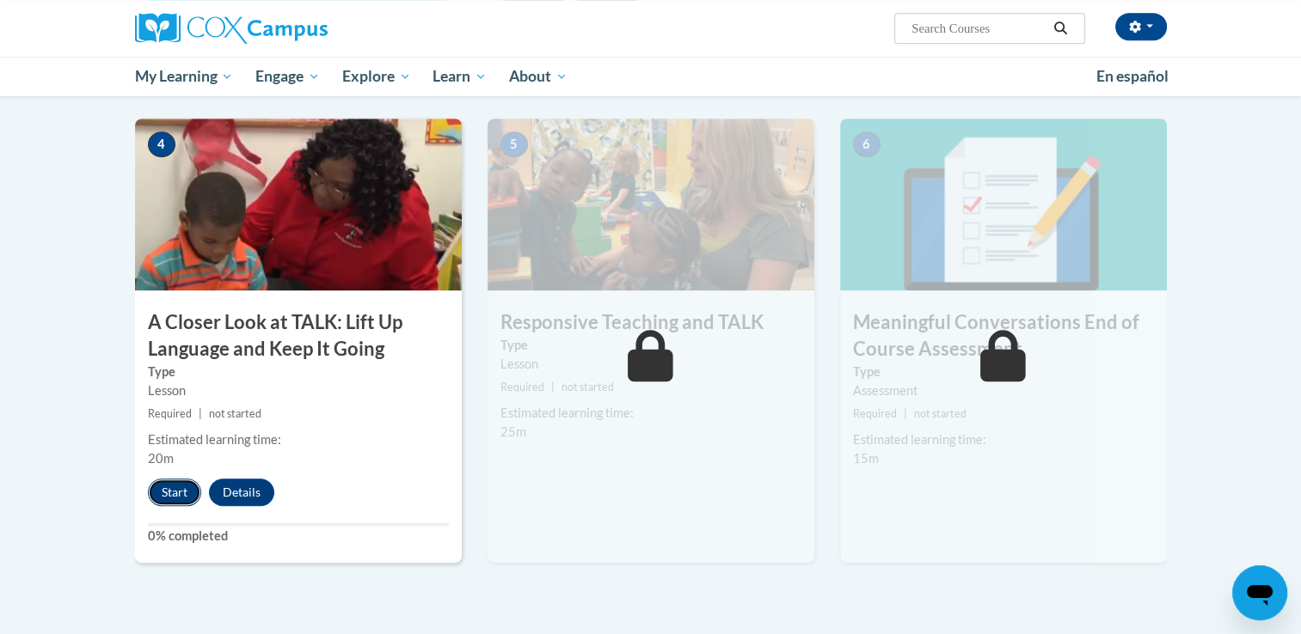
click at [169, 492] on button "Start" at bounding box center [174, 493] width 53 height 28
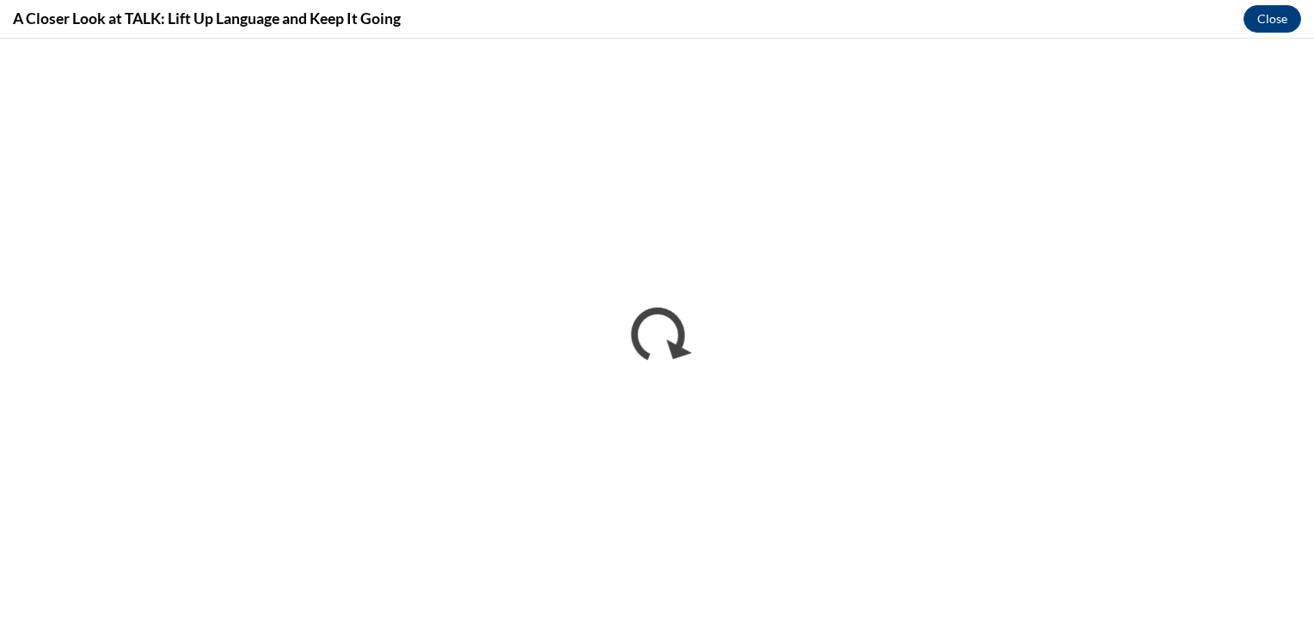
scroll to position [0, 0]
